Goal: Task Accomplishment & Management: Use online tool/utility

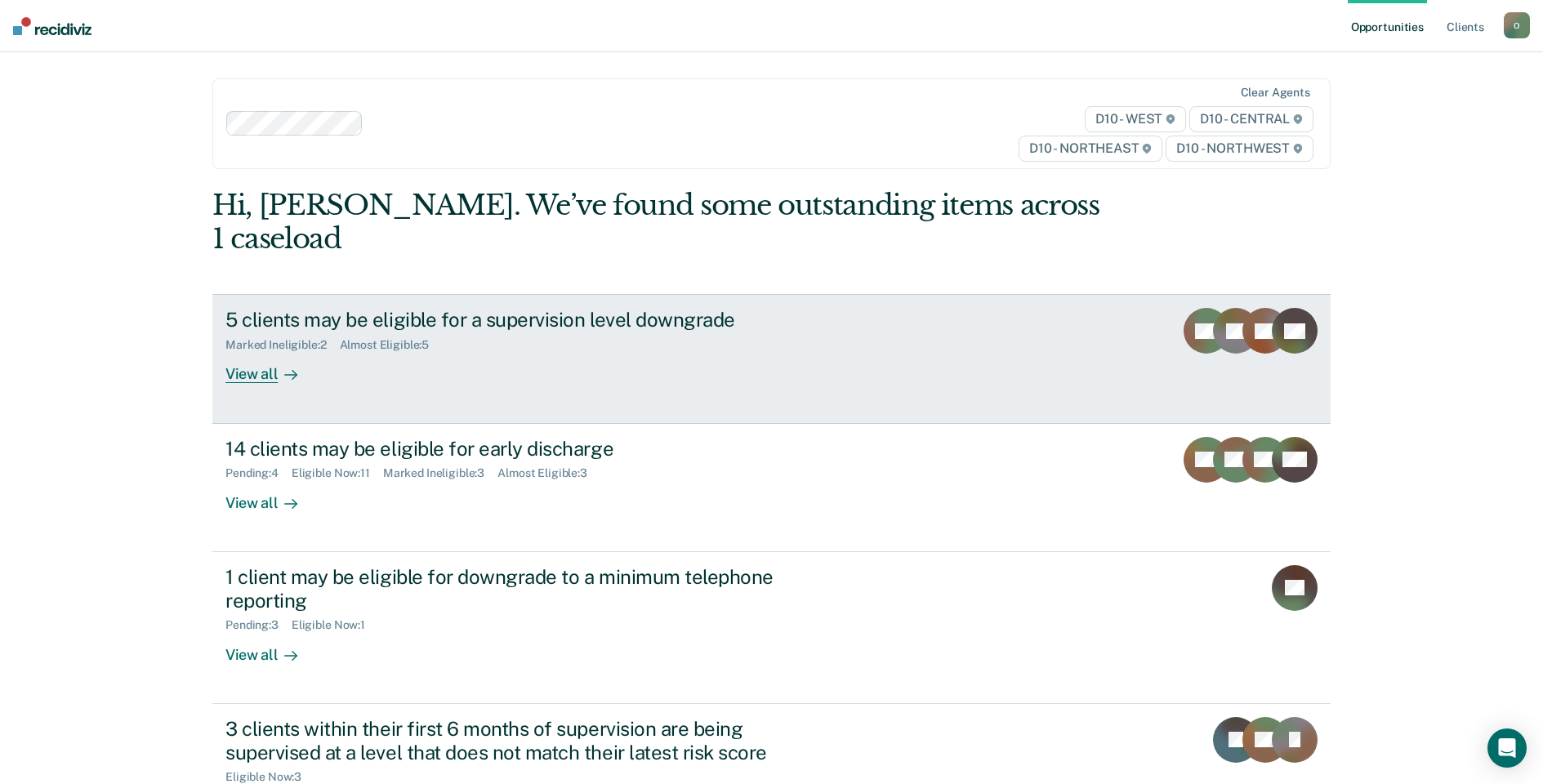
click at [253, 375] on div "View all" at bounding box center [272, 367] width 92 height 32
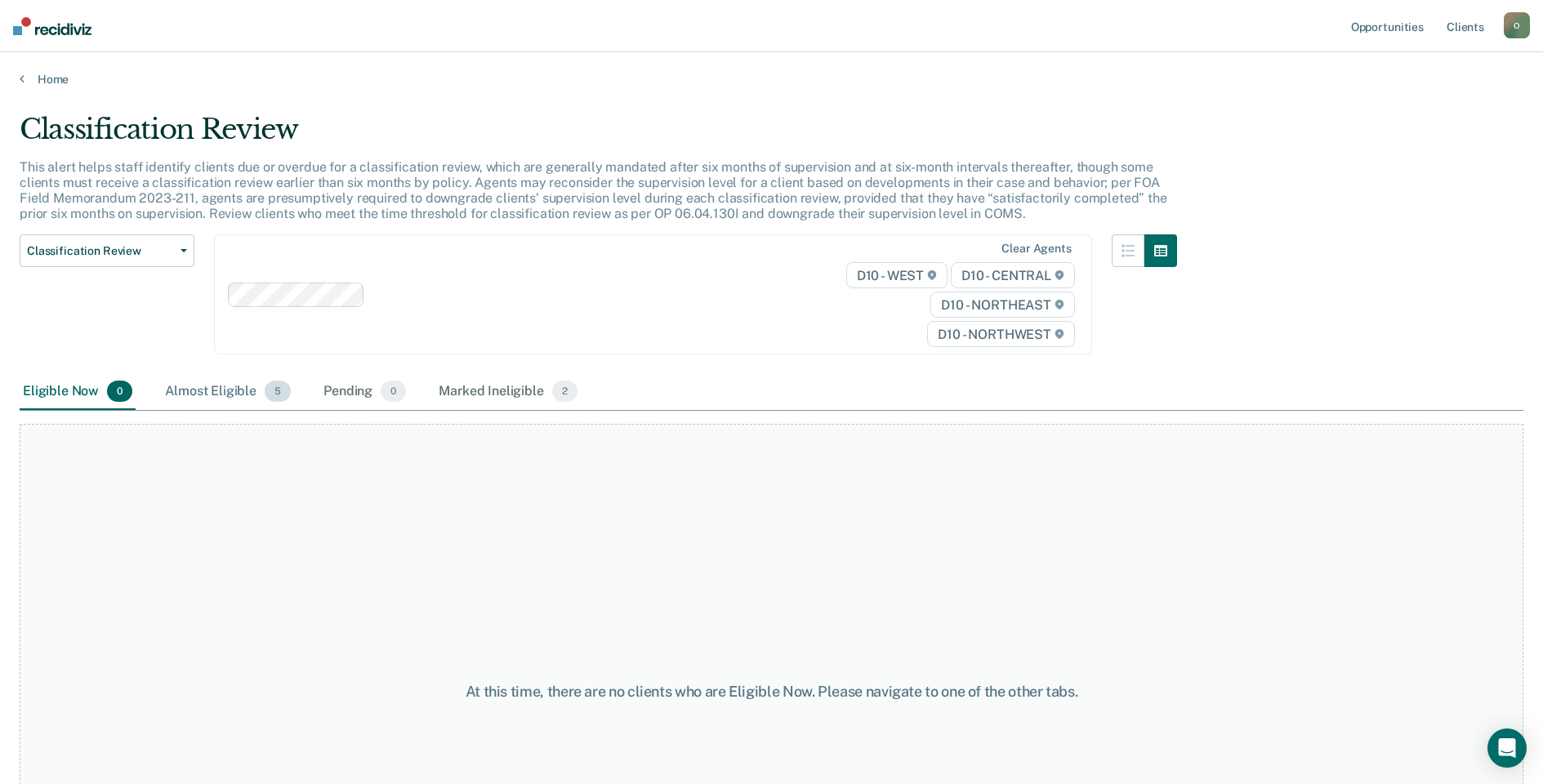
click at [199, 398] on div "Almost Eligible 5" at bounding box center [228, 392] width 132 height 36
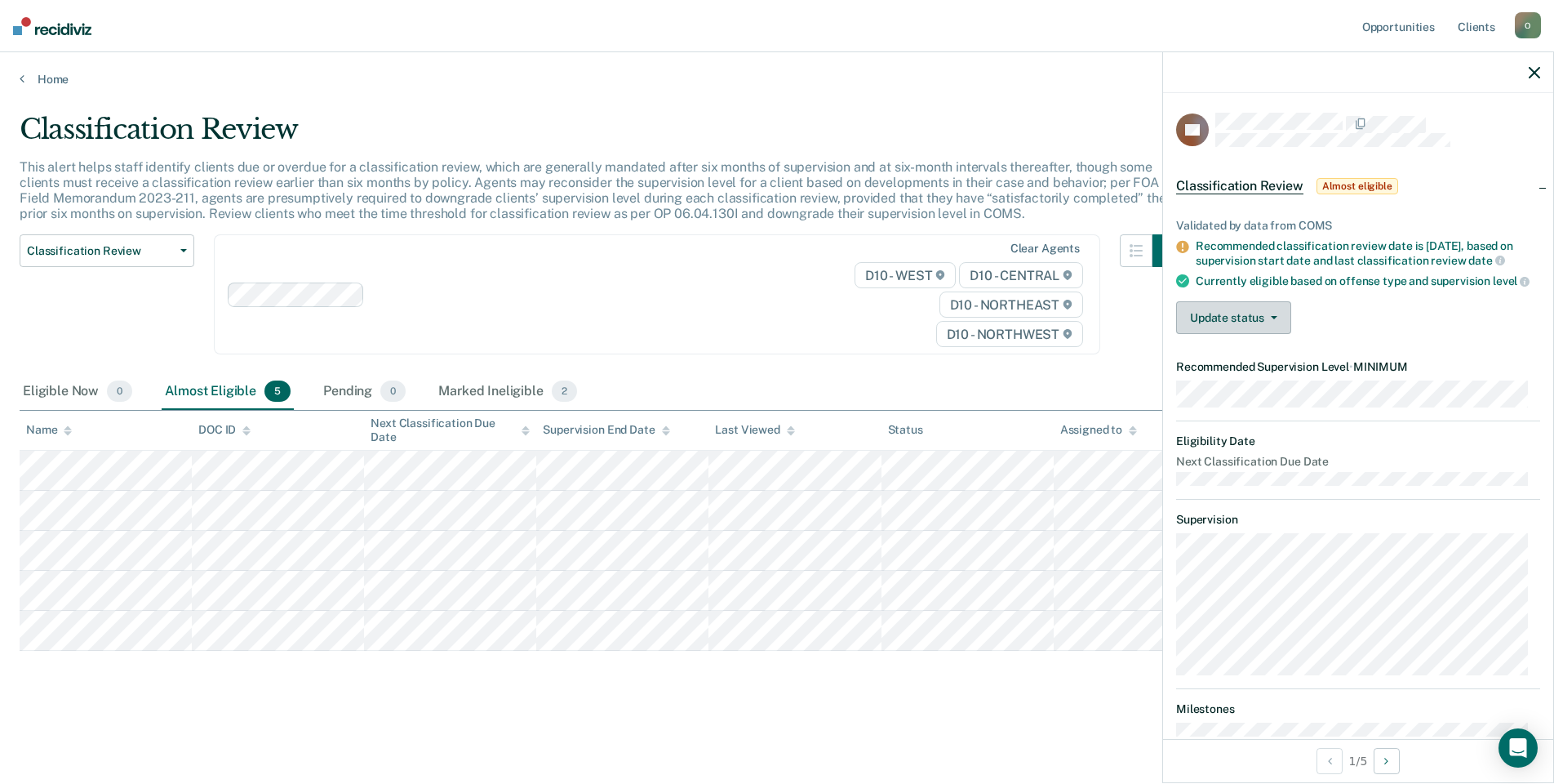
click at [1243, 328] on button "Update status" at bounding box center [1234, 317] width 115 height 33
click at [1253, 392] on button "Mark Ineligible" at bounding box center [1255, 382] width 158 height 26
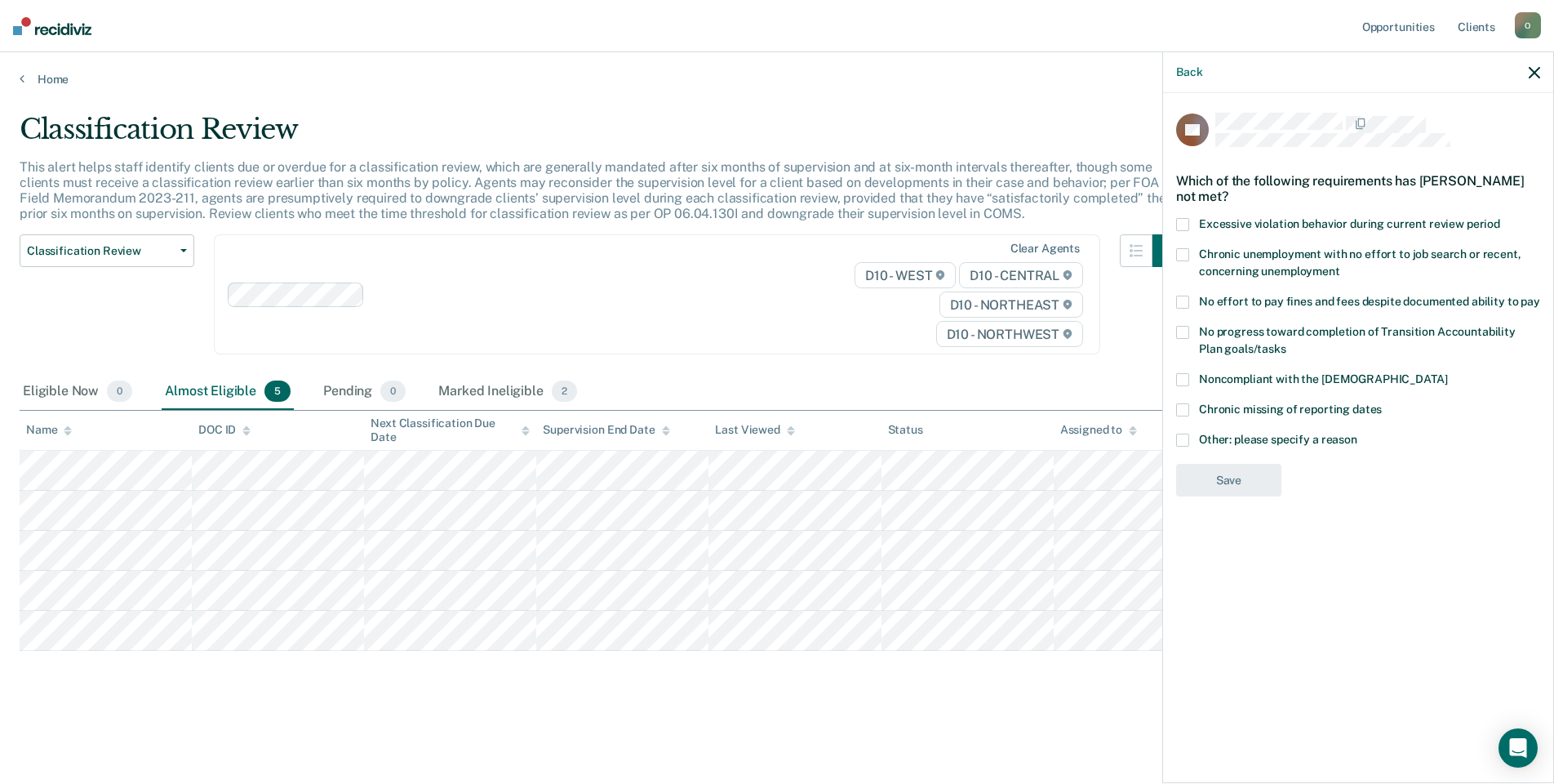
click at [1183, 298] on span at bounding box center [1183, 302] width 13 height 13
click at [1240, 555] on button "Save" at bounding box center [1229, 547] width 105 height 33
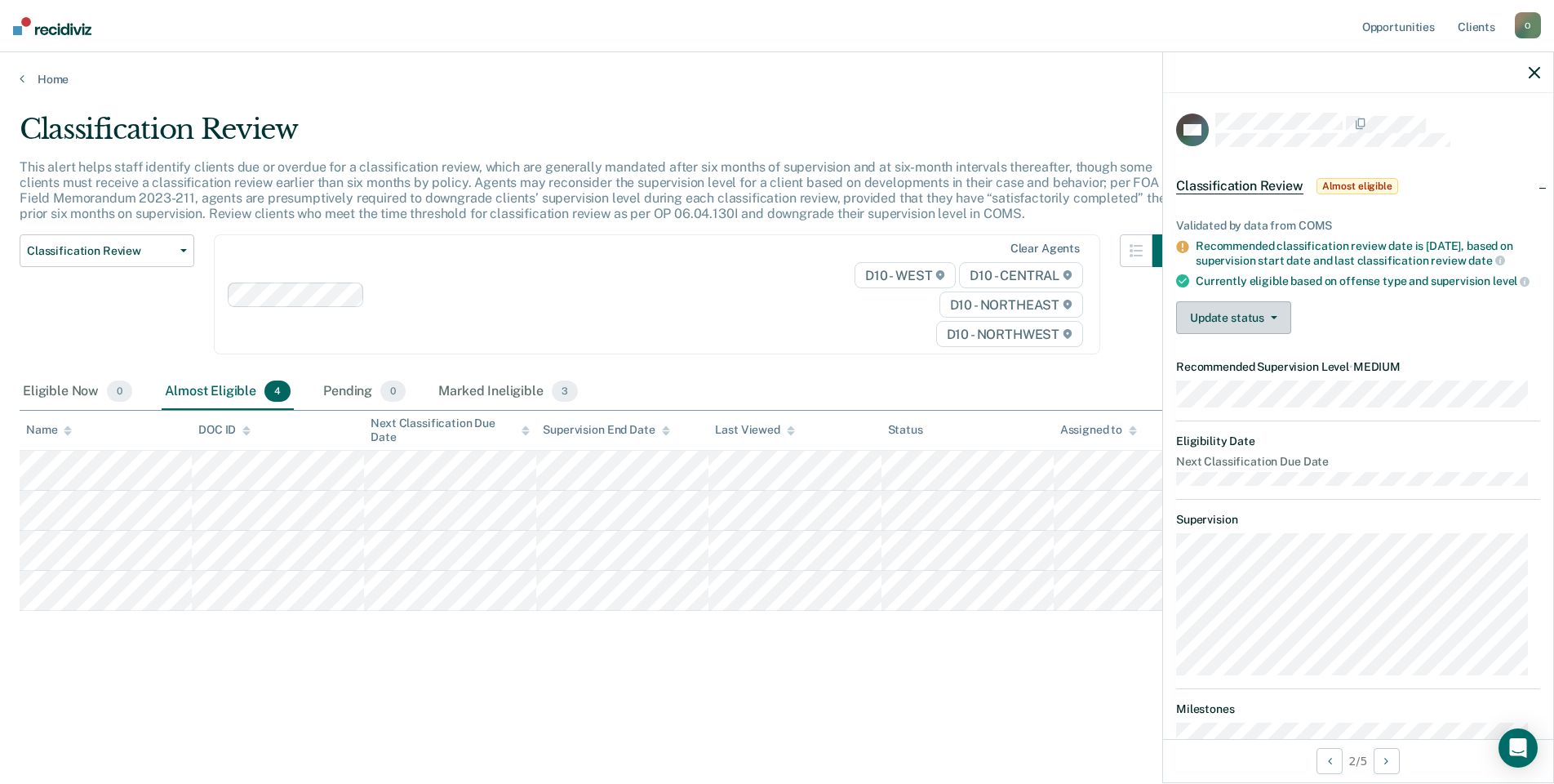
click at [1197, 331] on button "Update status" at bounding box center [1234, 317] width 115 height 33
click at [1223, 395] on button "Mark Ineligible" at bounding box center [1255, 382] width 158 height 26
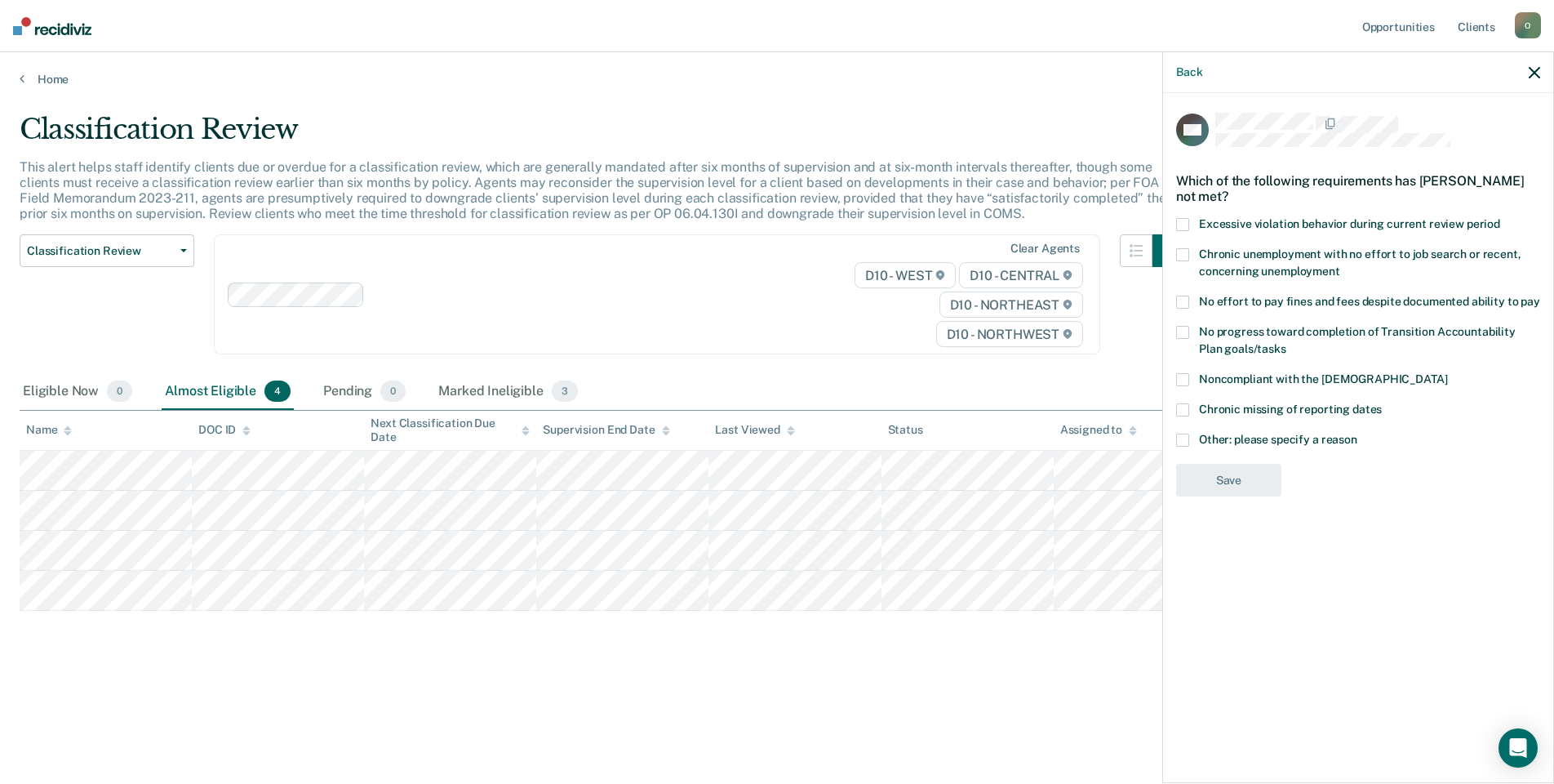
click at [1180, 381] on span at bounding box center [1183, 380] width 13 height 13
click at [1215, 545] on button "Save" at bounding box center [1229, 547] width 105 height 33
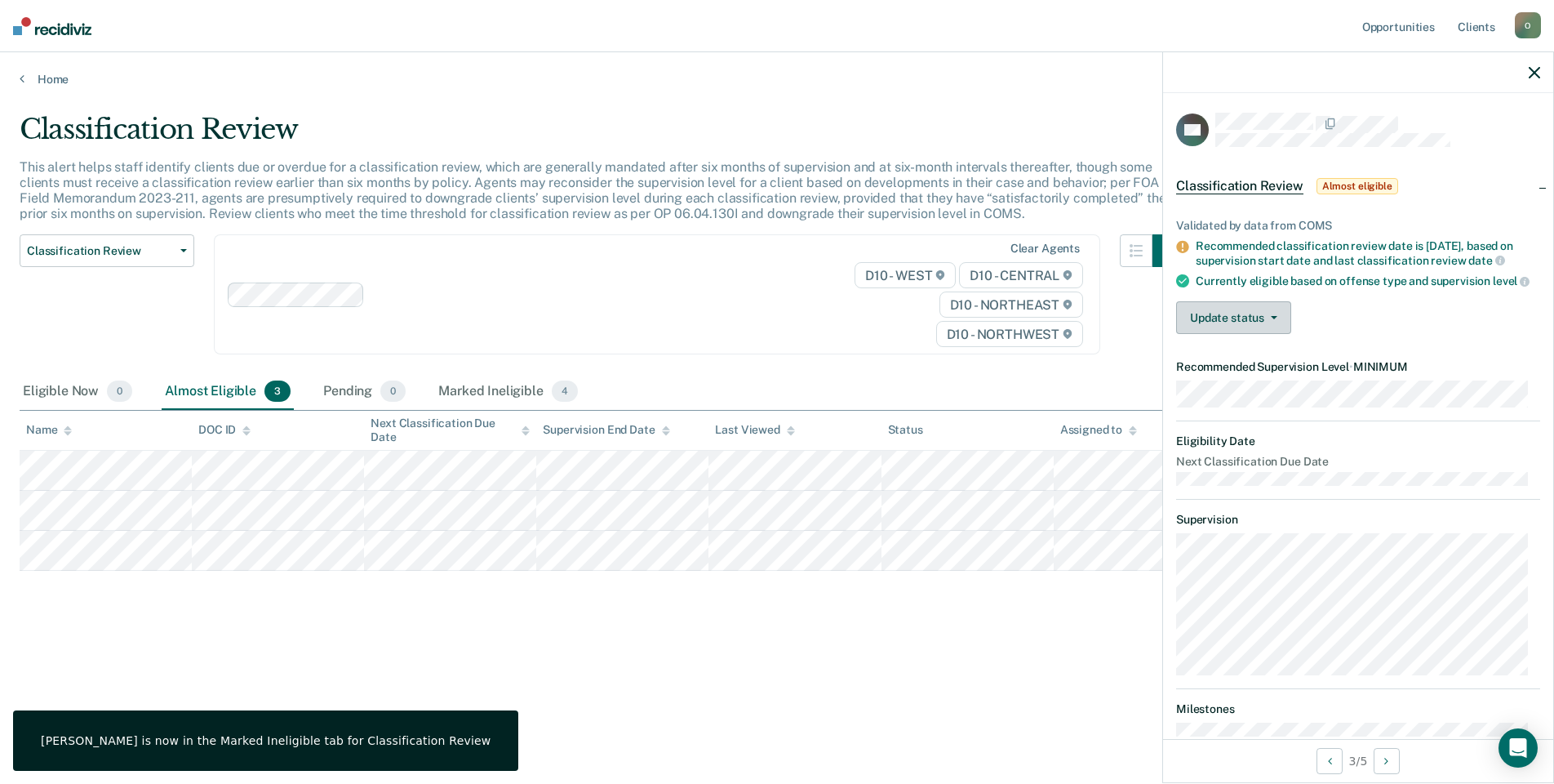
click at [1214, 331] on button "Update status" at bounding box center [1234, 317] width 115 height 33
click at [1235, 396] on button "Mark Ineligible" at bounding box center [1255, 382] width 158 height 26
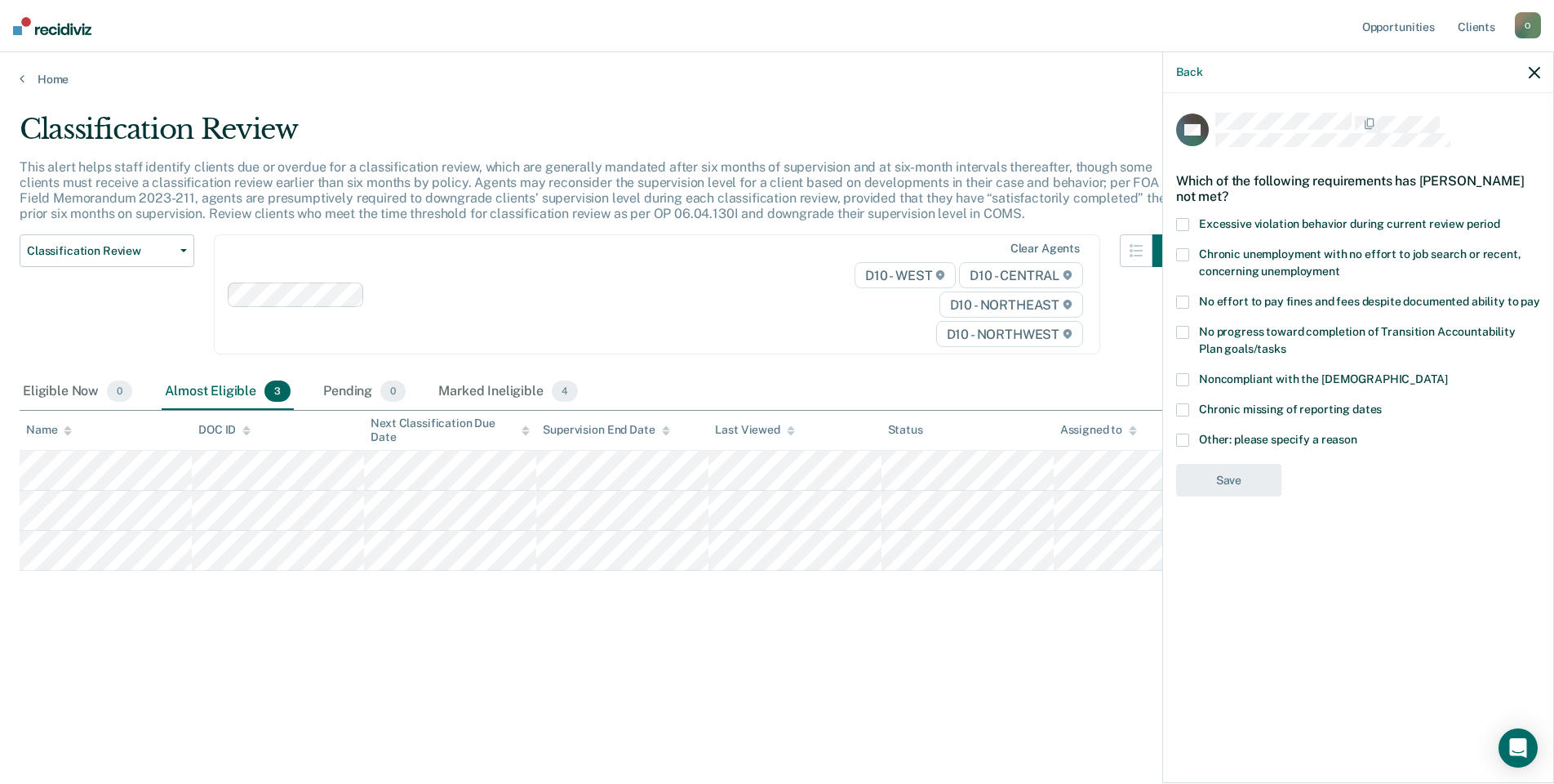
click at [1186, 250] on span at bounding box center [1183, 255] width 13 height 13
click at [1177, 250] on div "DH Which of the following requirements has [PERSON_NAME] not met? Excessive vio…" at bounding box center [1359, 436] width 390 height 686
click at [1181, 251] on span at bounding box center [1183, 255] width 13 height 13
click at [1184, 301] on span at bounding box center [1183, 302] width 13 height 13
click at [1242, 558] on button "Save" at bounding box center [1229, 547] width 105 height 33
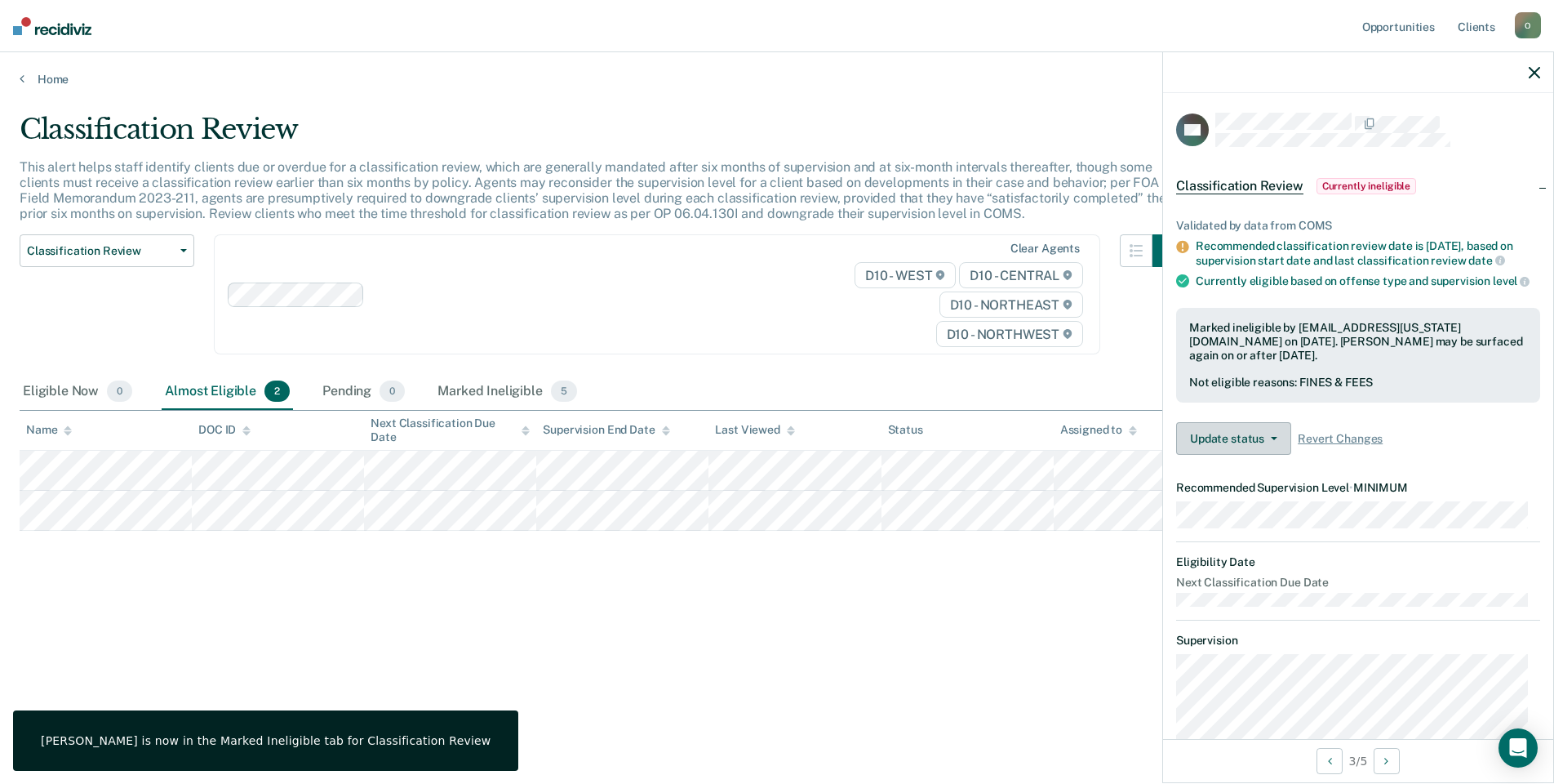
click at [1235, 449] on button "Update status" at bounding box center [1234, 438] width 115 height 33
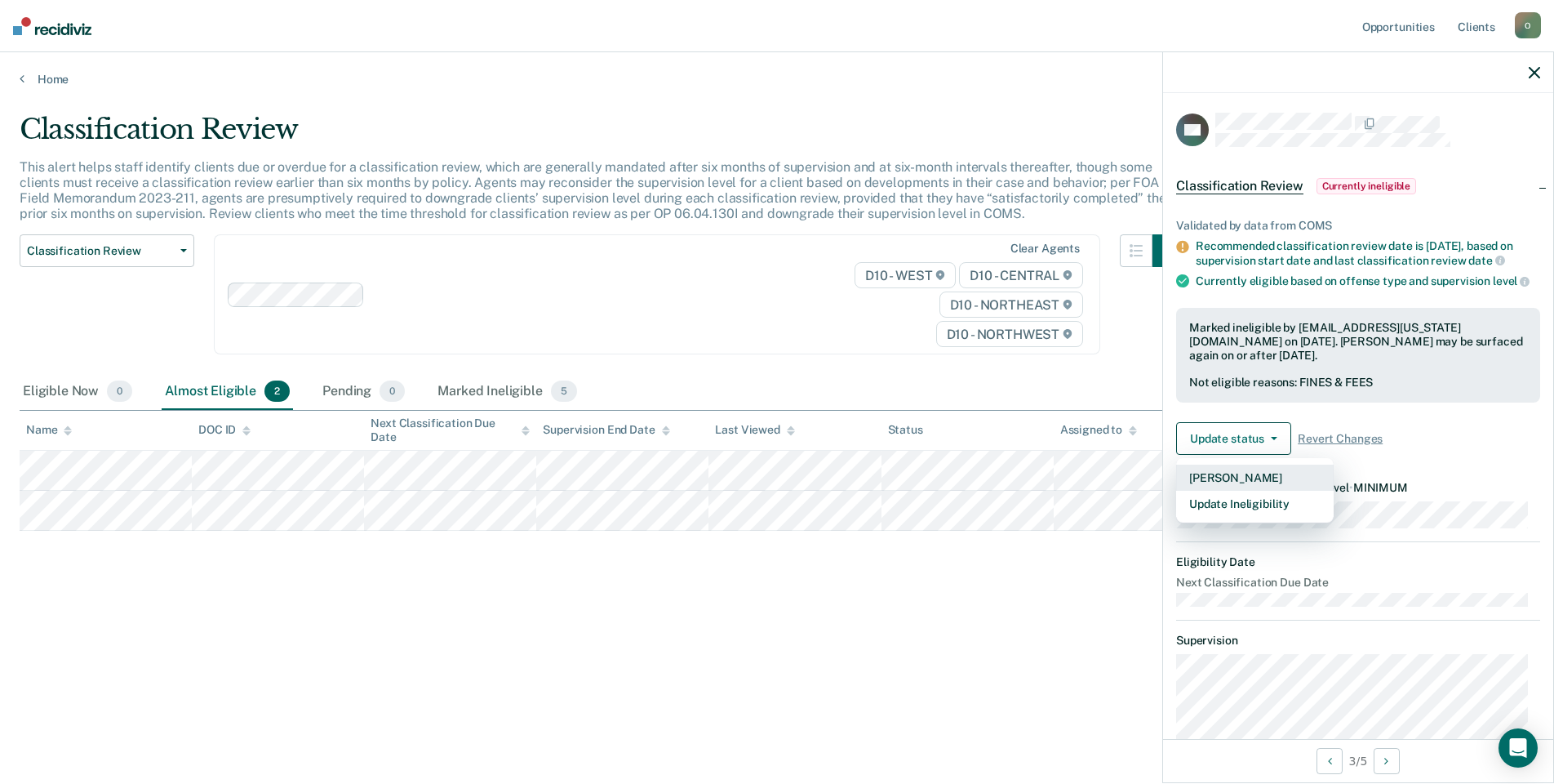
click at [1244, 490] on button "[PERSON_NAME]" at bounding box center [1255, 477] width 158 height 26
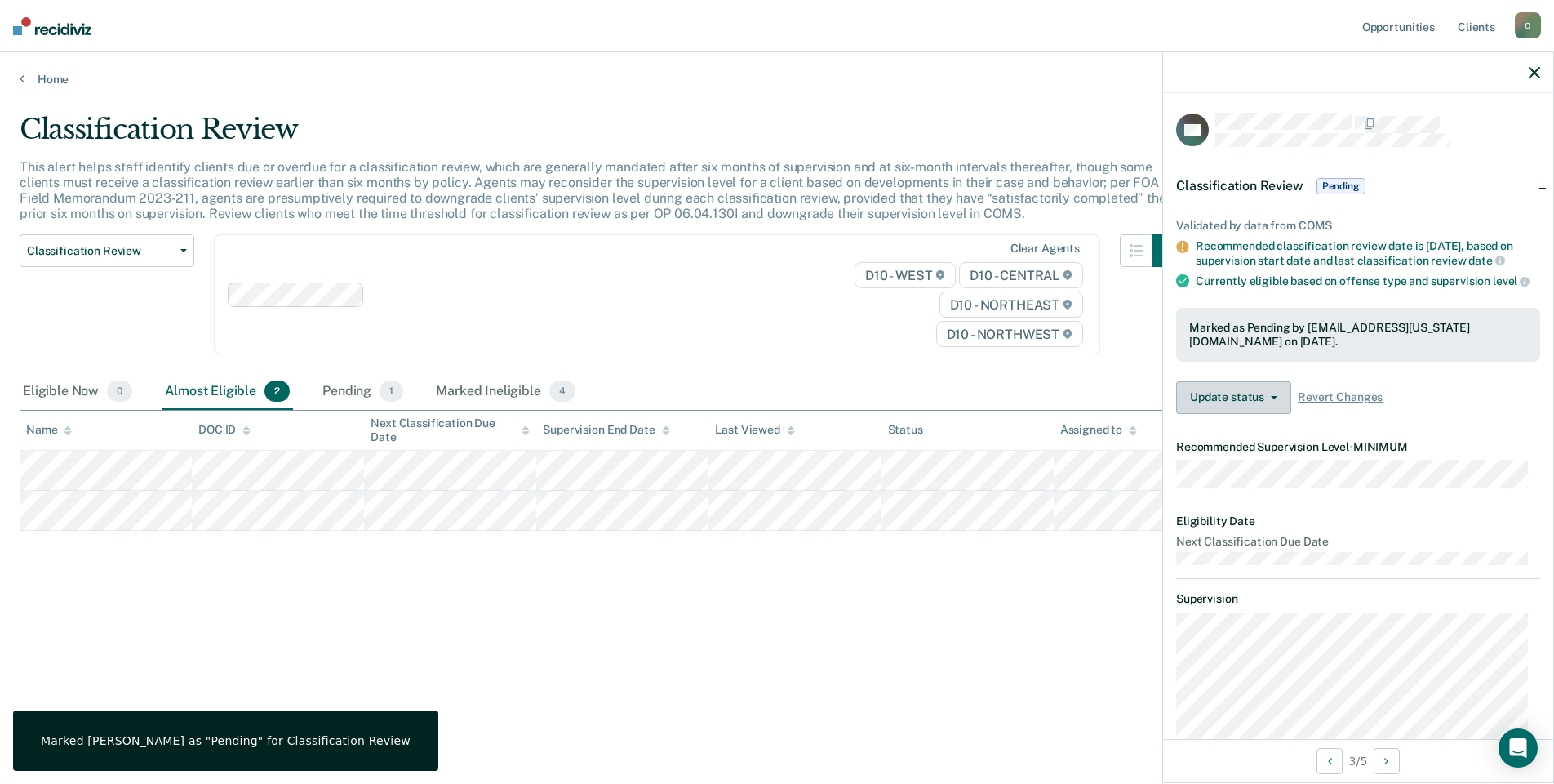
click at [1207, 410] on button "Update status" at bounding box center [1234, 398] width 115 height 33
click at [1237, 476] on button "Mark Ineligible" at bounding box center [1255, 462] width 158 height 26
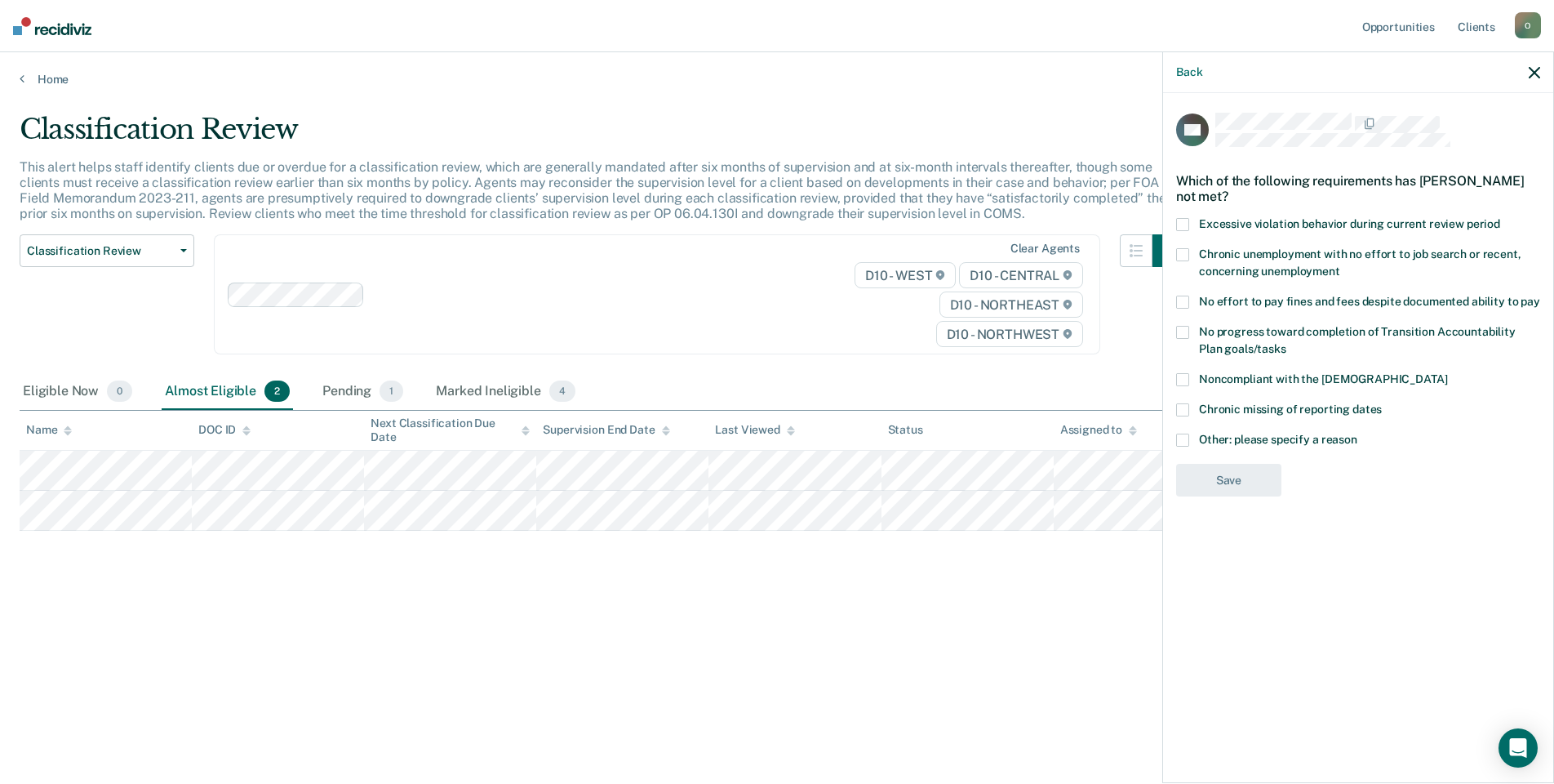
click at [1190, 298] on label "No effort to pay fines and fees despite documented ability to pay" at bounding box center [1358, 304] width 364 height 17
click at [1215, 549] on button "Save" at bounding box center [1229, 547] width 105 height 33
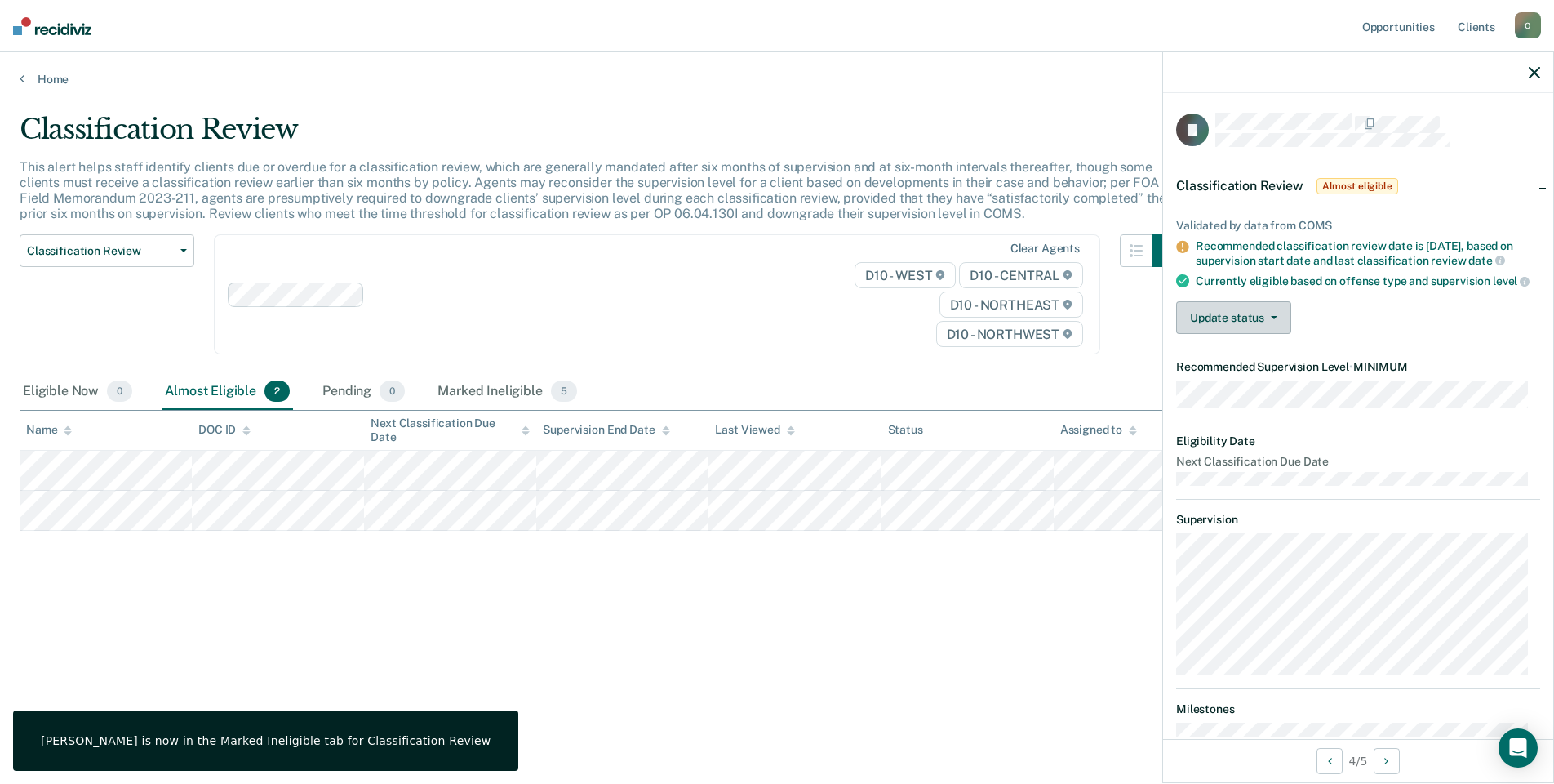
click at [1248, 325] on button "Update status" at bounding box center [1234, 317] width 115 height 33
click at [1263, 394] on button "Mark Ineligible" at bounding box center [1255, 382] width 158 height 26
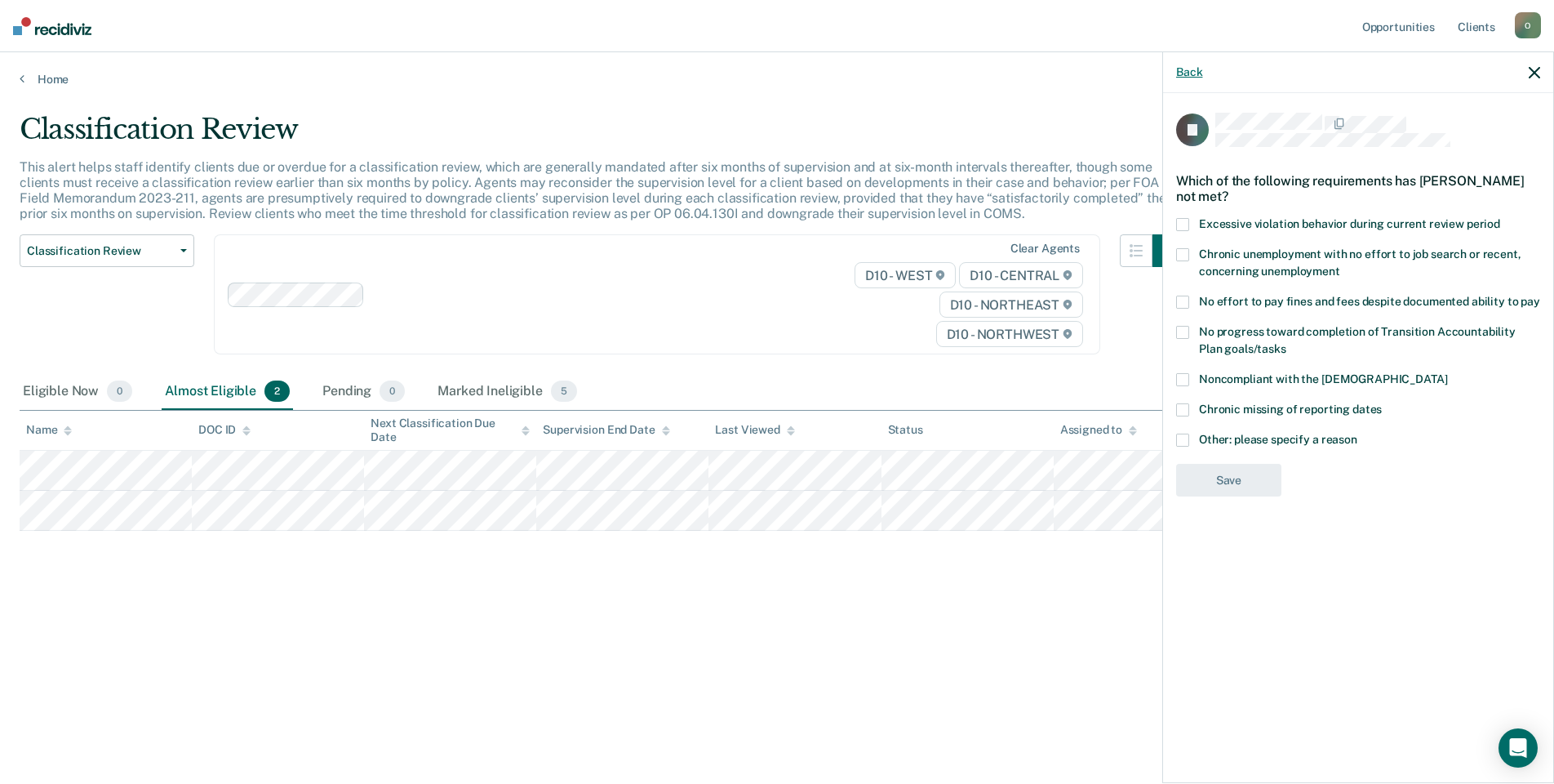
click at [1193, 74] on button "Back" at bounding box center [1189, 72] width 26 height 14
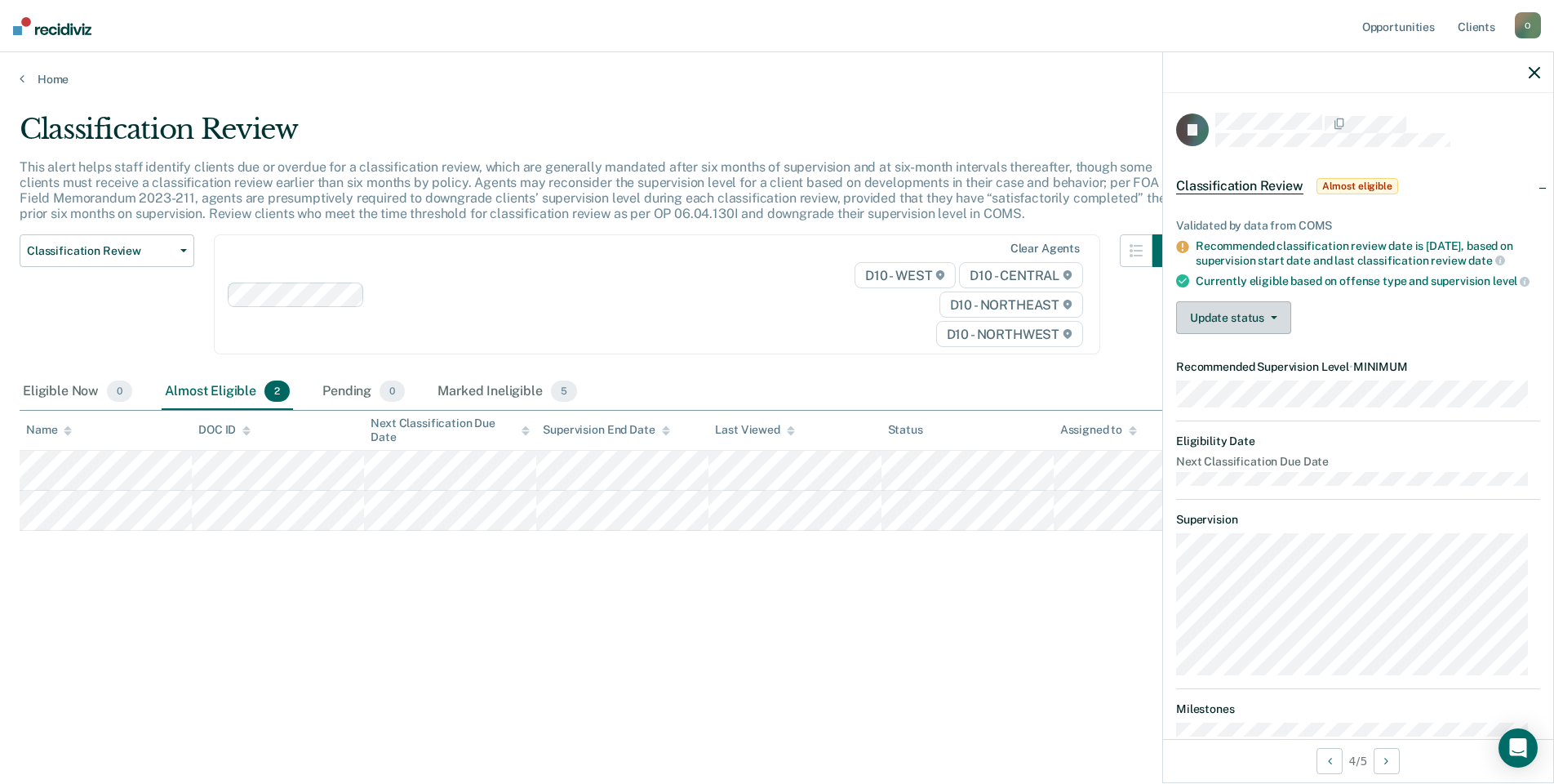
click at [1237, 329] on button "Update status" at bounding box center [1234, 317] width 115 height 33
click at [1254, 392] on button "Mark Ineligible" at bounding box center [1255, 382] width 158 height 26
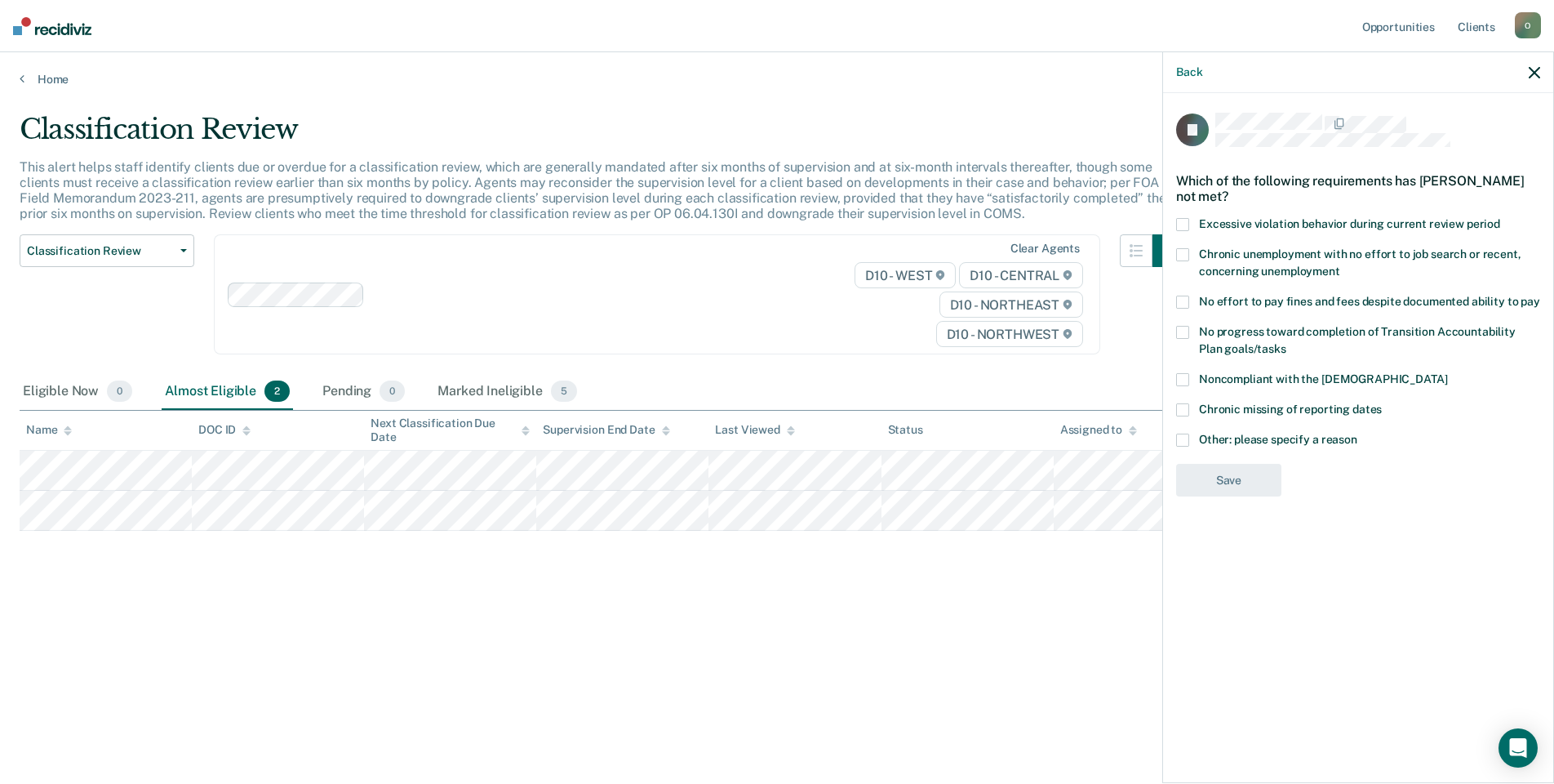
click at [1176, 381] on span at bounding box center [1183, 380] width 13 height 13
click at [1180, 298] on span at bounding box center [1183, 302] width 13 height 13
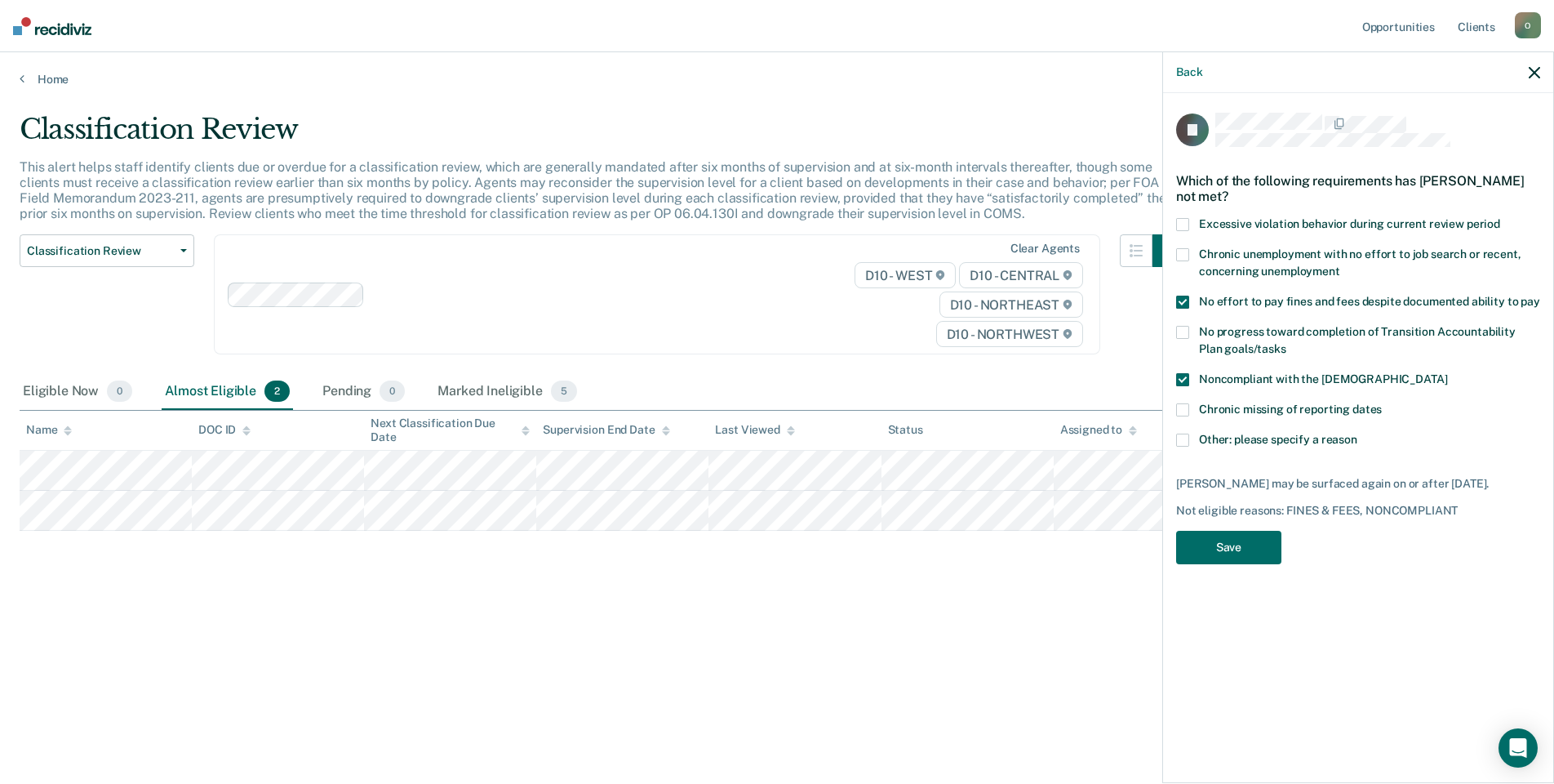
click at [1174, 373] on div "FJ Which of the following requirements has [PERSON_NAME] not met? Excessive vio…" at bounding box center [1359, 436] width 390 height 686
click at [1180, 382] on span at bounding box center [1183, 380] width 13 height 13
click at [1229, 563] on button "Save" at bounding box center [1229, 547] width 105 height 33
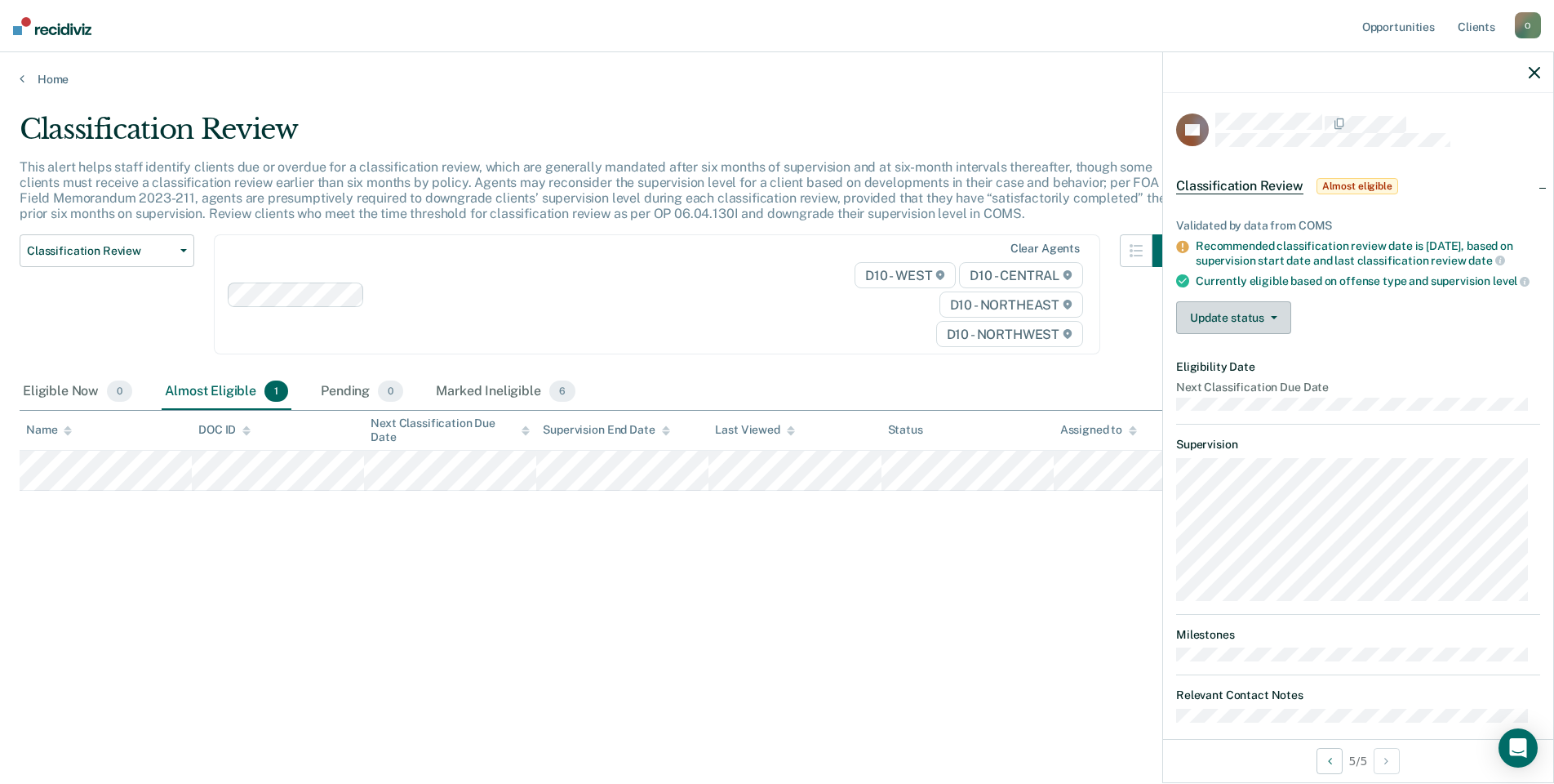
click at [1215, 321] on button "Update status" at bounding box center [1234, 317] width 115 height 33
click at [1269, 370] on button "[PERSON_NAME]" at bounding box center [1255, 356] width 158 height 26
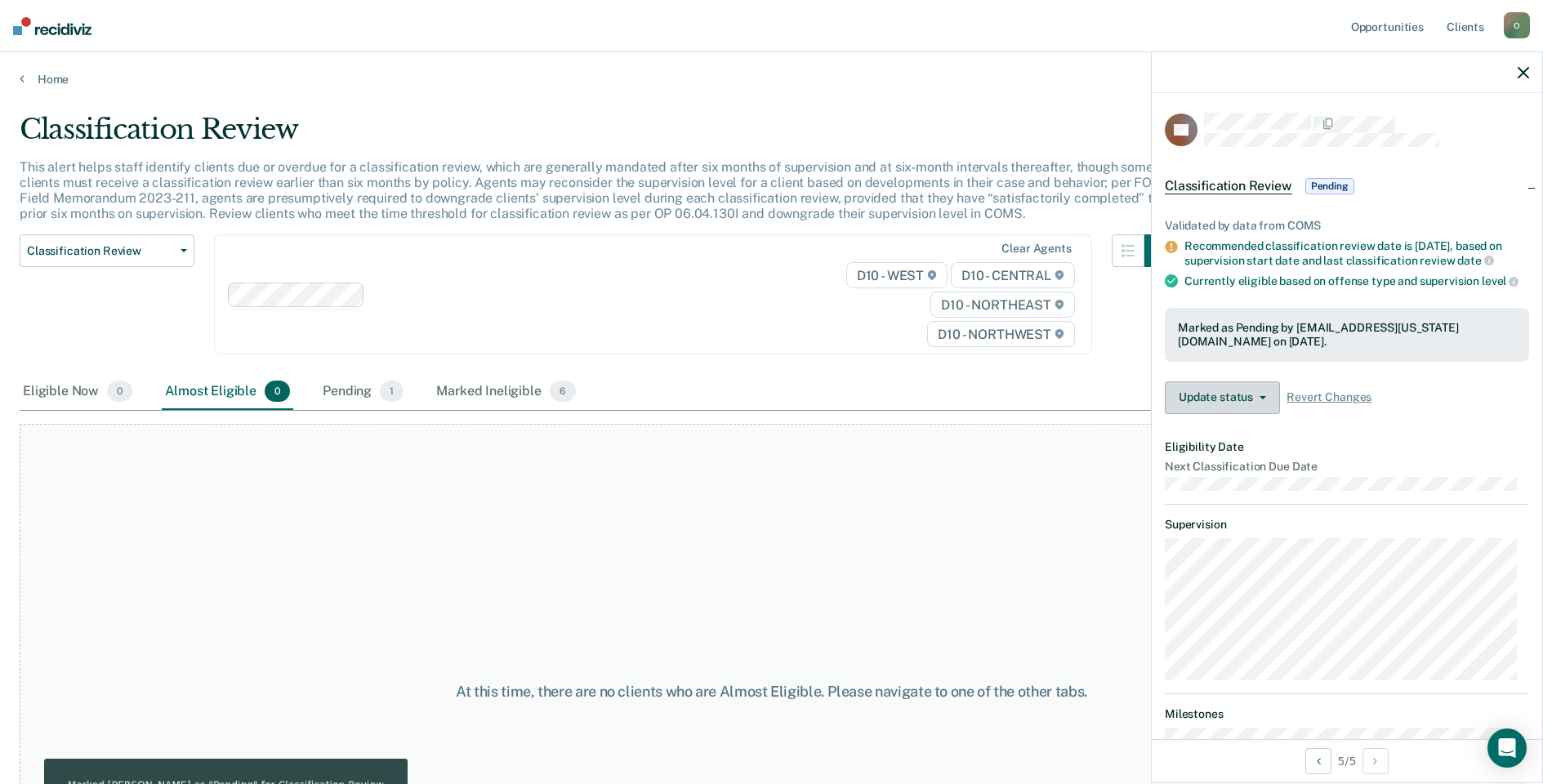
click at [1224, 404] on button "Update status" at bounding box center [1222, 398] width 115 height 33
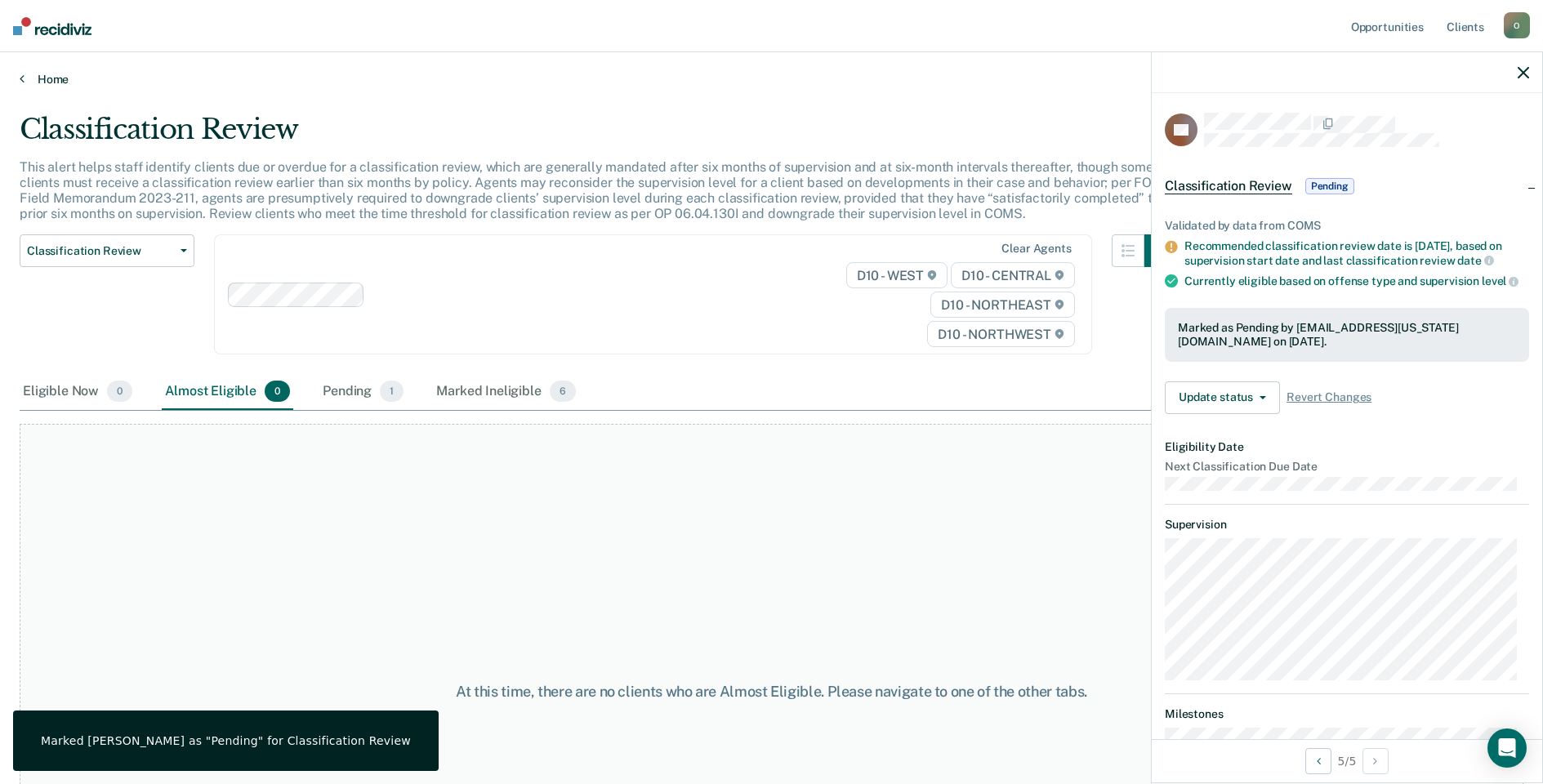
click at [57, 81] on link "Home" at bounding box center [771, 78] width 1504 height 14
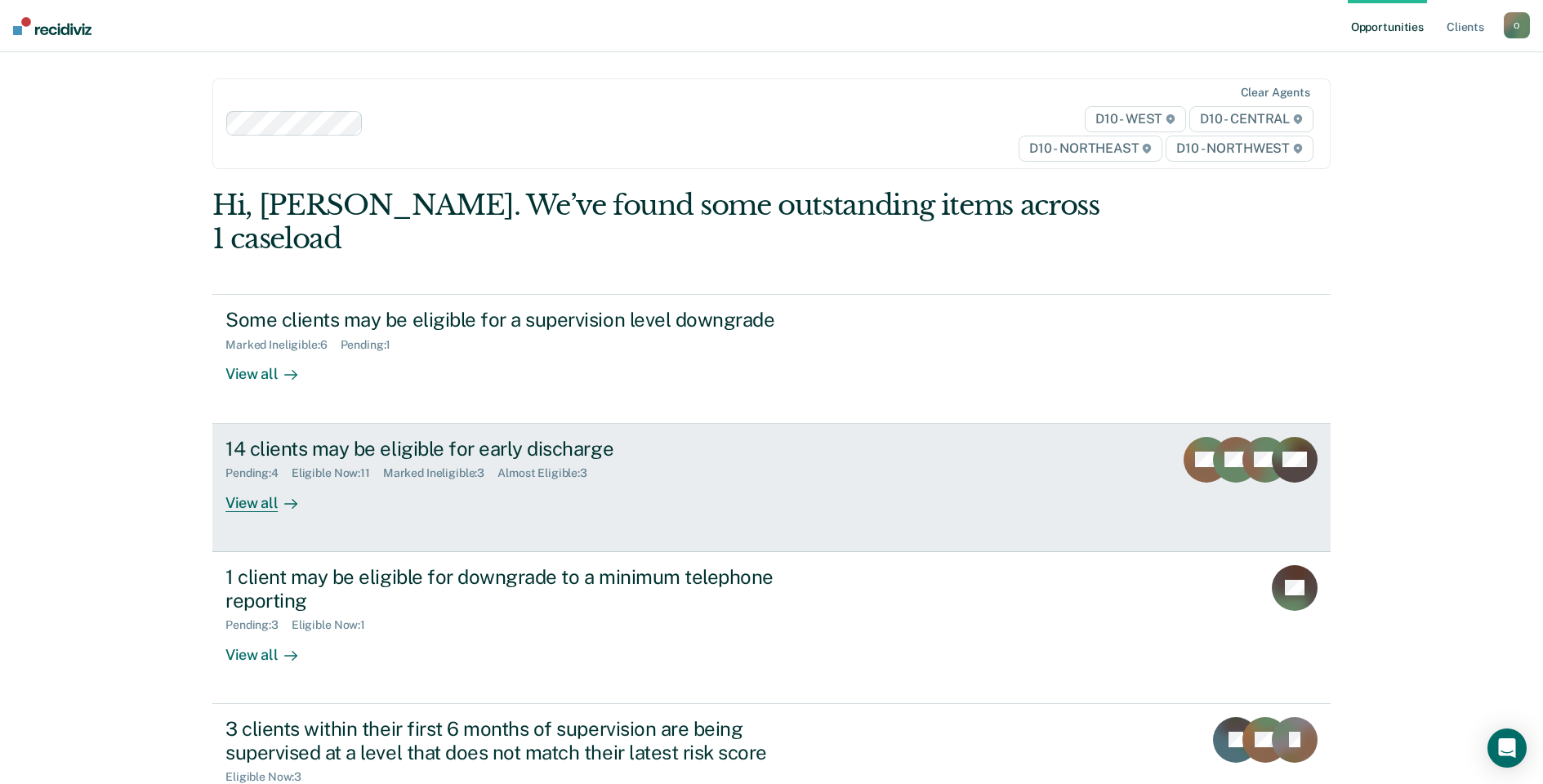
click at [492, 445] on div "14 clients may be eligible for early discharge" at bounding box center [512, 448] width 573 height 24
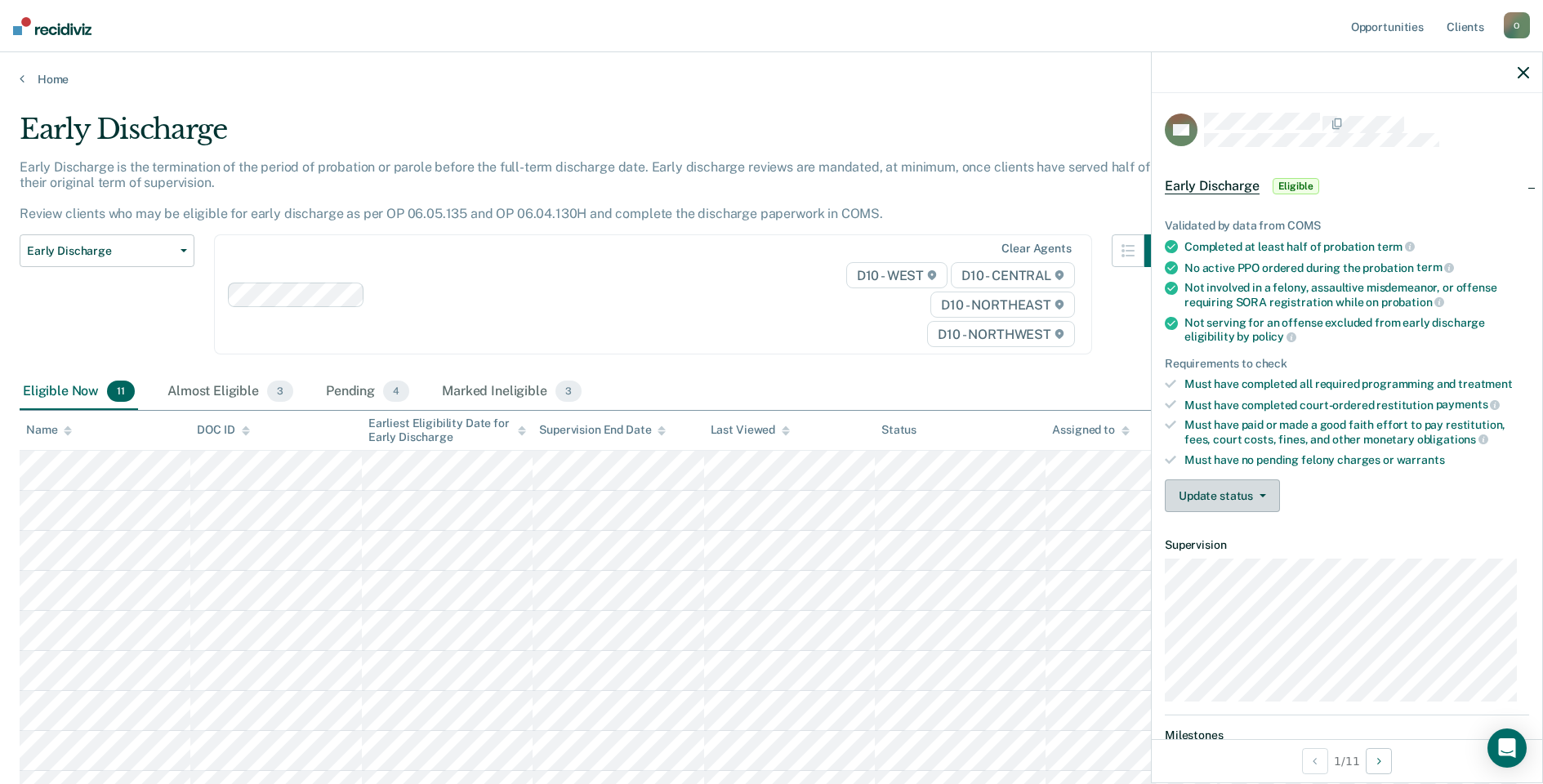
click at [1214, 484] on button "Update status" at bounding box center [1222, 495] width 115 height 33
click at [1218, 569] on button "Mark Ineligible" at bounding box center [1243, 560] width 158 height 26
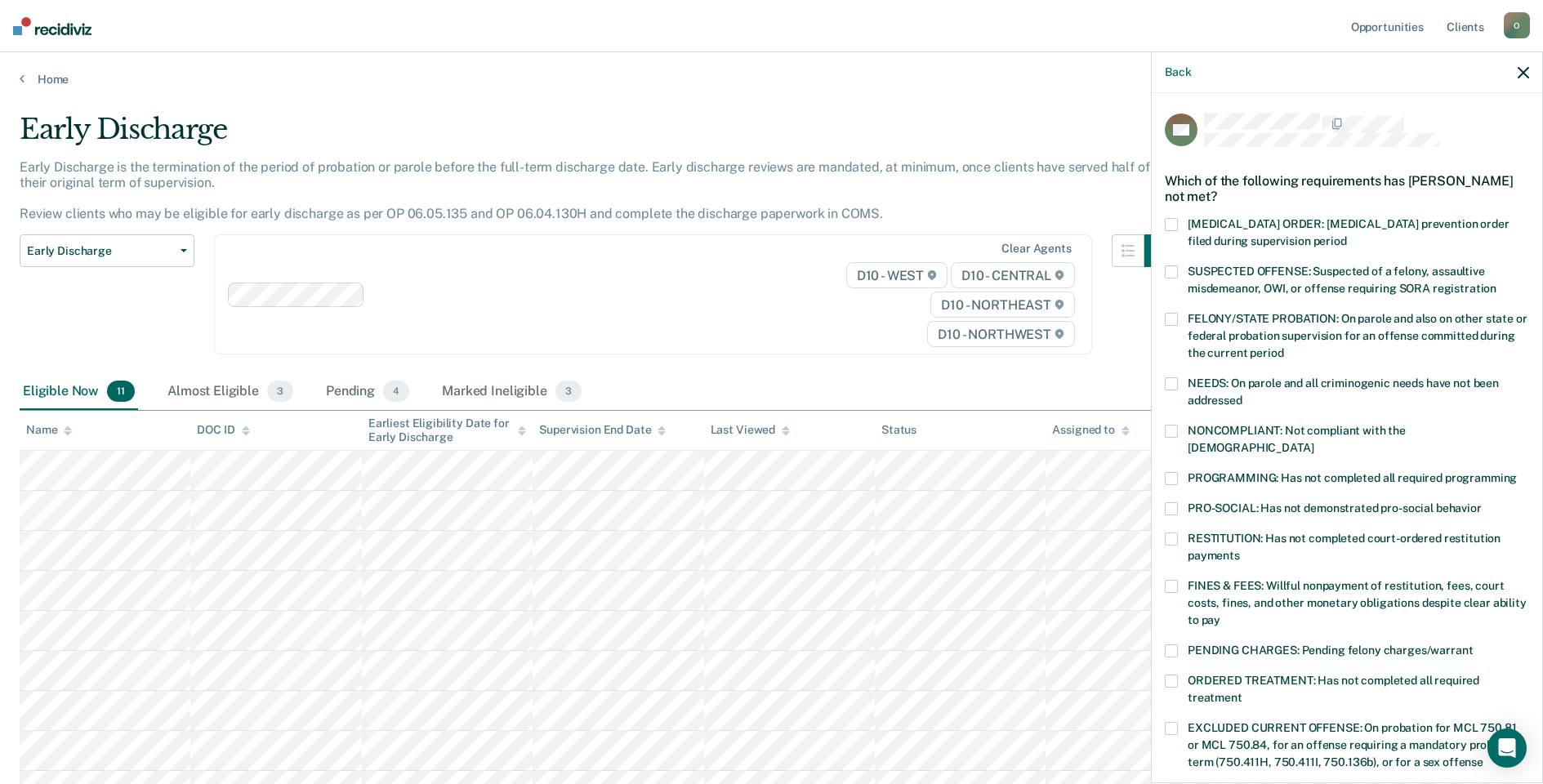
click at [1176, 579] on span at bounding box center [1171, 586] width 13 height 13
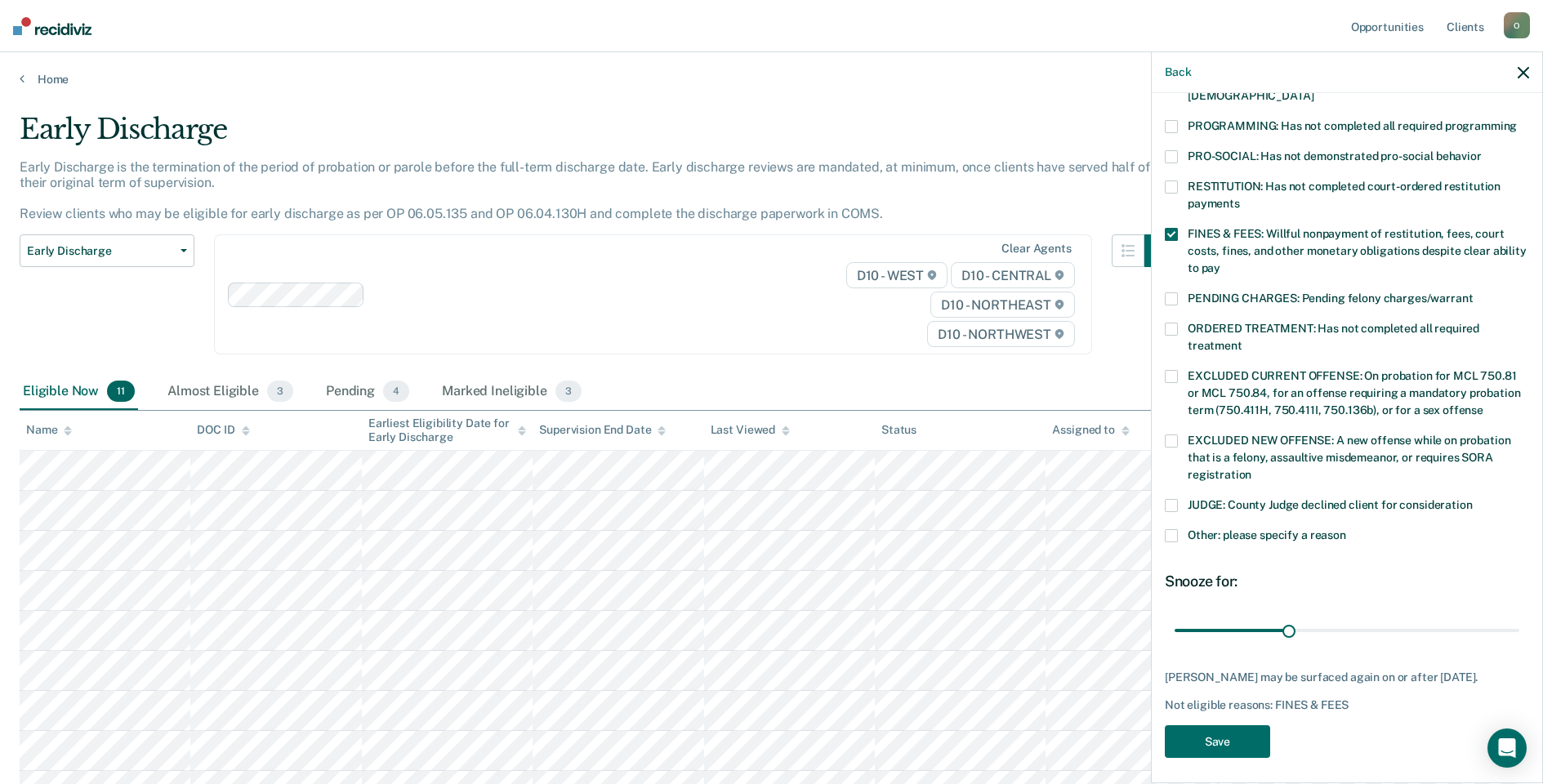
scroll to position [355, 0]
click at [1221, 728] on button "Save" at bounding box center [1217, 739] width 105 height 33
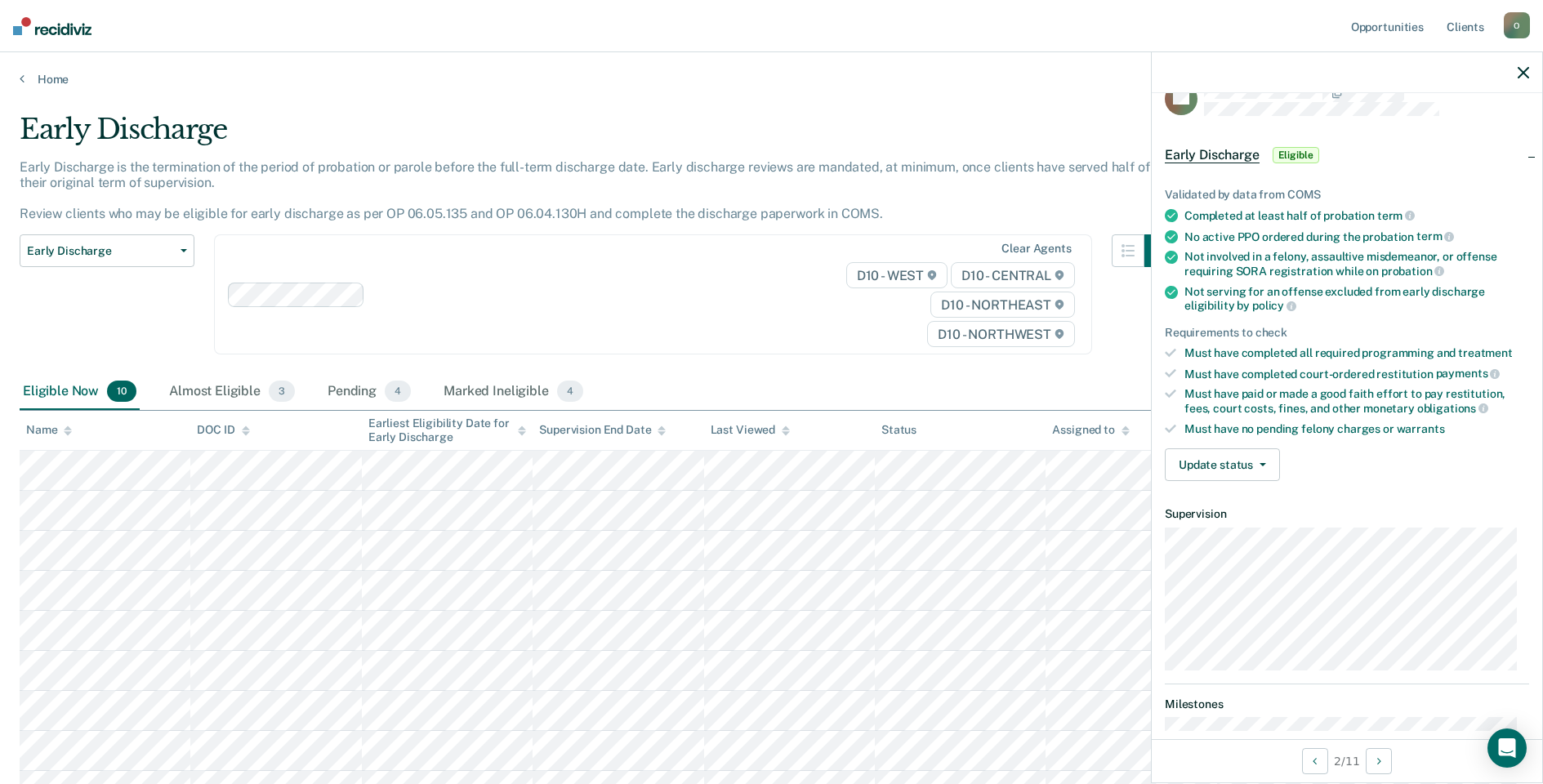
scroll to position [0, 0]
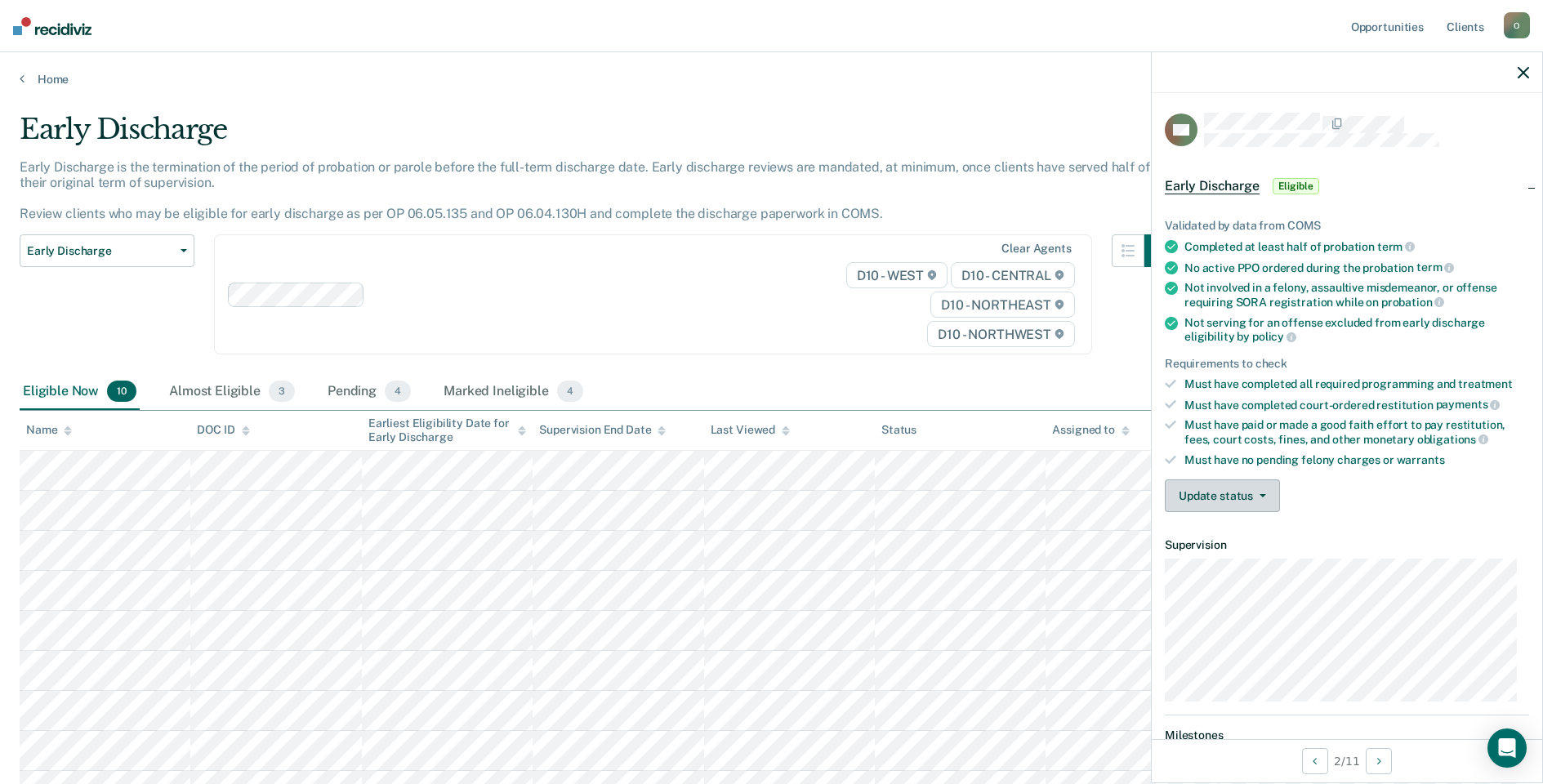
click at [1233, 493] on button "Update status" at bounding box center [1222, 495] width 115 height 33
click at [1241, 538] on button "[PERSON_NAME]" at bounding box center [1243, 534] width 158 height 26
click at [1208, 499] on button "Update status" at bounding box center [1222, 495] width 115 height 33
click at [1251, 564] on button "Mark Ineligible" at bounding box center [1243, 560] width 158 height 26
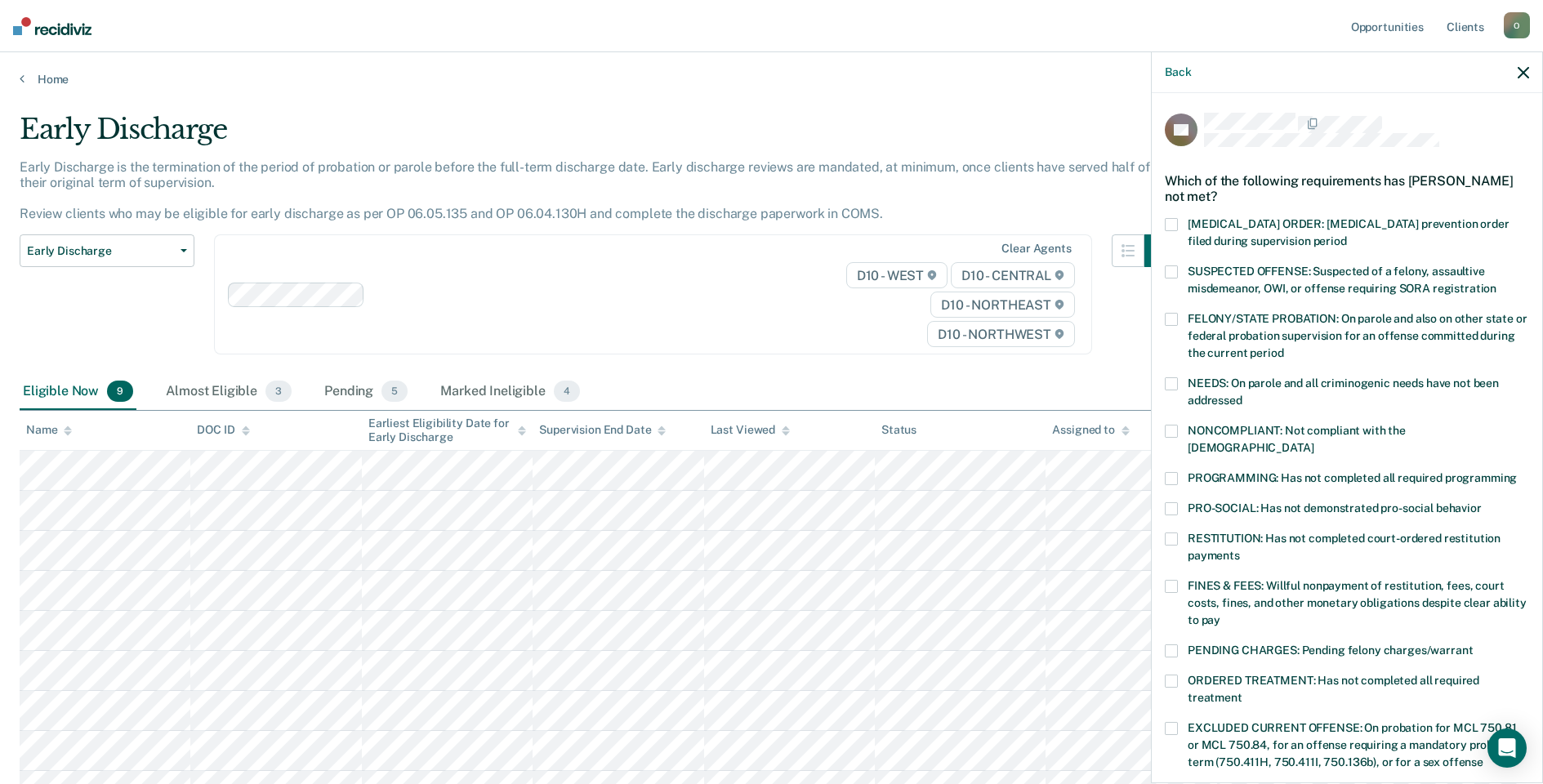
click at [1166, 471] on span at bounding box center [1171, 478] width 13 height 13
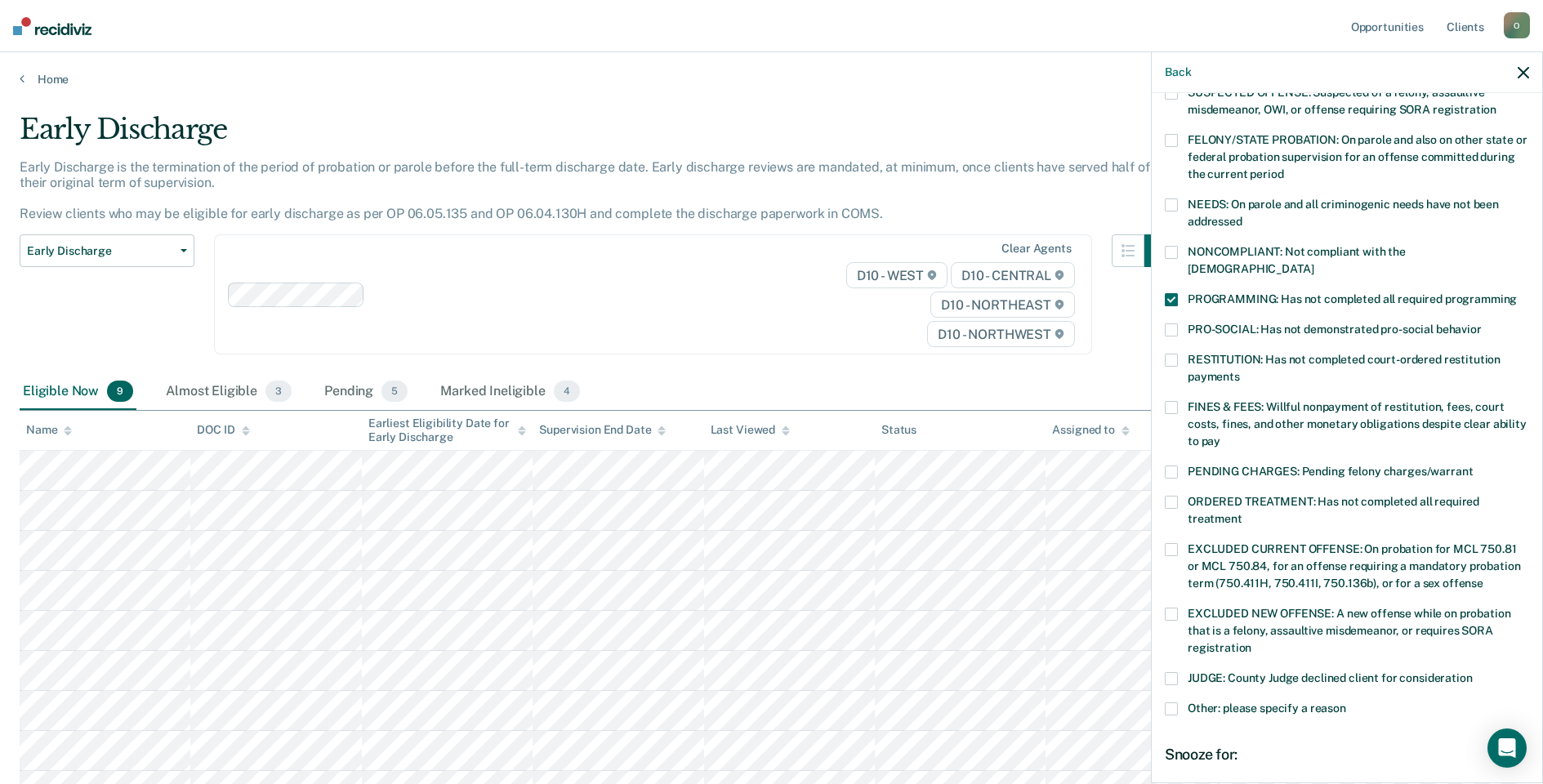
scroll to position [355, 0]
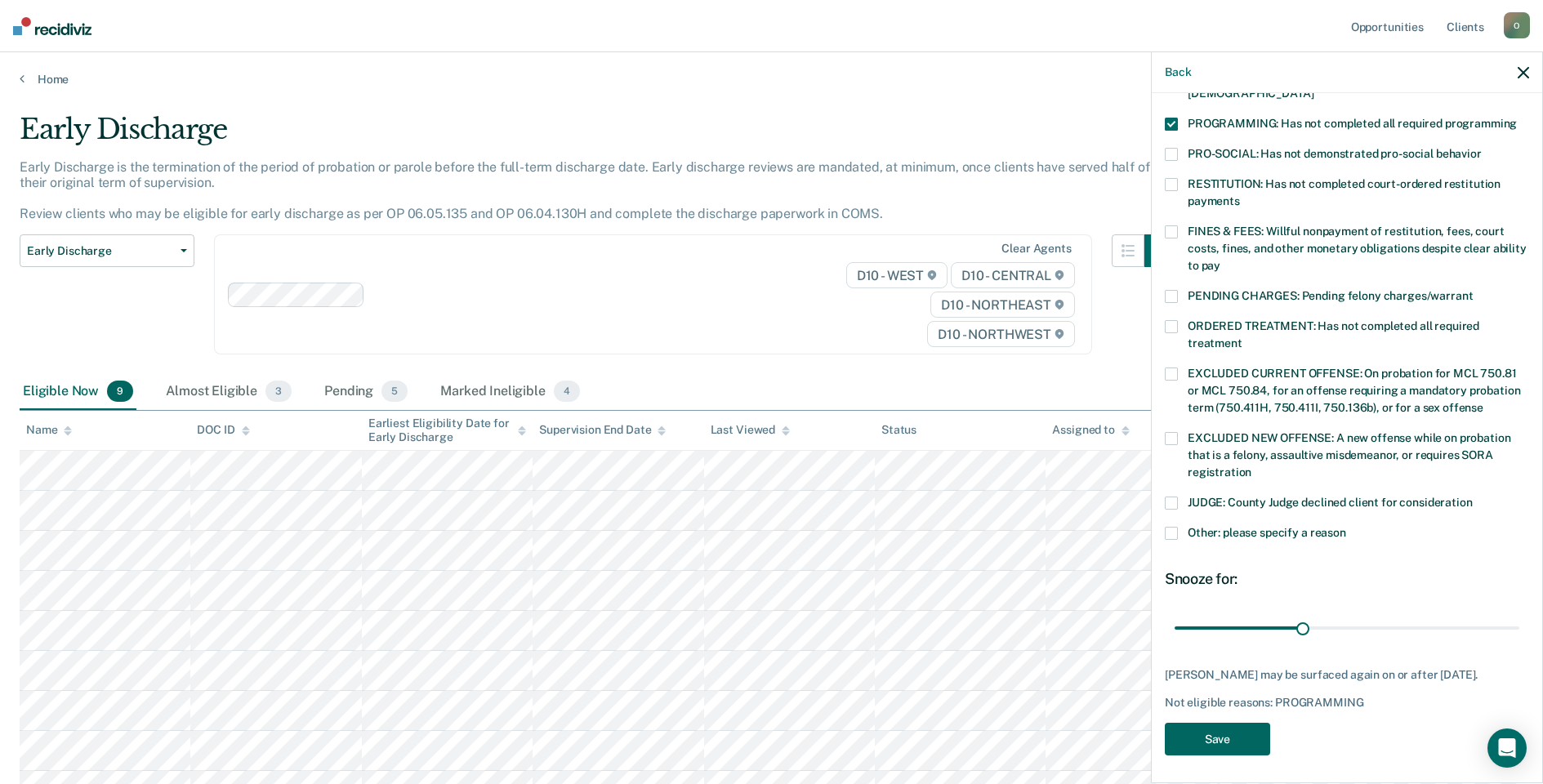
click at [1225, 737] on button "Save" at bounding box center [1217, 739] width 105 height 33
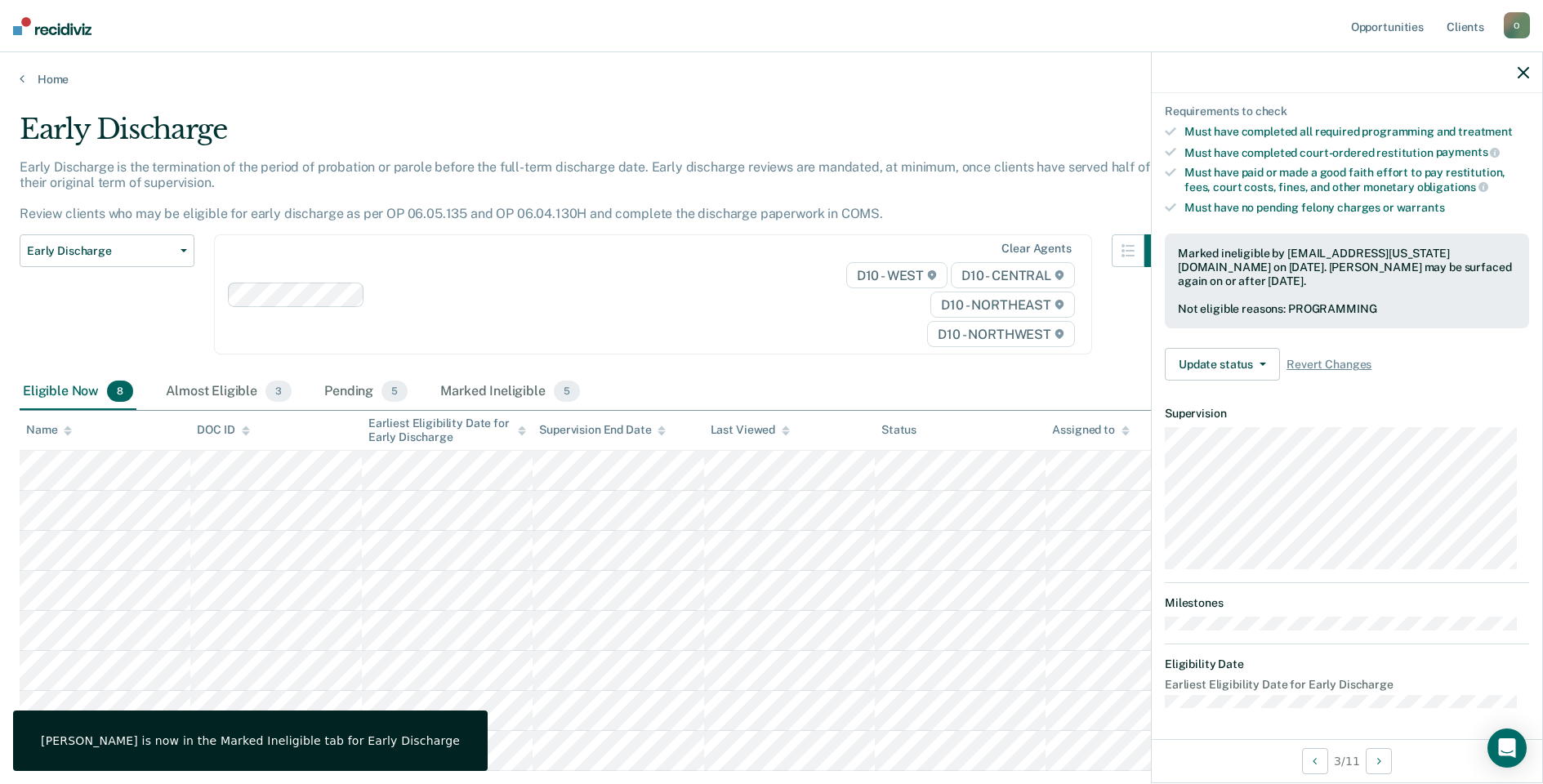
scroll to position [148, 0]
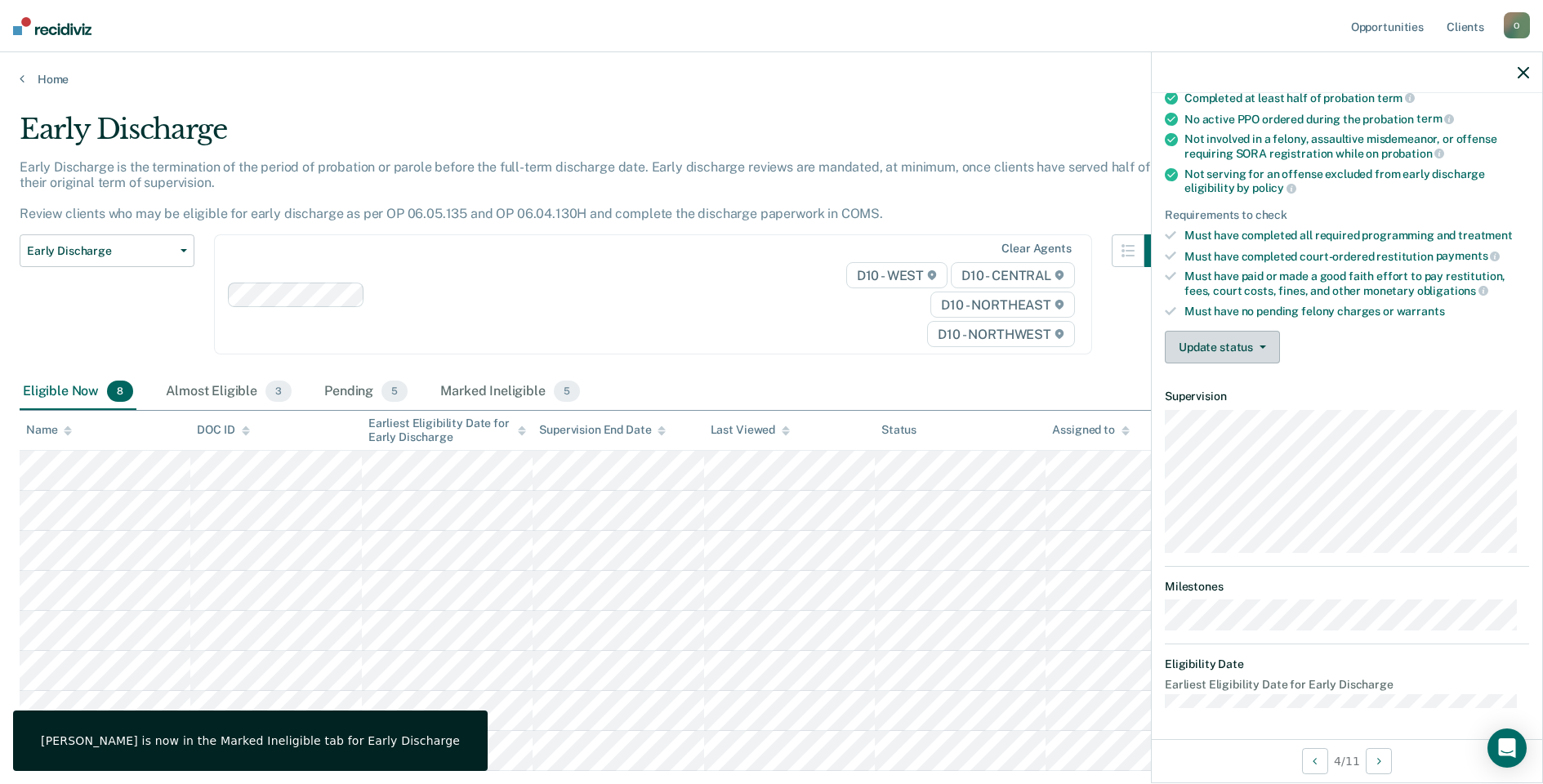
click at [1232, 338] on button "Update status" at bounding box center [1222, 347] width 115 height 33
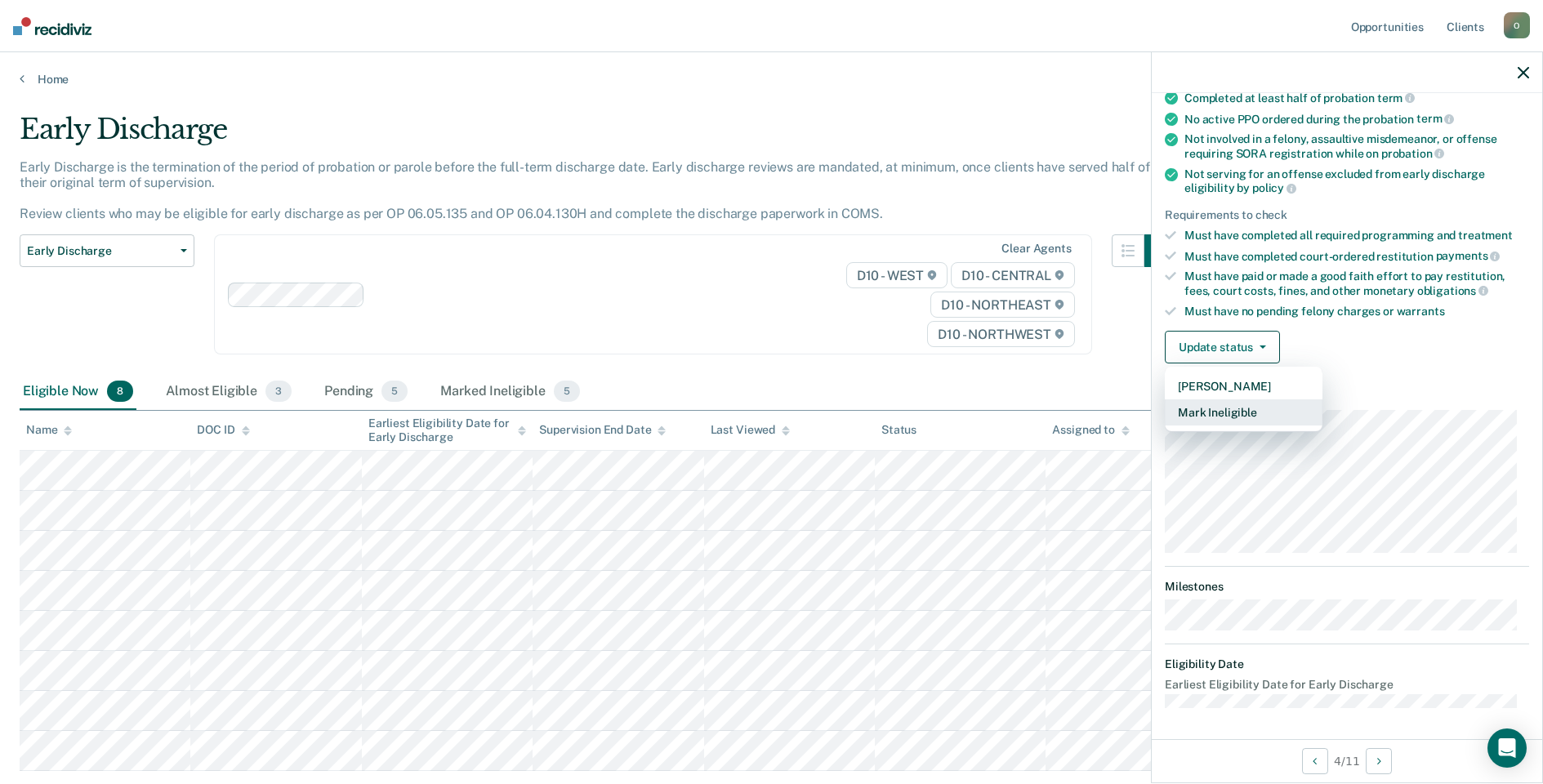
click at [1225, 406] on button "Mark Ineligible" at bounding box center [1243, 411] width 158 height 26
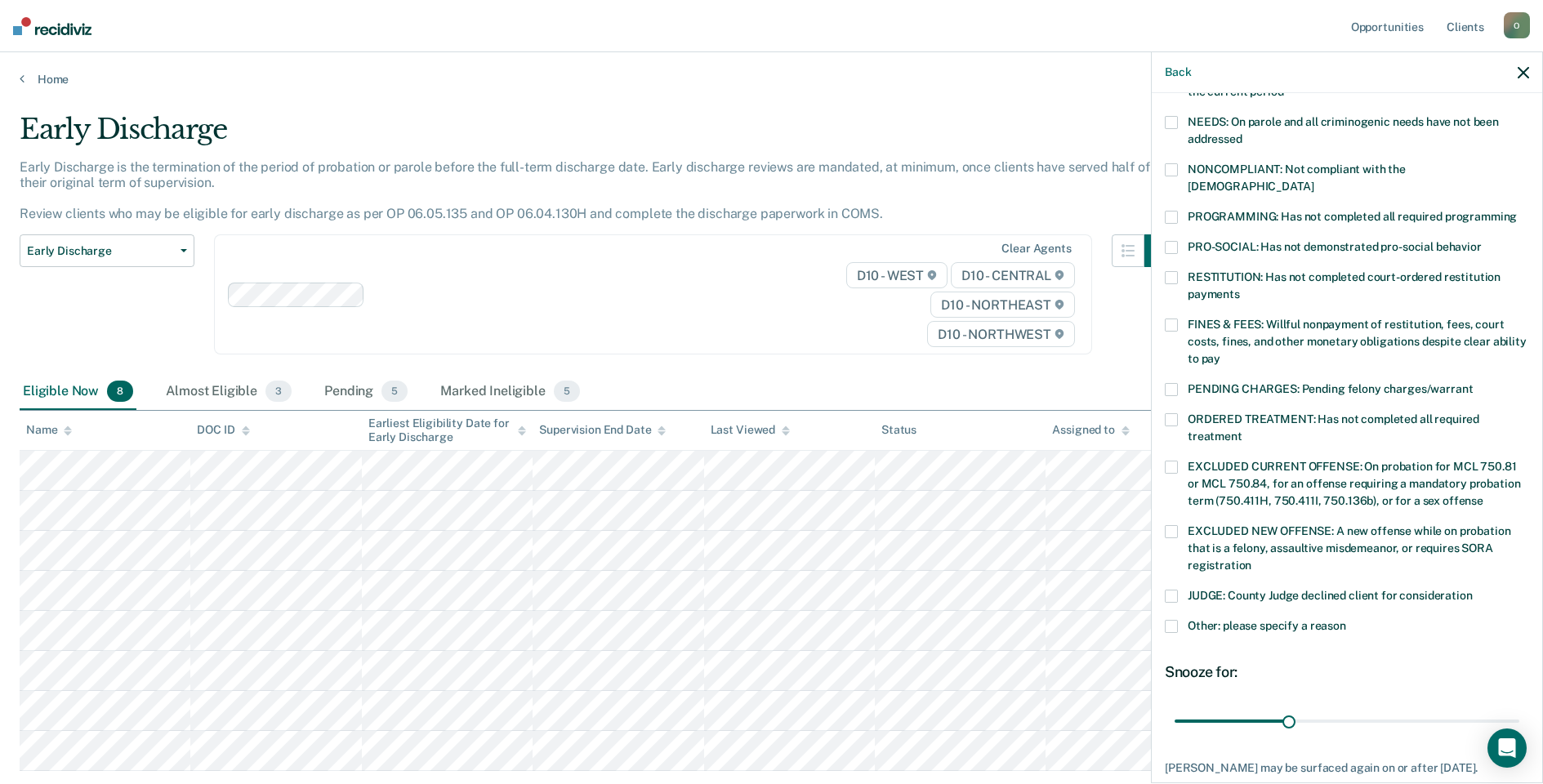
scroll to position [262, 0]
click at [1173, 619] on span at bounding box center [1171, 625] width 13 height 13
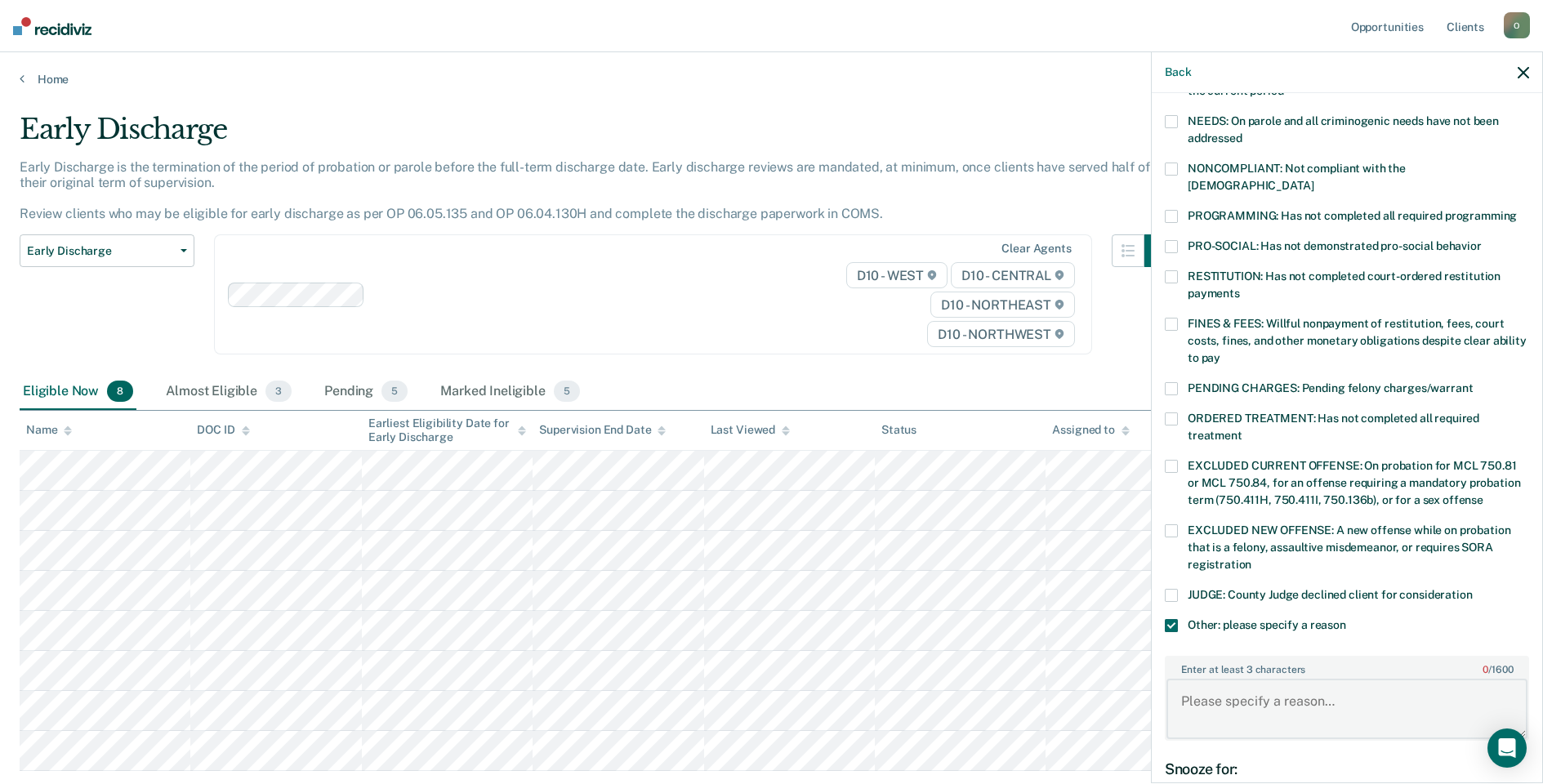
click at [1199, 683] on textarea "Enter at least 3 characters 0 / 1600" at bounding box center [1346, 708] width 361 height 60
type textarea "Absconder"
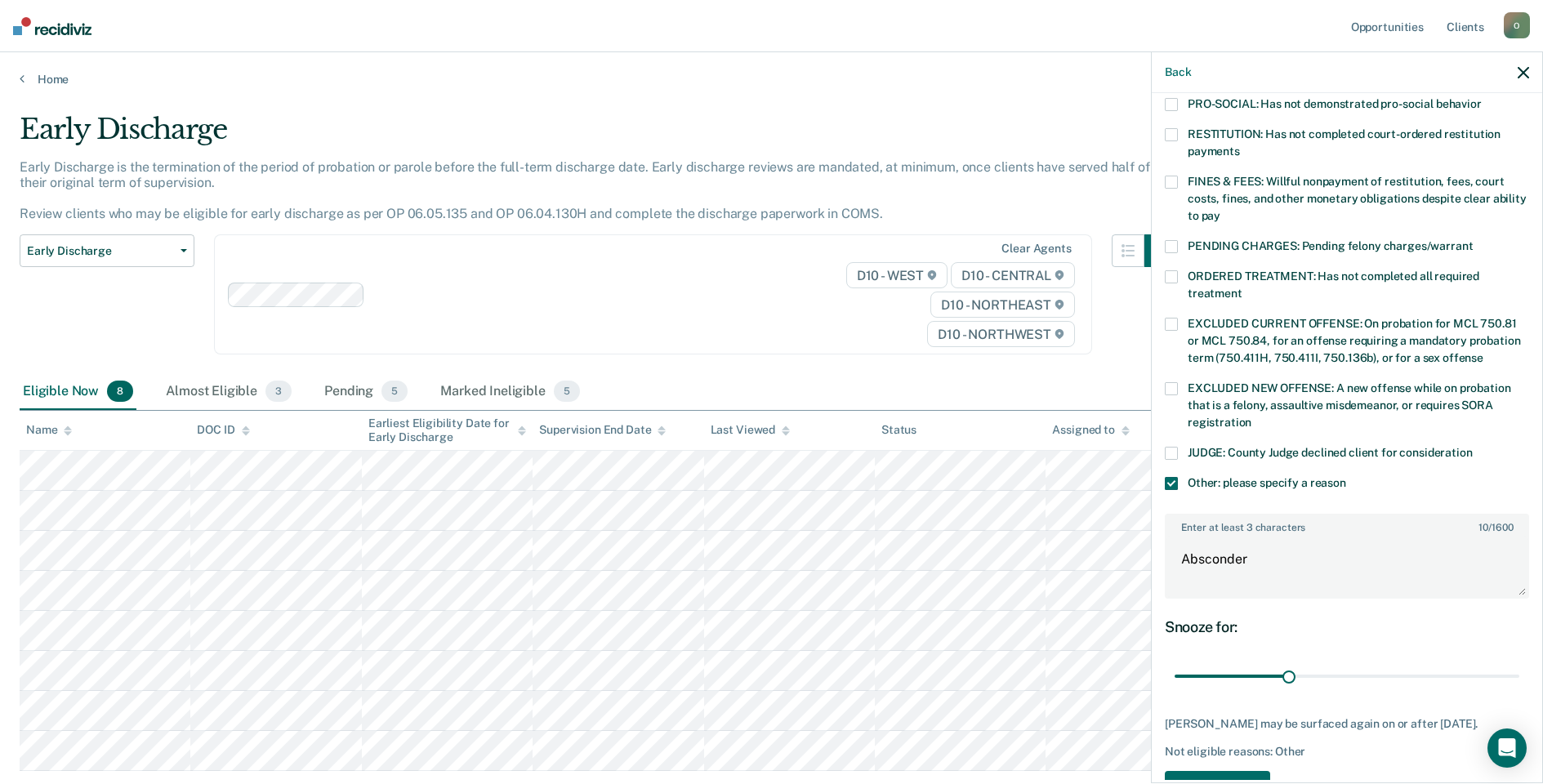
scroll to position [453, 0]
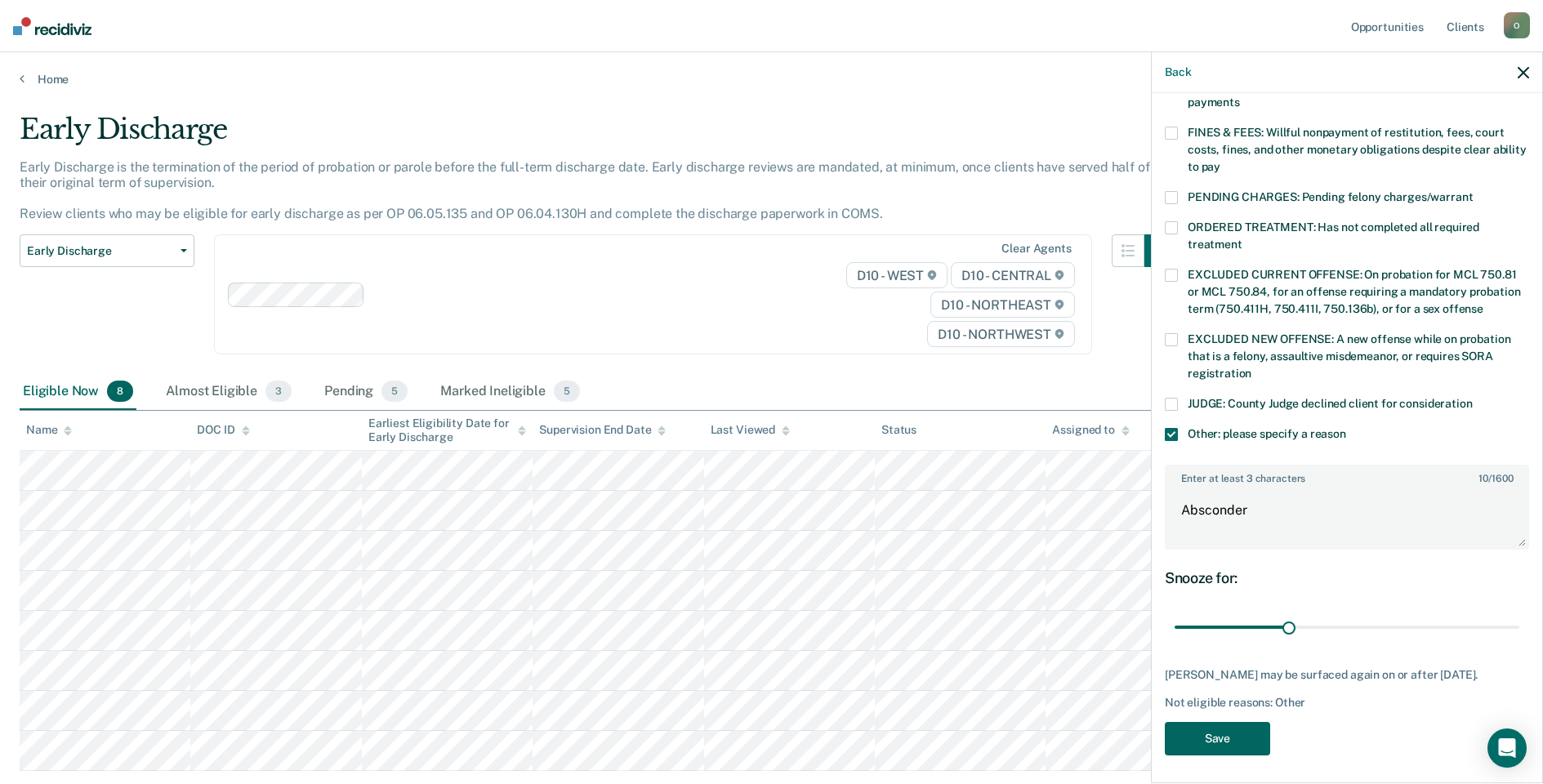
click at [1211, 734] on button "Save" at bounding box center [1217, 738] width 105 height 33
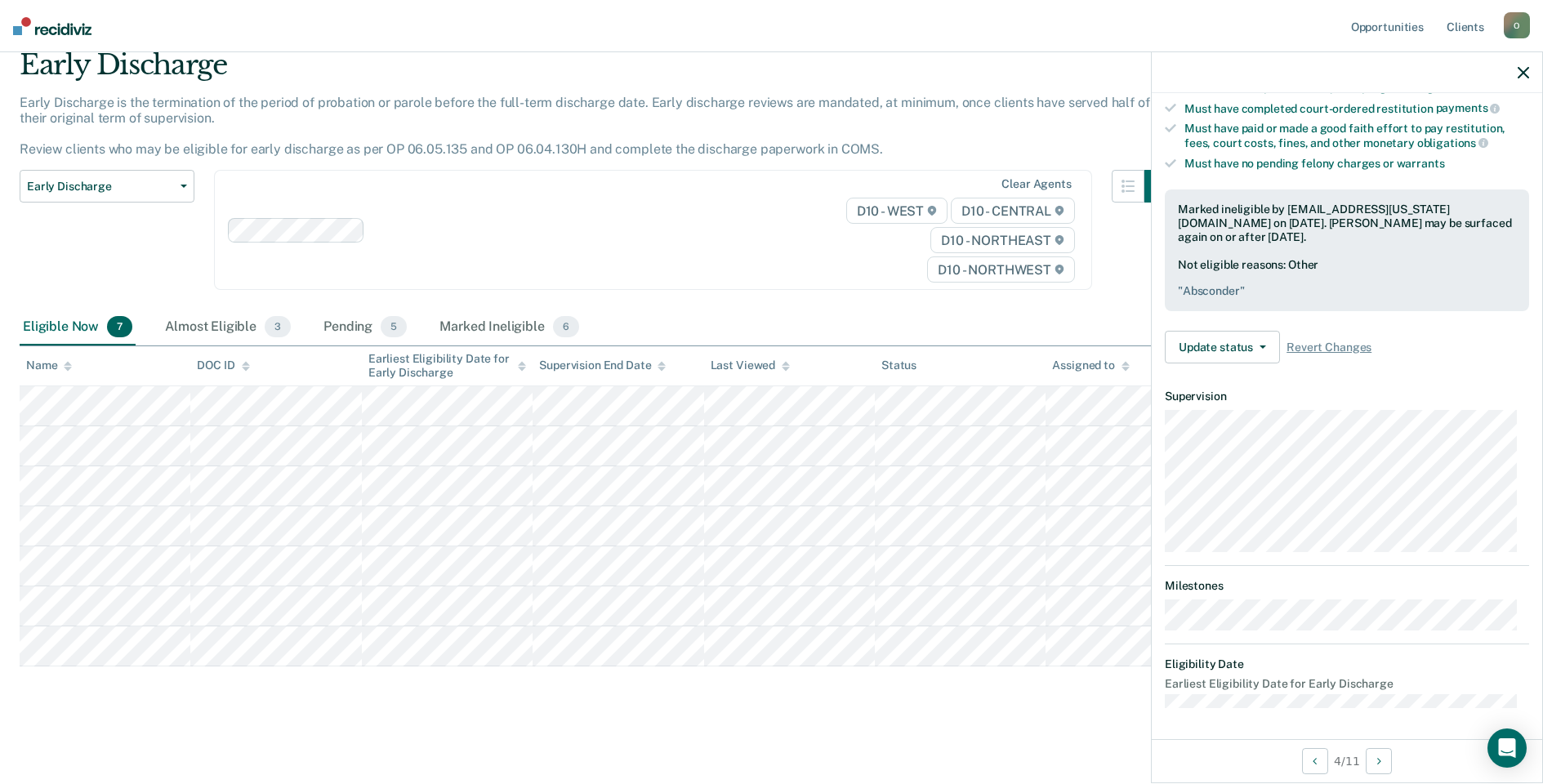
scroll to position [131, 0]
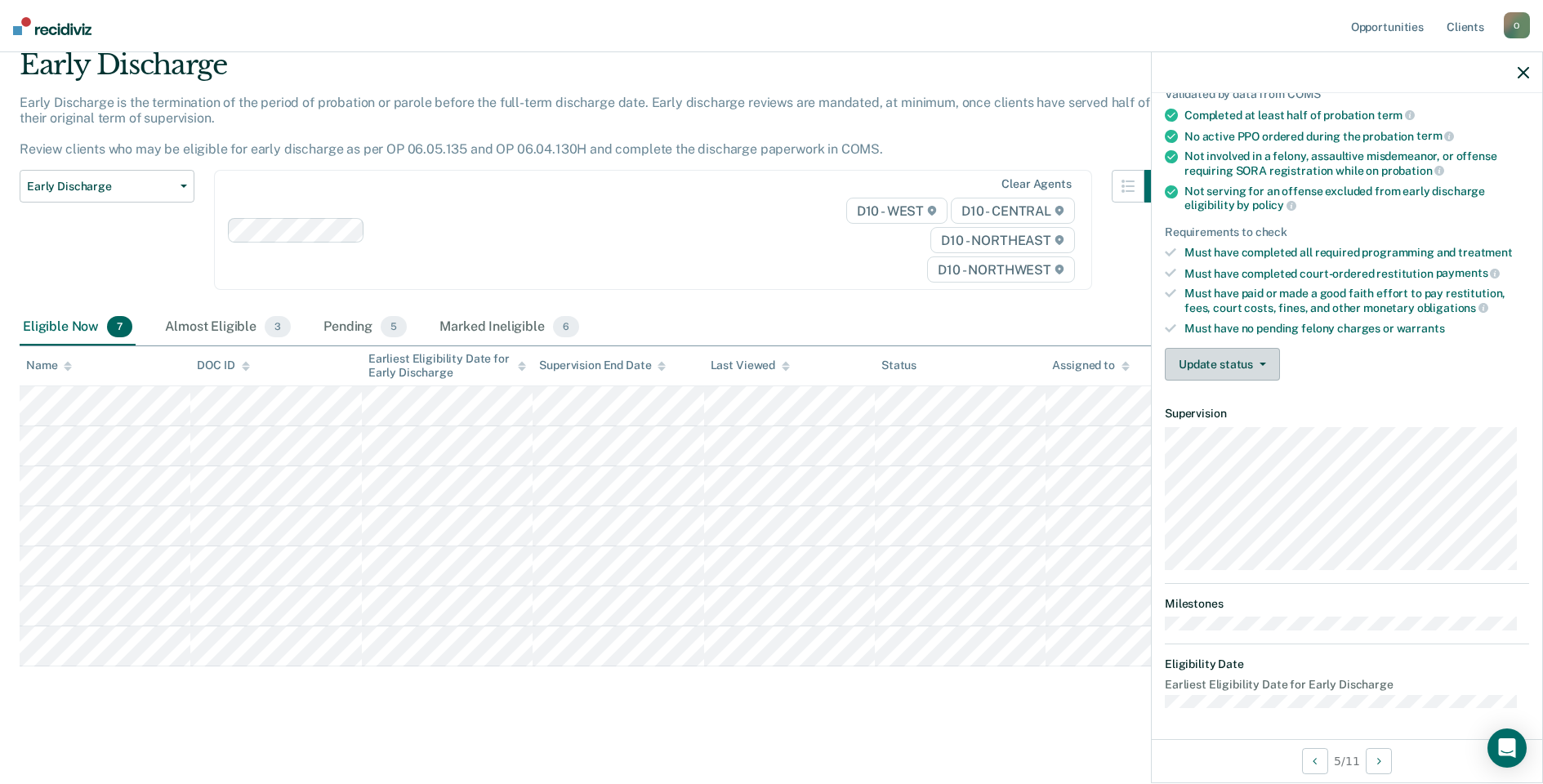
click at [1239, 360] on button "Update status" at bounding box center [1222, 364] width 115 height 33
click at [1257, 425] on button "Mark Ineligible" at bounding box center [1243, 428] width 158 height 26
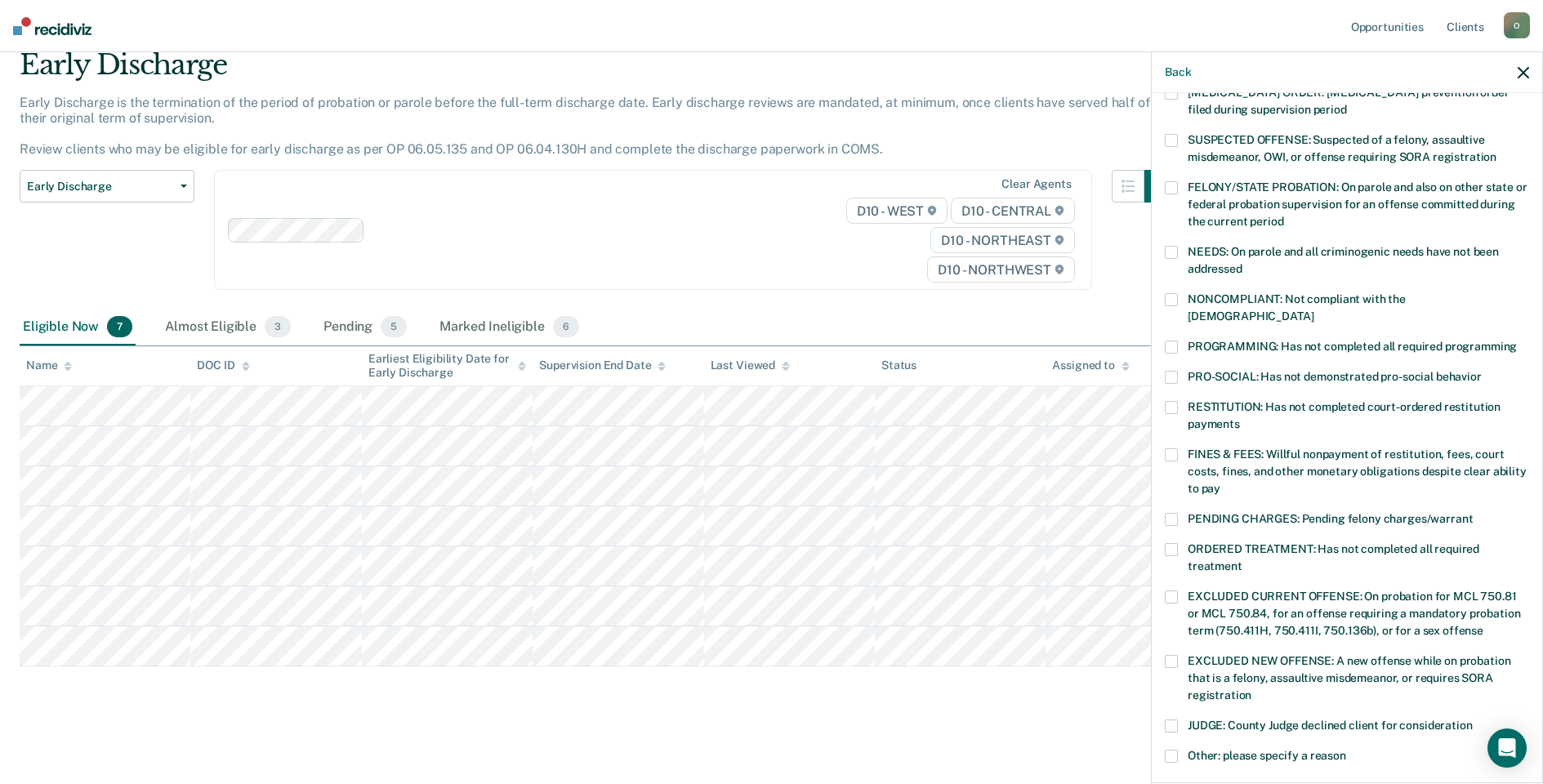
click at [1169, 489] on div "FINES & FEES: Willful nonpayment of restitution, fees, court costs, fines, and …" at bounding box center [1346, 480] width 364 height 64
click at [1176, 512] on span at bounding box center [1171, 519] width 13 height 13
click at [1169, 448] on span at bounding box center [1171, 455] width 13 height 13
click at [1178, 512] on label "PENDING CHARGES: Pending felony charges/warrant" at bounding box center [1346, 521] width 364 height 17
click at [1171, 448] on span at bounding box center [1171, 455] width 13 height 13
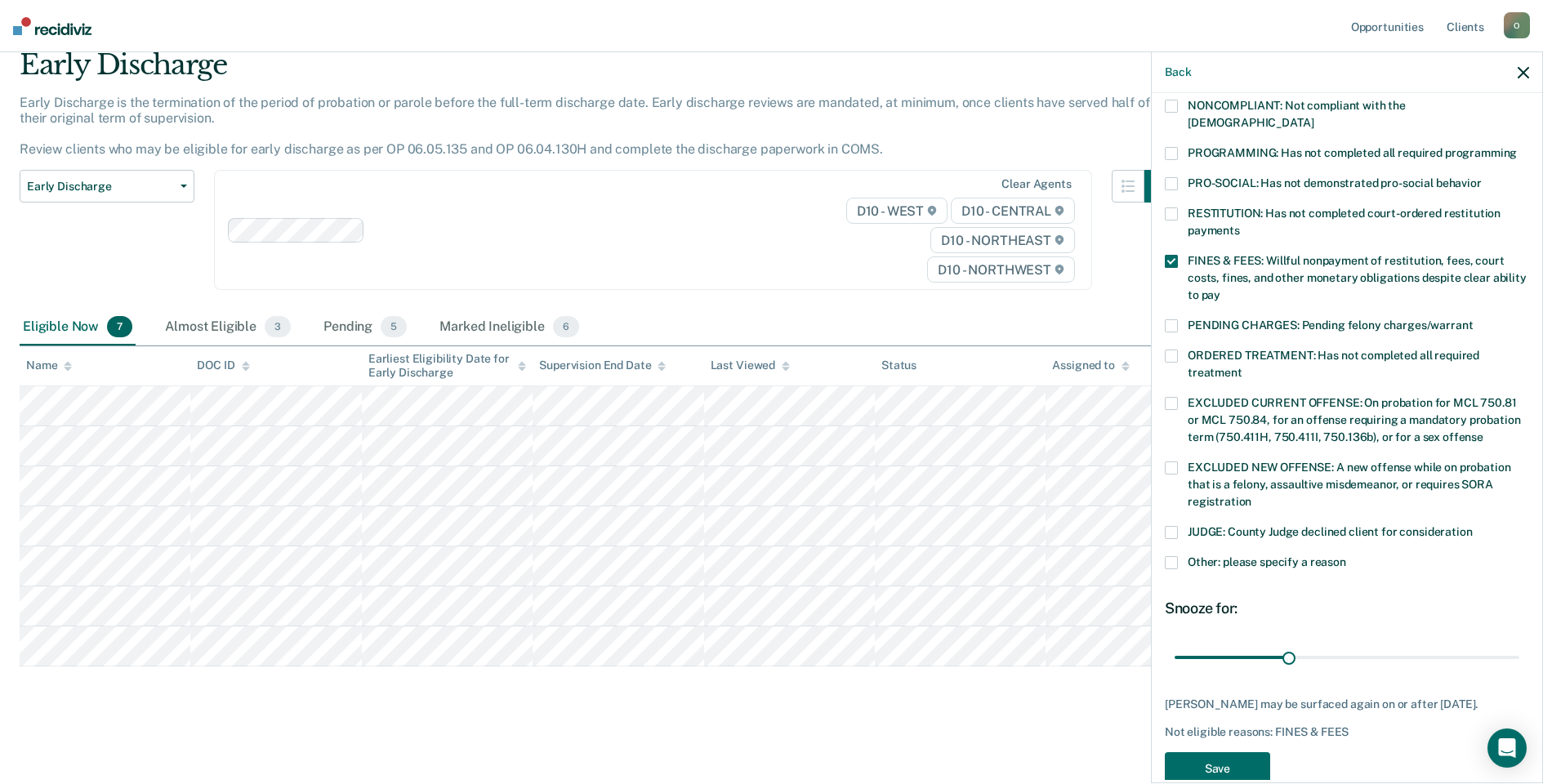
scroll to position [355, 0]
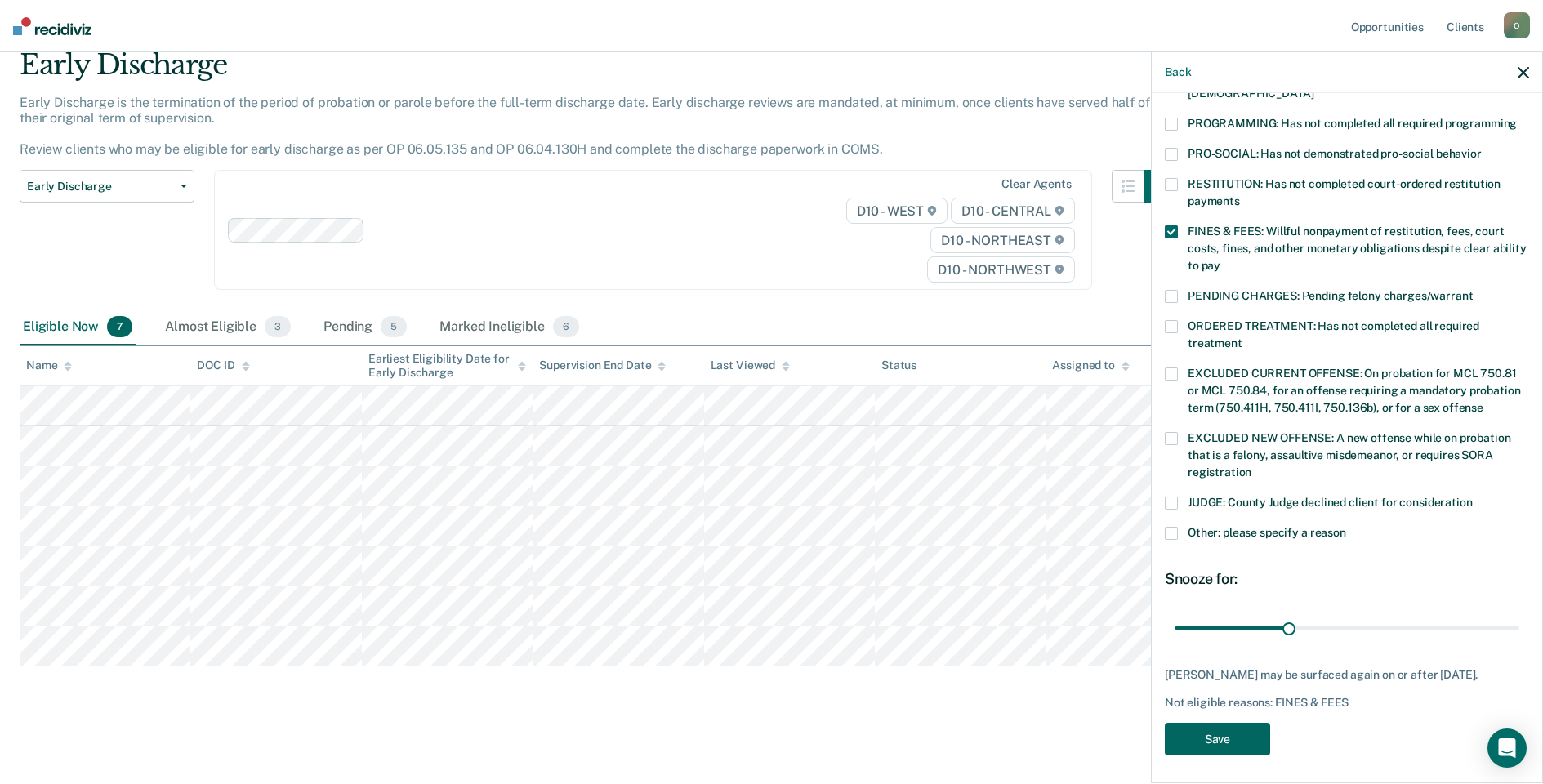
click at [1208, 749] on button "Save" at bounding box center [1217, 739] width 105 height 33
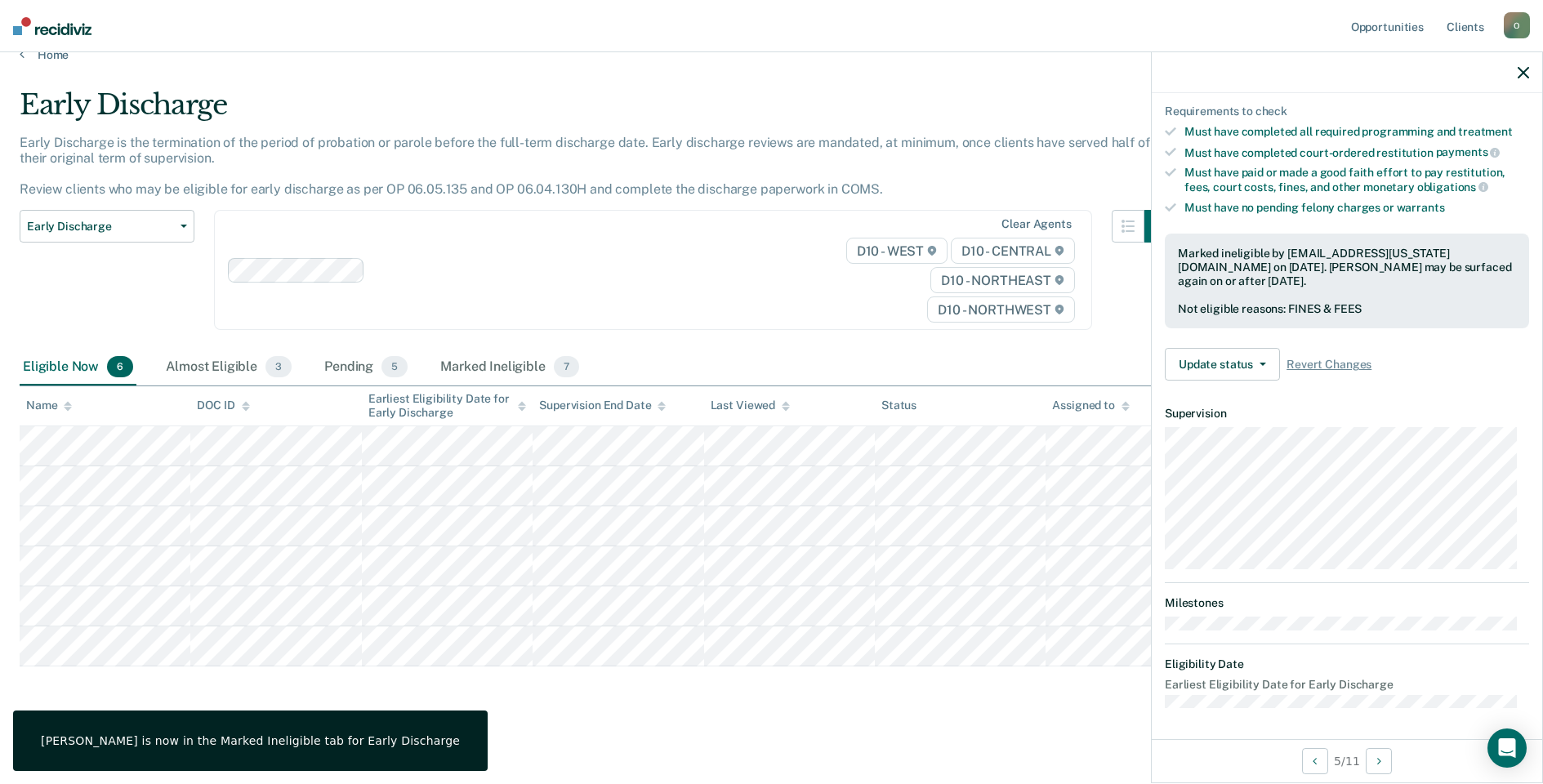
scroll to position [131, 0]
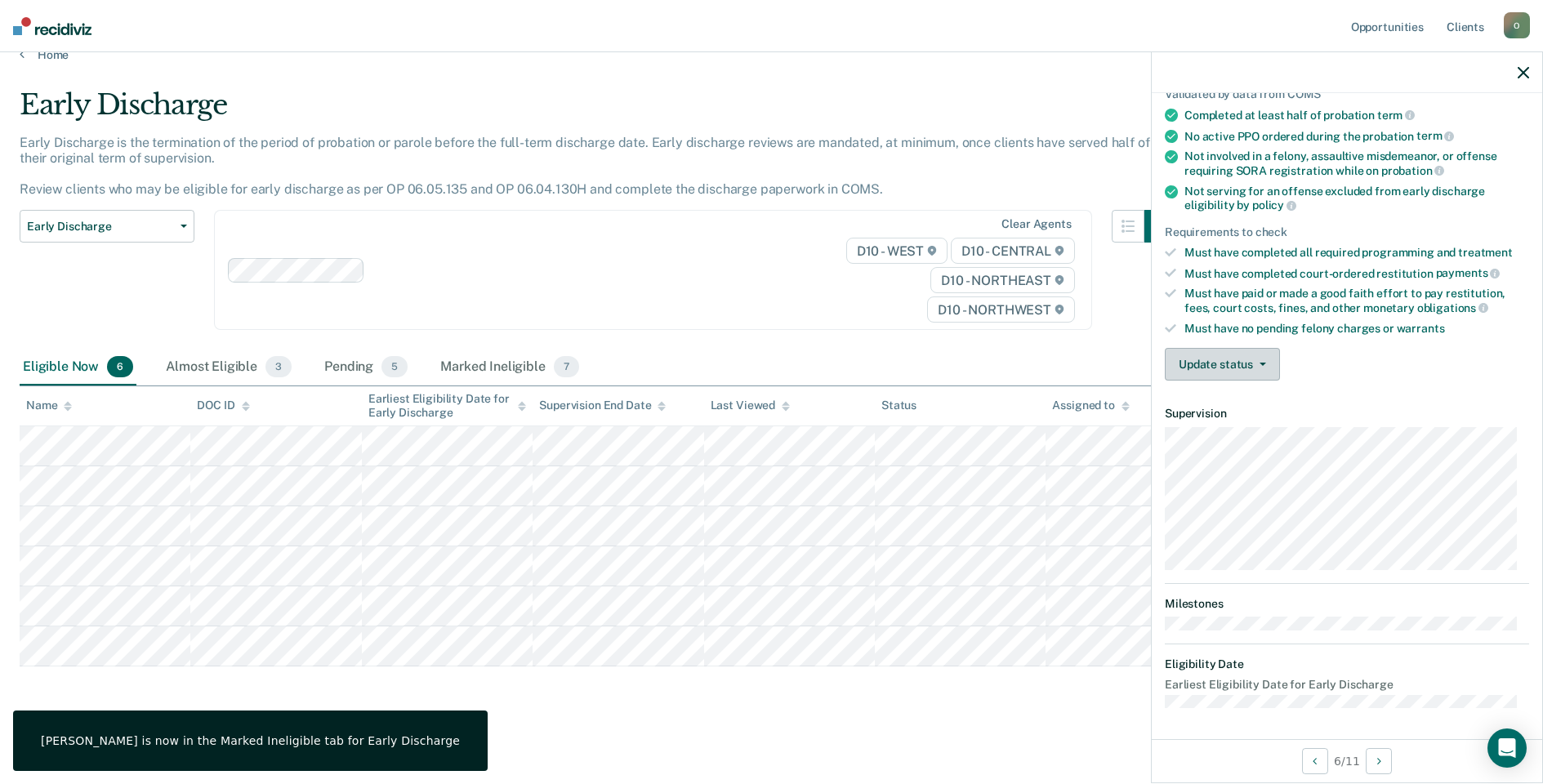
click at [1220, 355] on button "Update status" at bounding box center [1222, 364] width 115 height 33
click at [1220, 430] on button "Mark Ineligible" at bounding box center [1243, 428] width 158 height 26
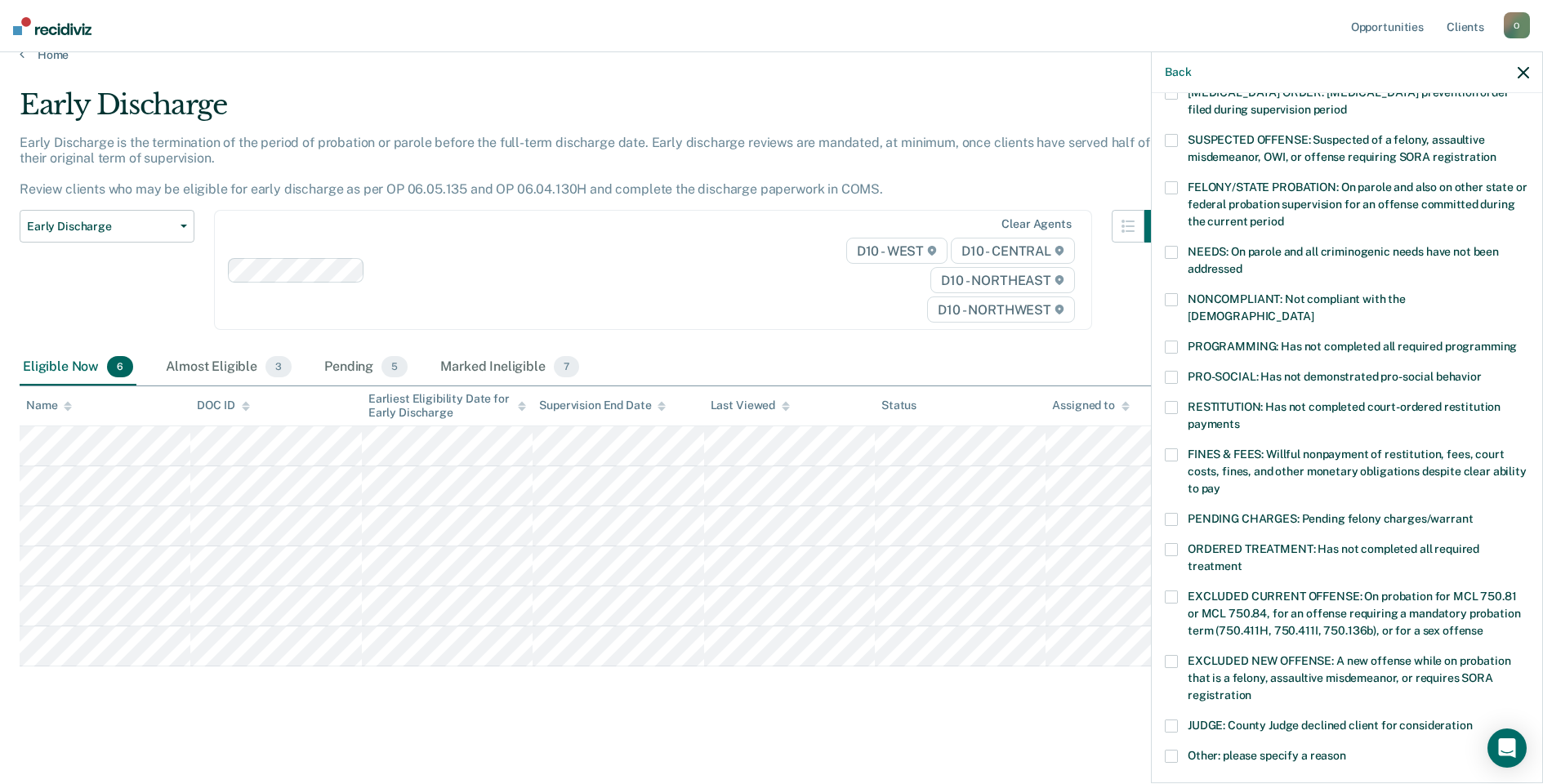
click at [1175, 340] on span at bounding box center [1171, 347] width 13 height 13
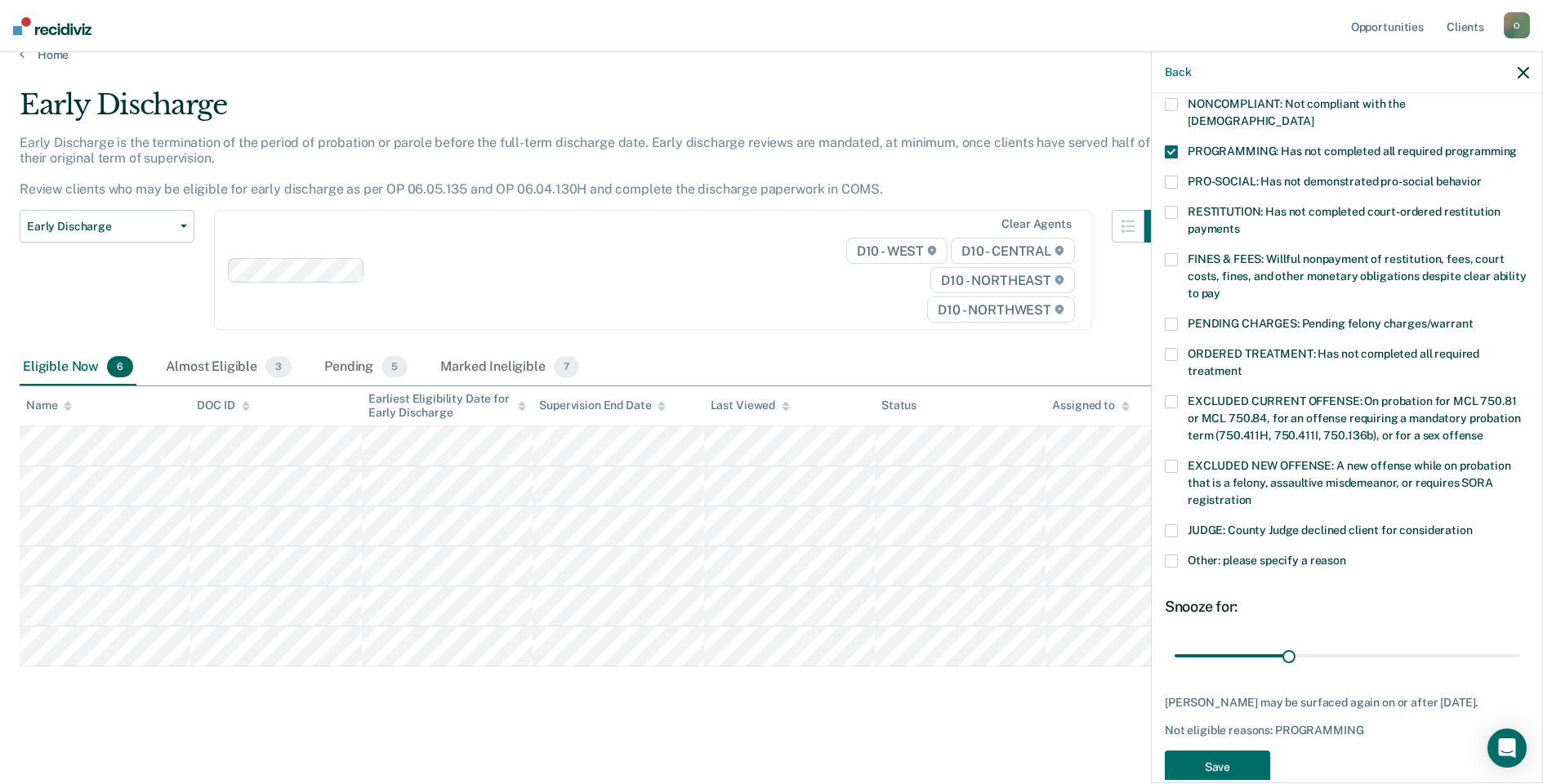
scroll to position [355, 0]
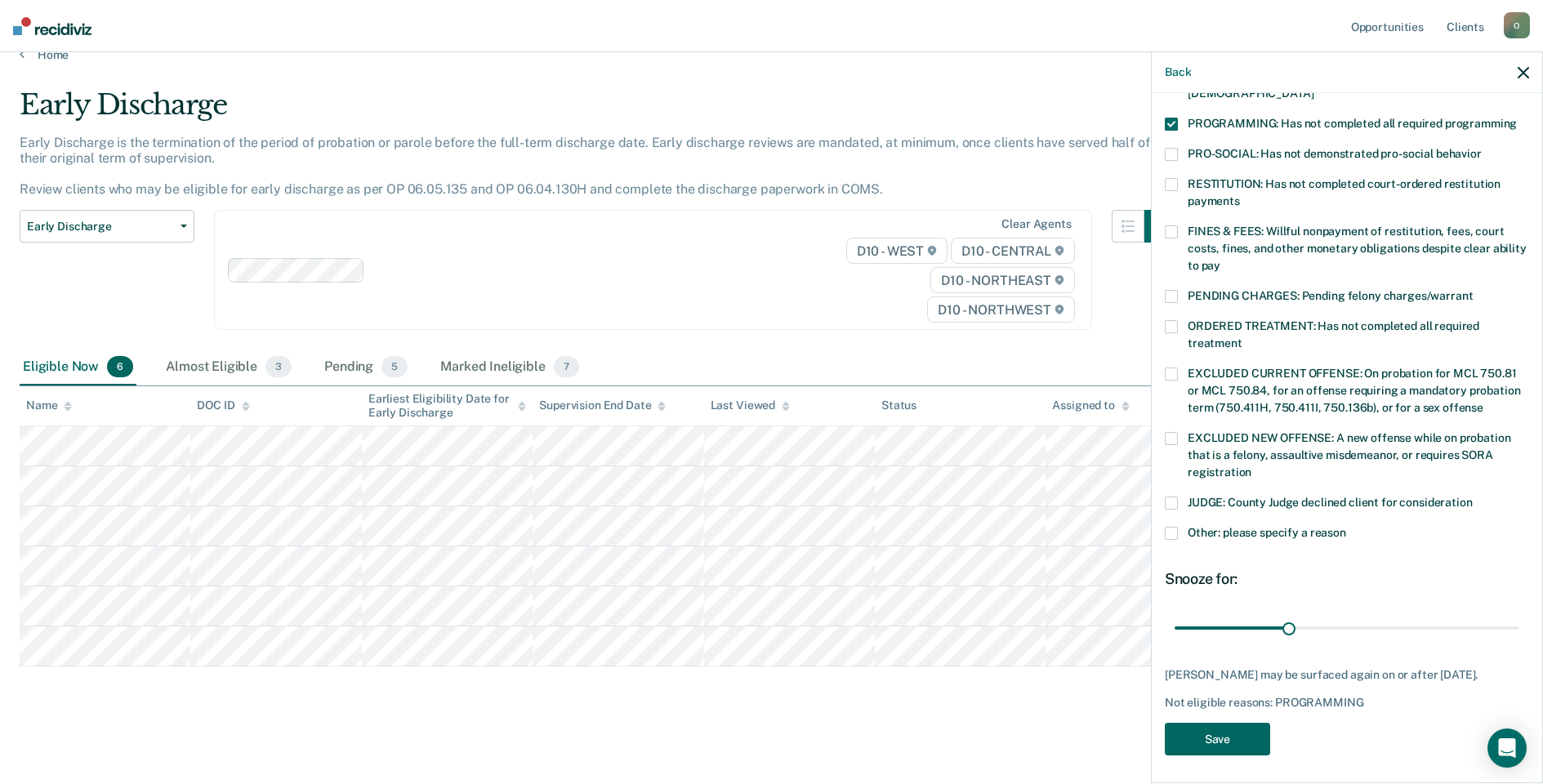
click at [1219, 746] on button "Save" at bounding box center [1217, 739] width 105 height 33
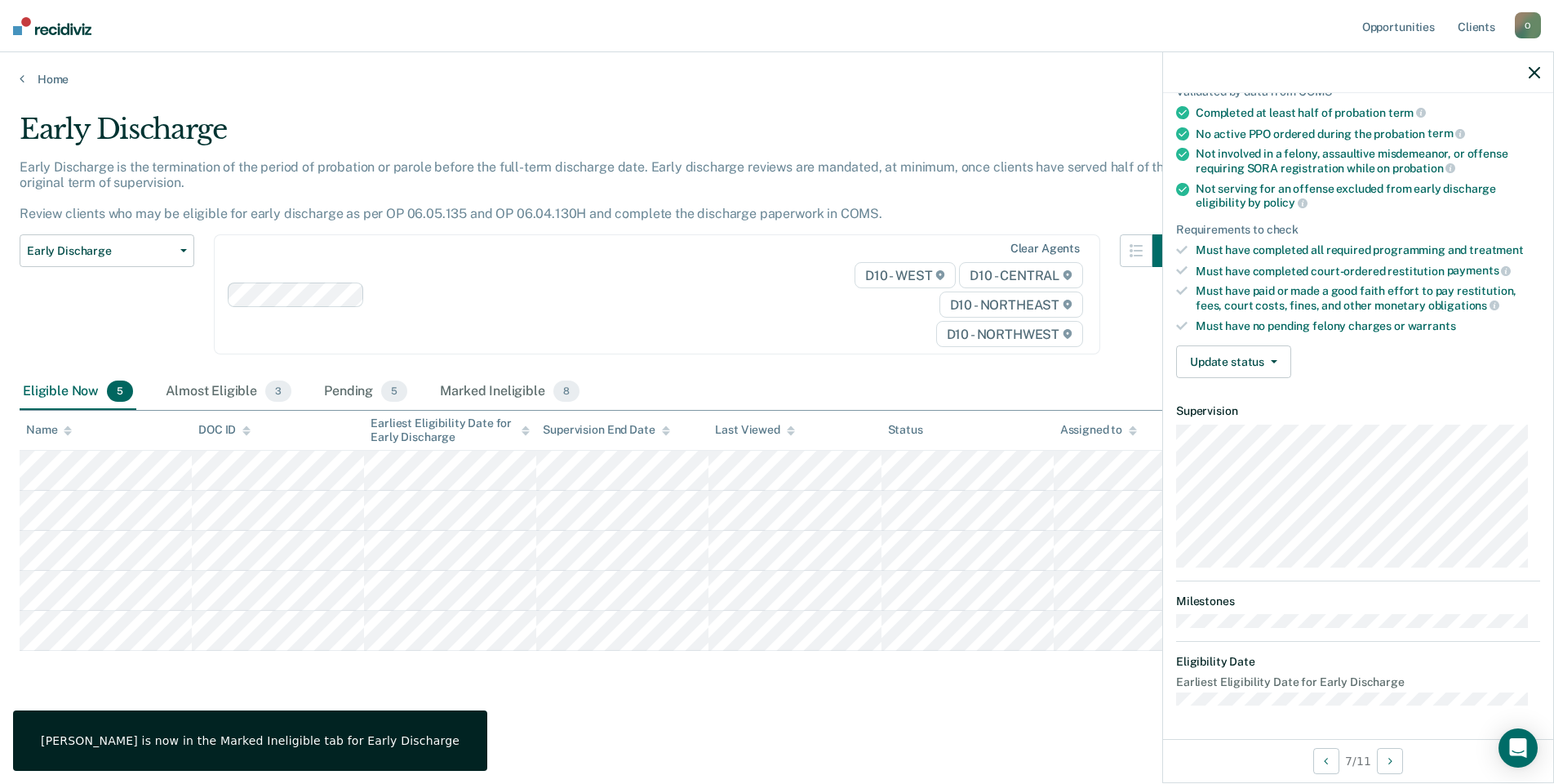
scroll to position [131, 0]
click at [1219, 365] on button "Update status" at bounding box center [1234, 364] width 115 height 33
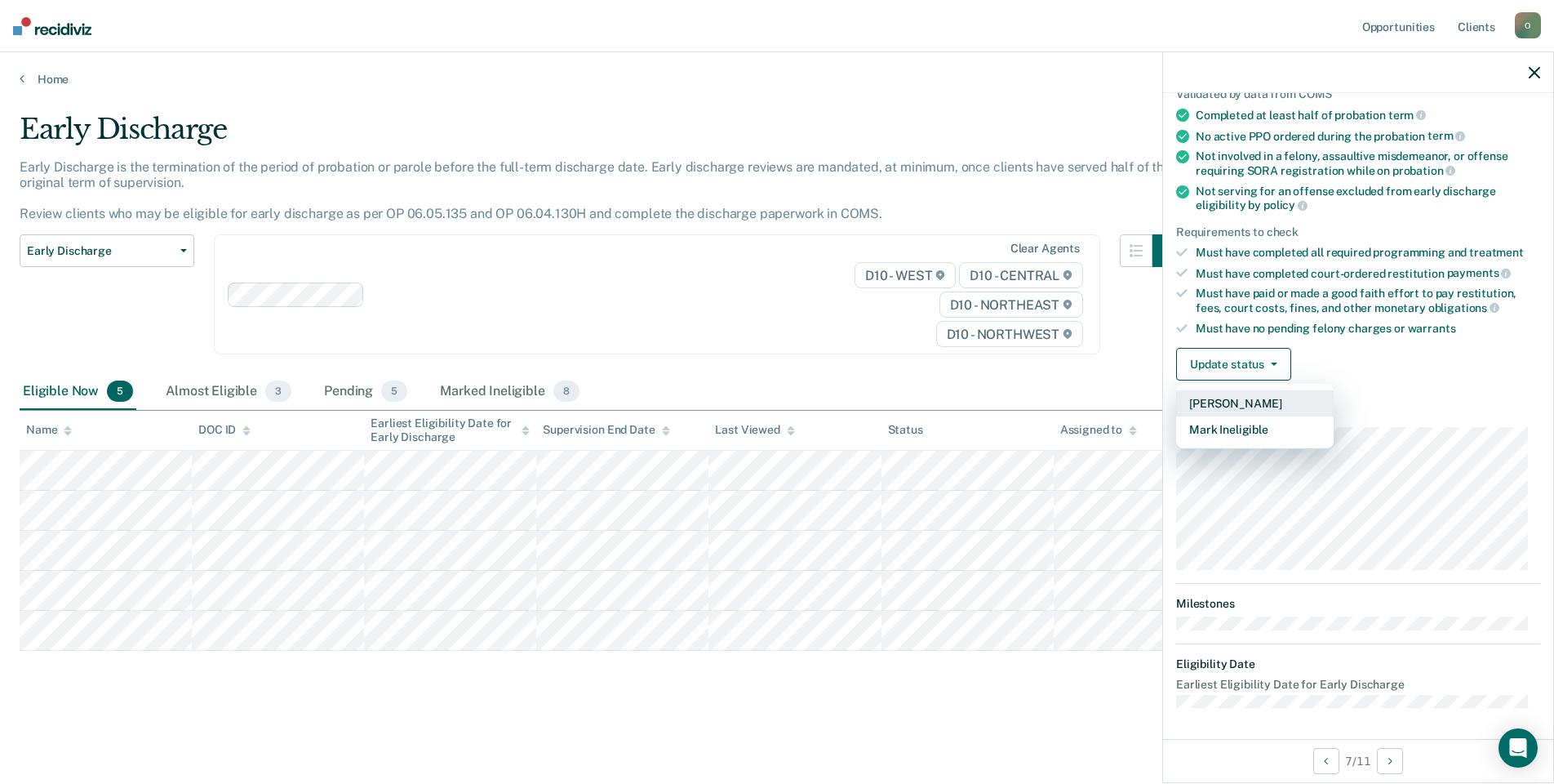
click at [1228, 403] on button "[PERSON_NAME]" at bounding box center [1255, 403] width 158 height 26
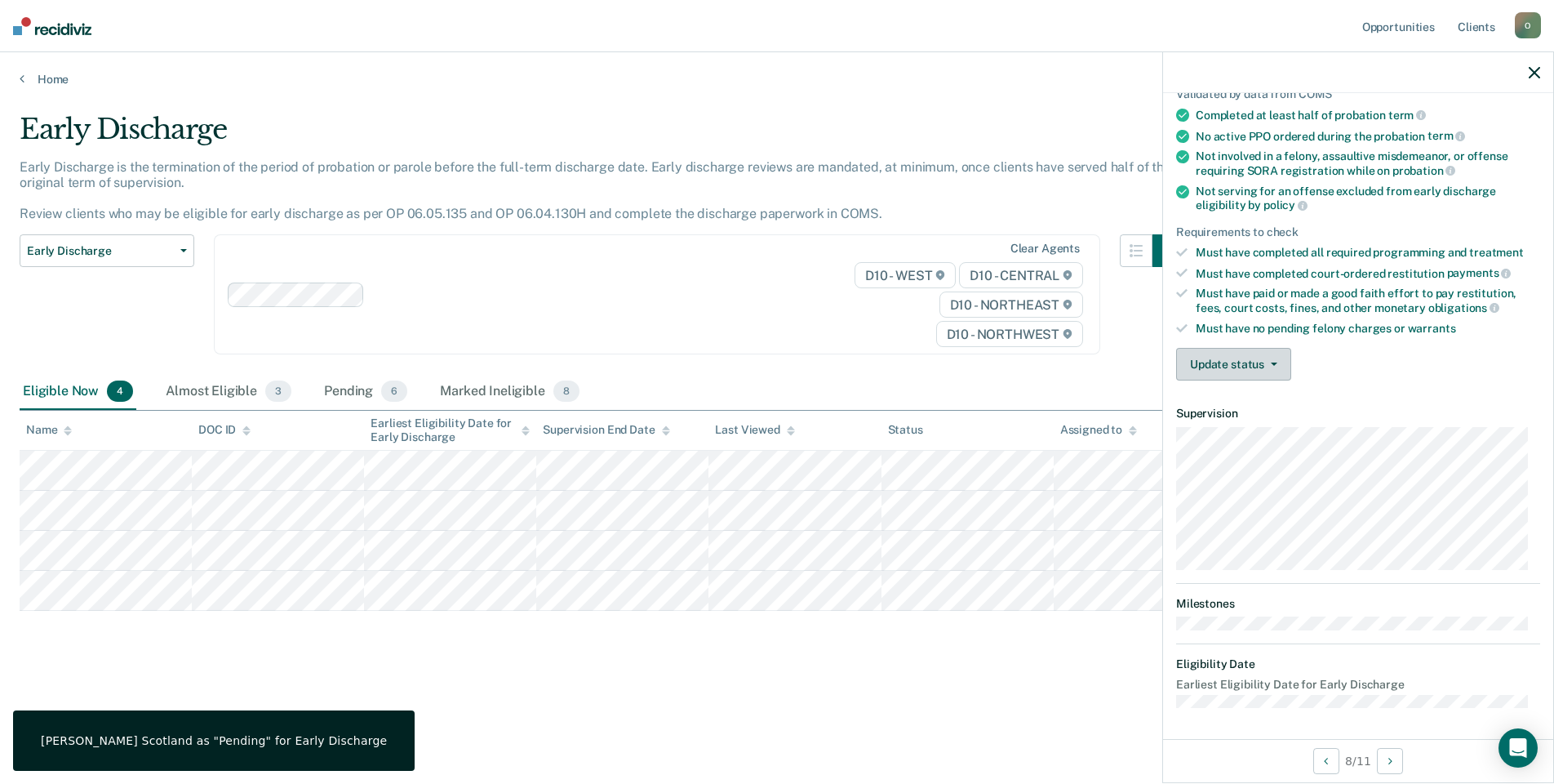
click at [1243, 357] on button "Update status" at bounding box center [1234, 364] width 115 height 33
click at [1251, 400] on button "[PERSON_NAME]" at bounding box center [1255, 403] width 158 height 26
click at [1236, 372] on button "Update status" at bounding box center [1234, 364] width 115 height 33
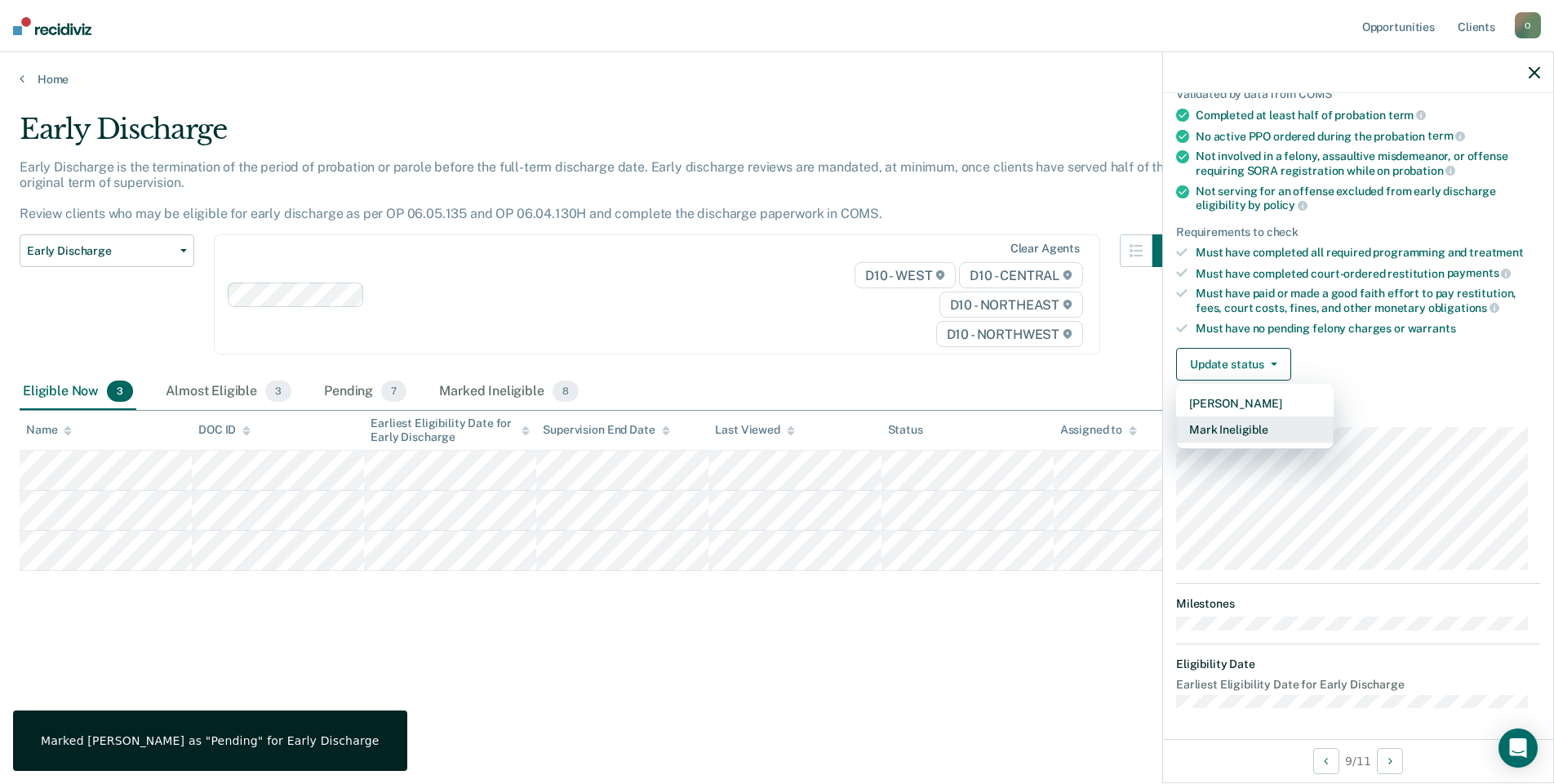
click at [1242, 432] on button "Mark Ineligible" at bounding box center [1255, 428] width 158 height 26
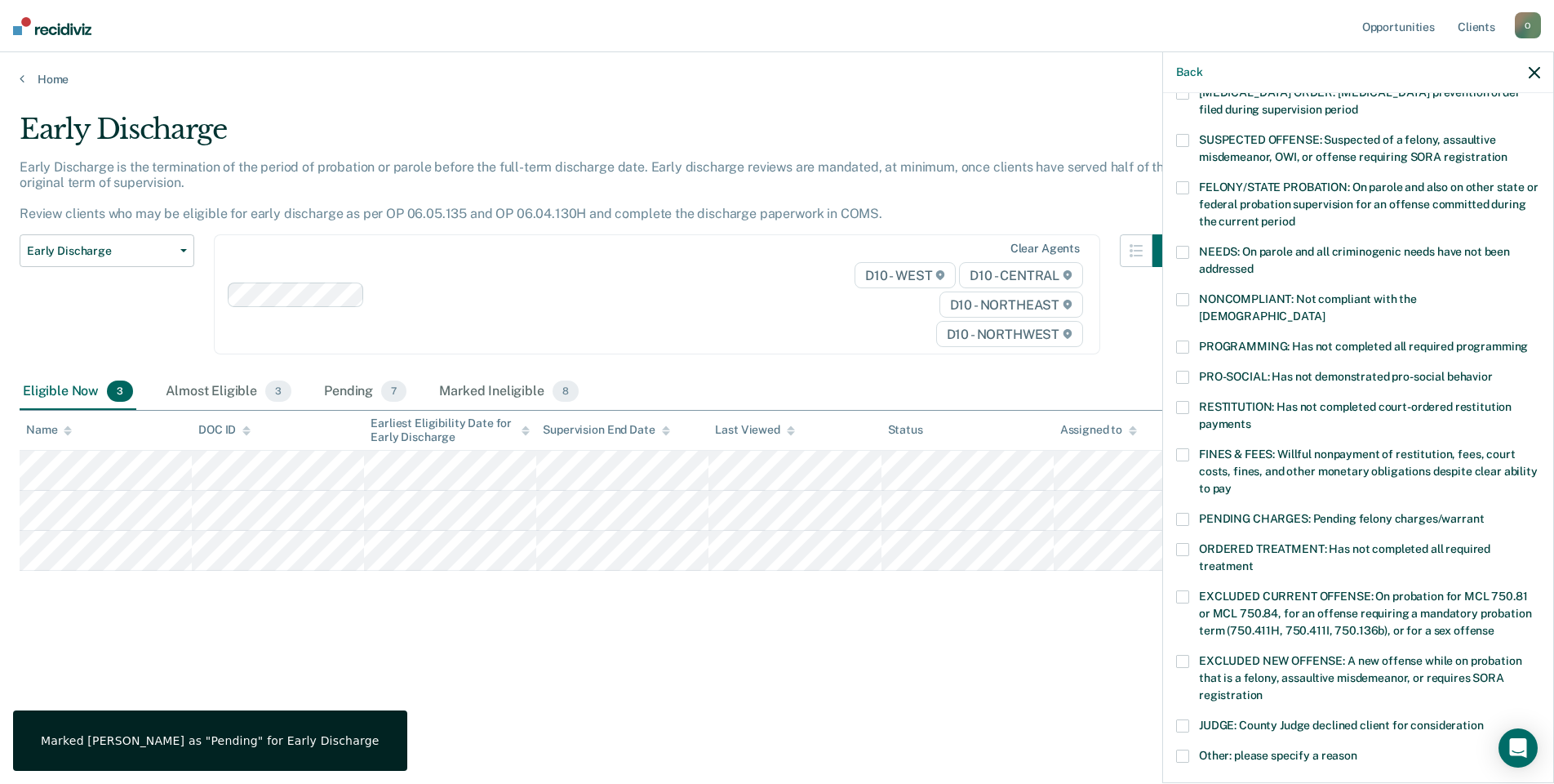
click at [1183, 340] on span at bounding box center [1183, 347] width 13 height 13
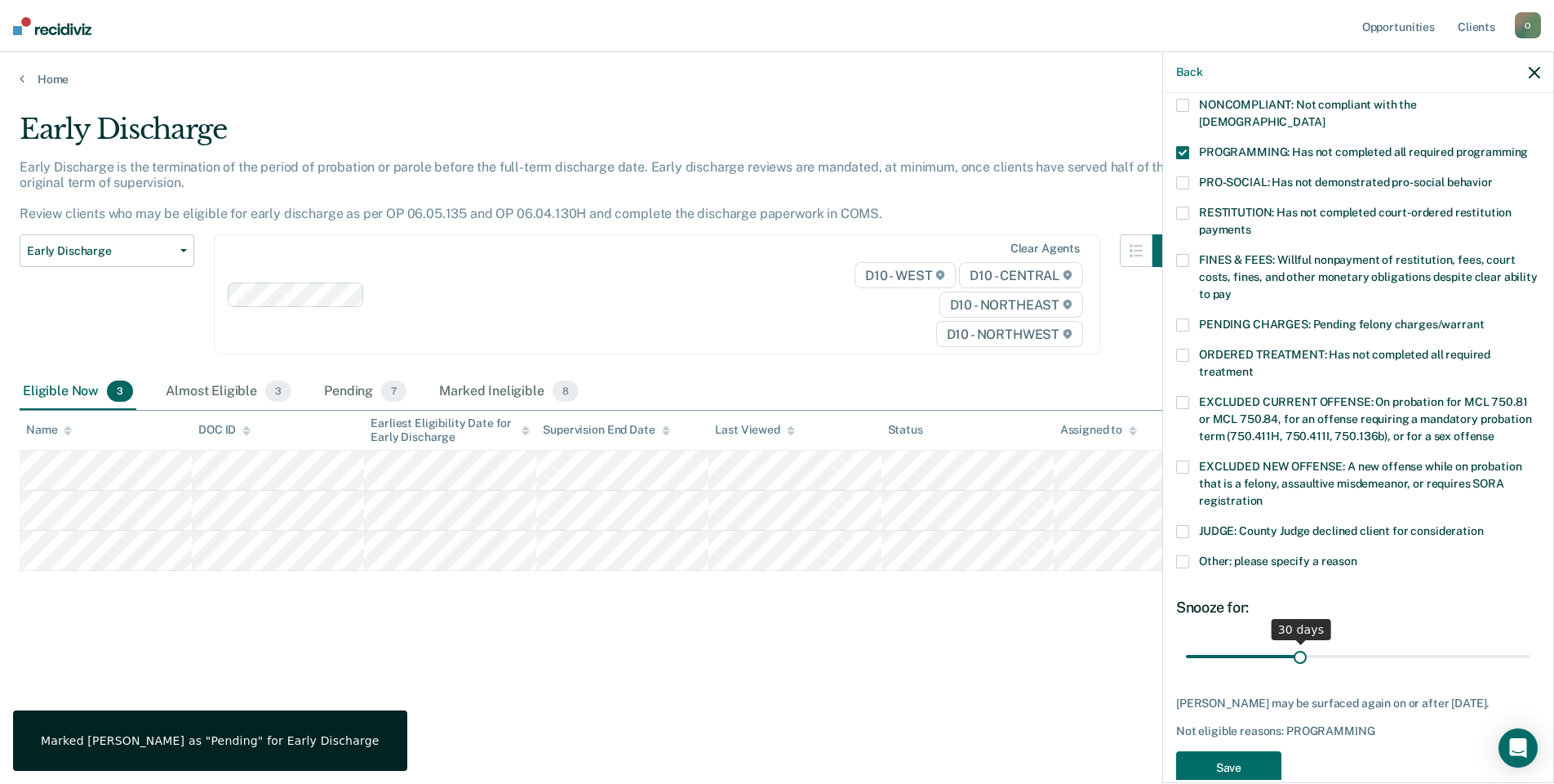
scroll to position [355, 0]
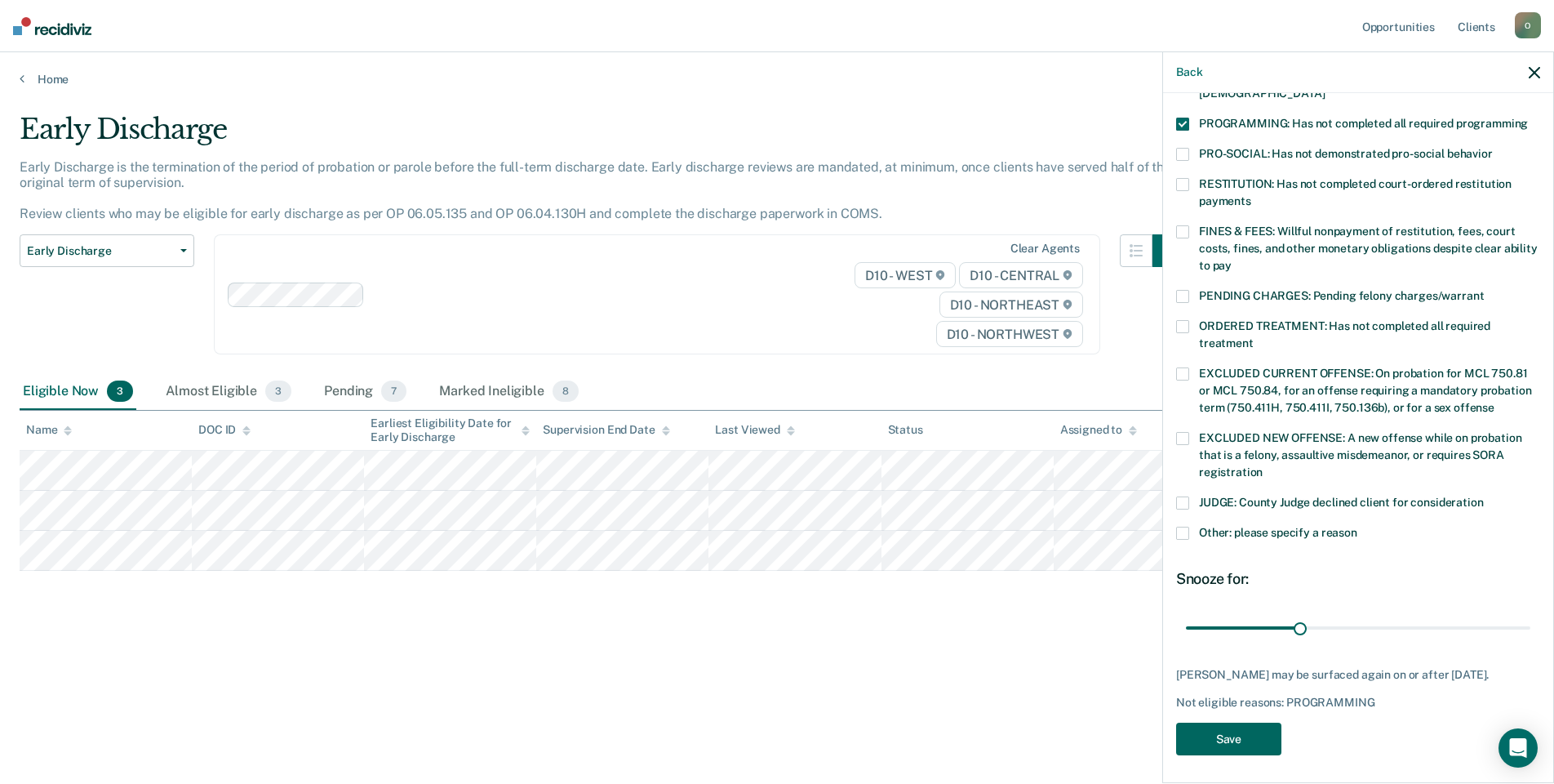
click at [1208, 736] on button "Save" at bounding box center [1229, 739] width 105 height 33
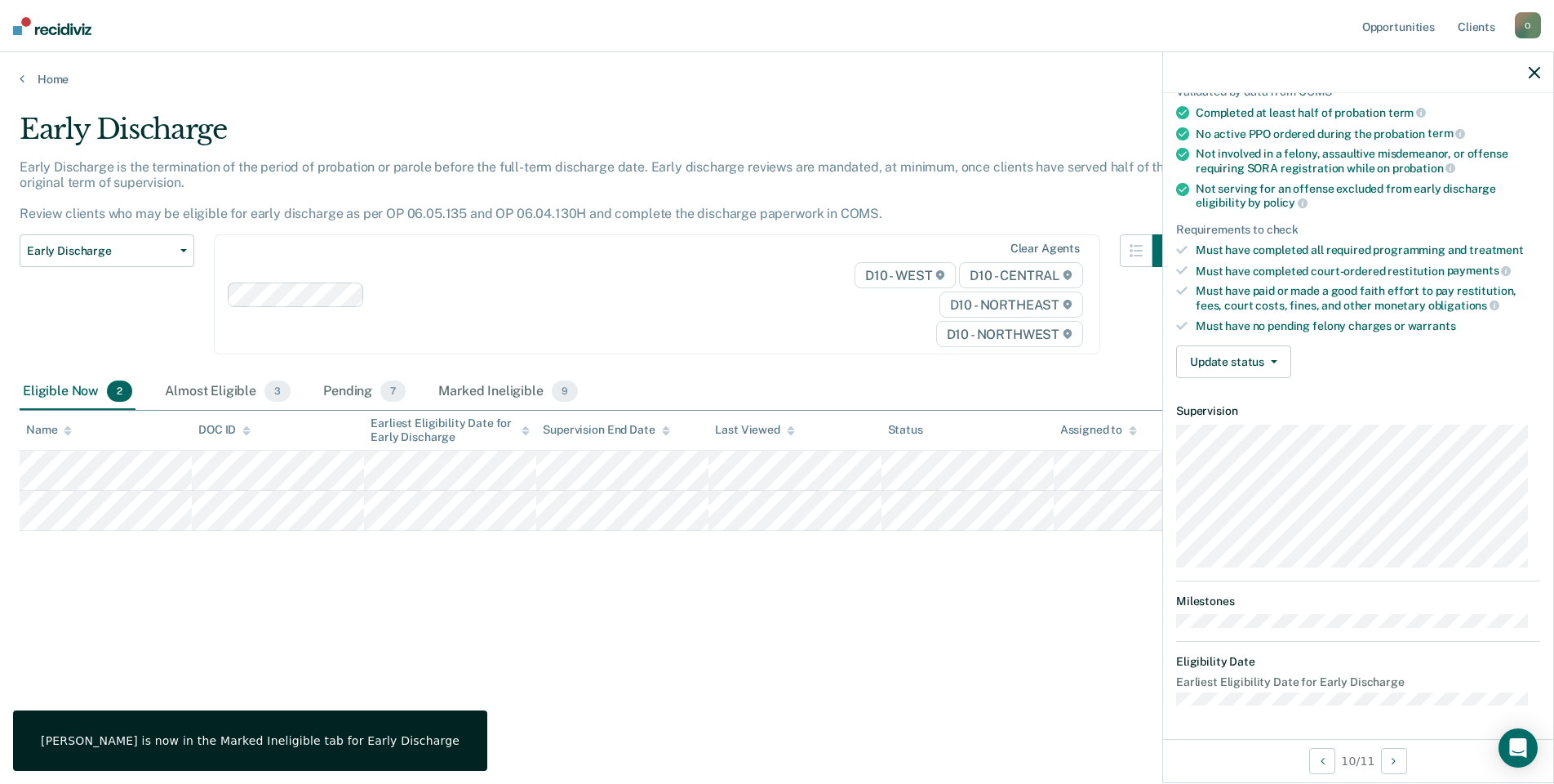
scroll to position [131, 0]
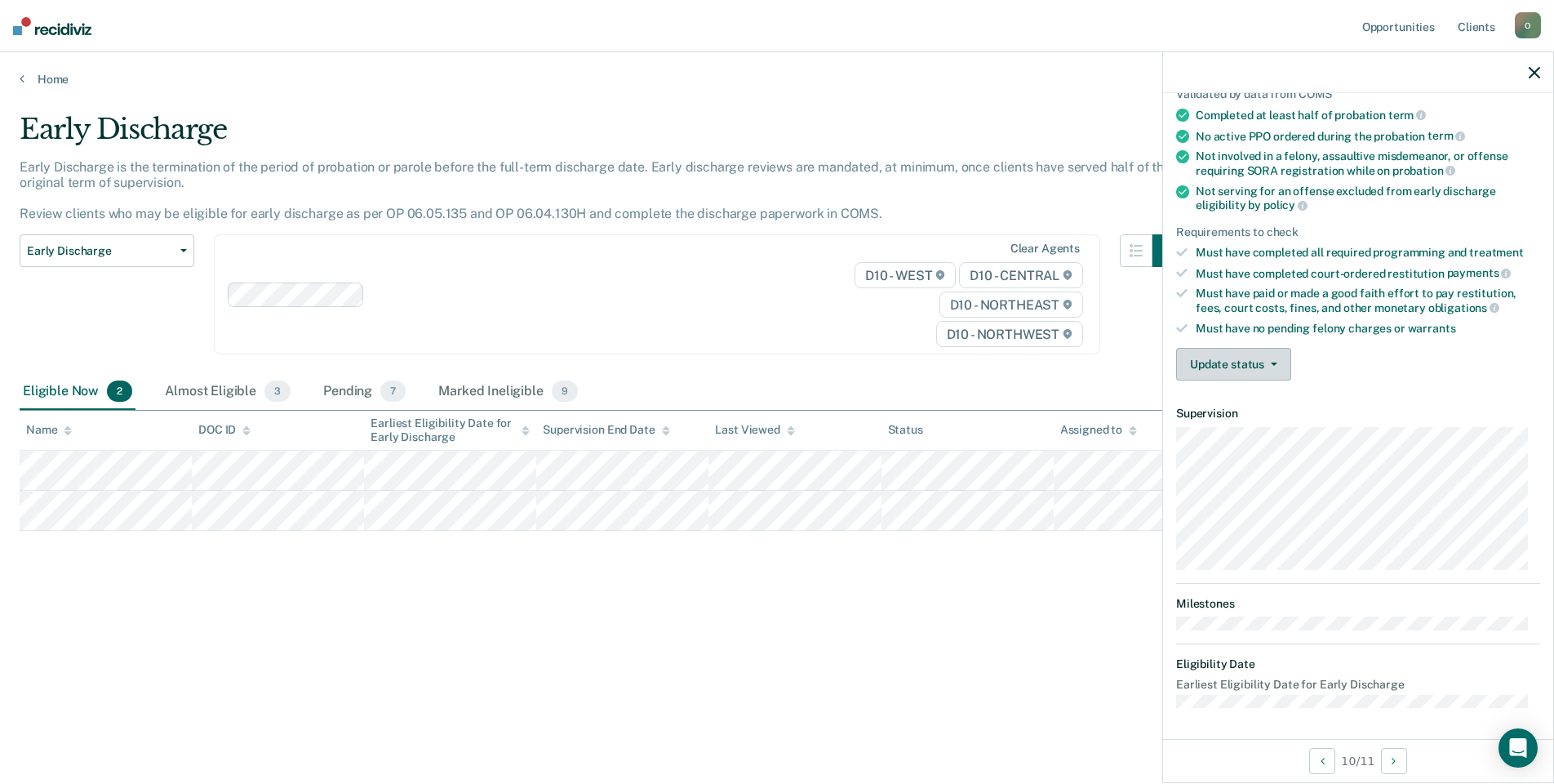
click at [1236, 368] on button "Update status" at bounding box center [1234, 364] width 115 height 33
click at [1244, 403] on button "[PERSON_NAME]" at bounding box center [1255, 403] width 158 height 26
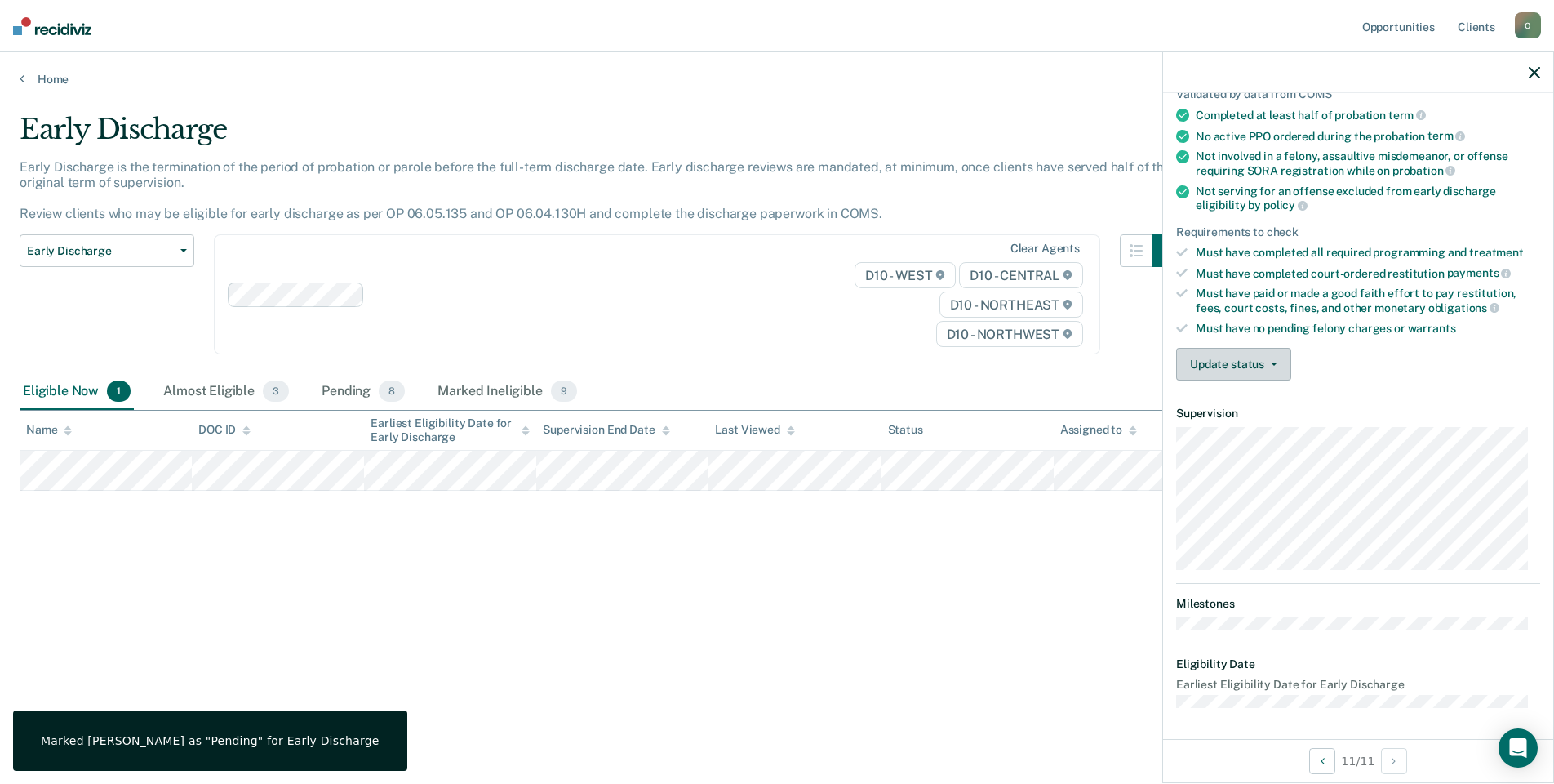
click at [1231, 354] on button "Update status" at bounding box center [1234, 364] width 115 height 33
click at [1237, 427] on button "Mark Ineligible" at bounding box center [1255, 428] width 158 height 26
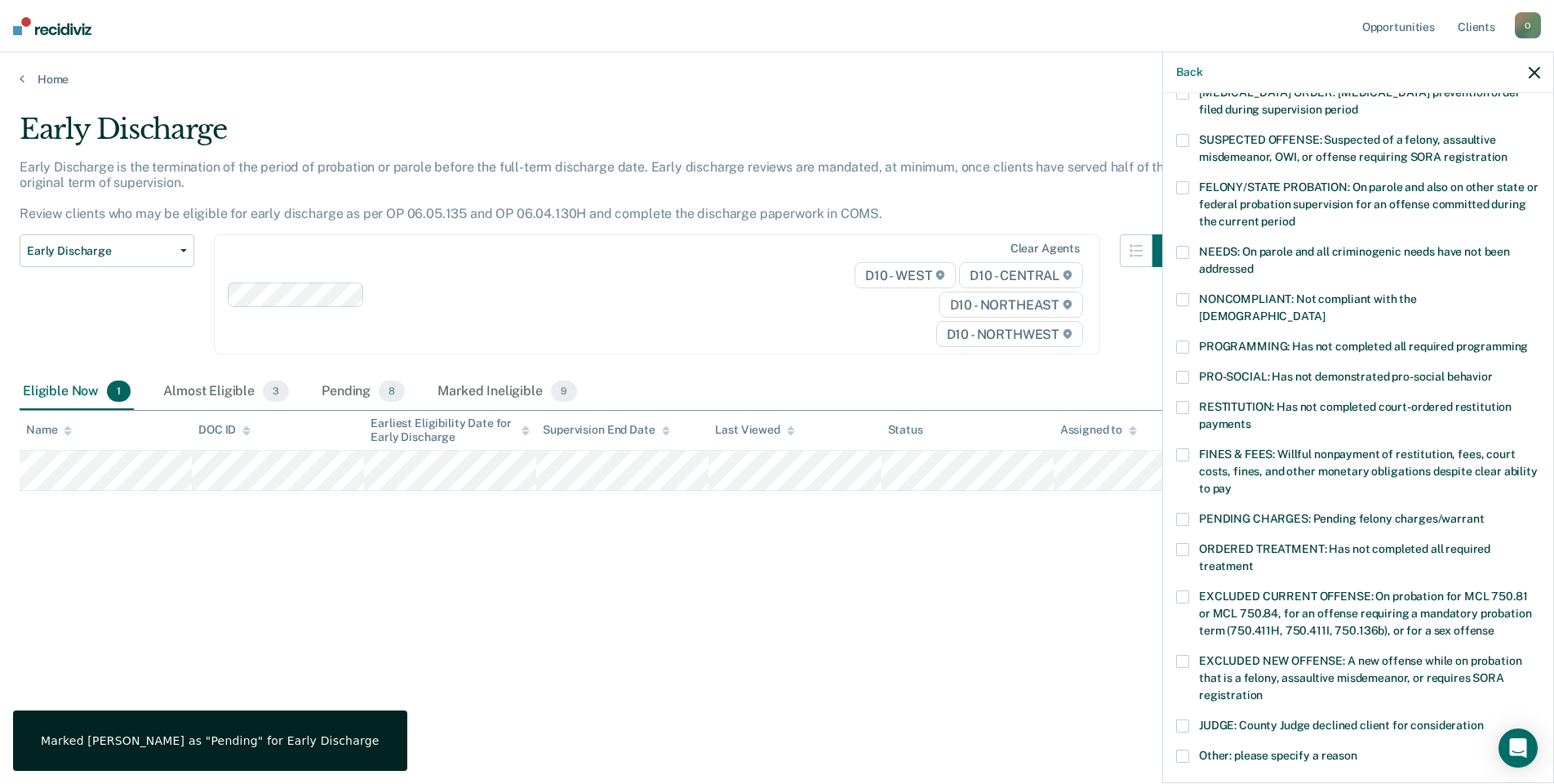
click at [1179, 448] on span at bounding box center [1183, 455] width 13 height 13
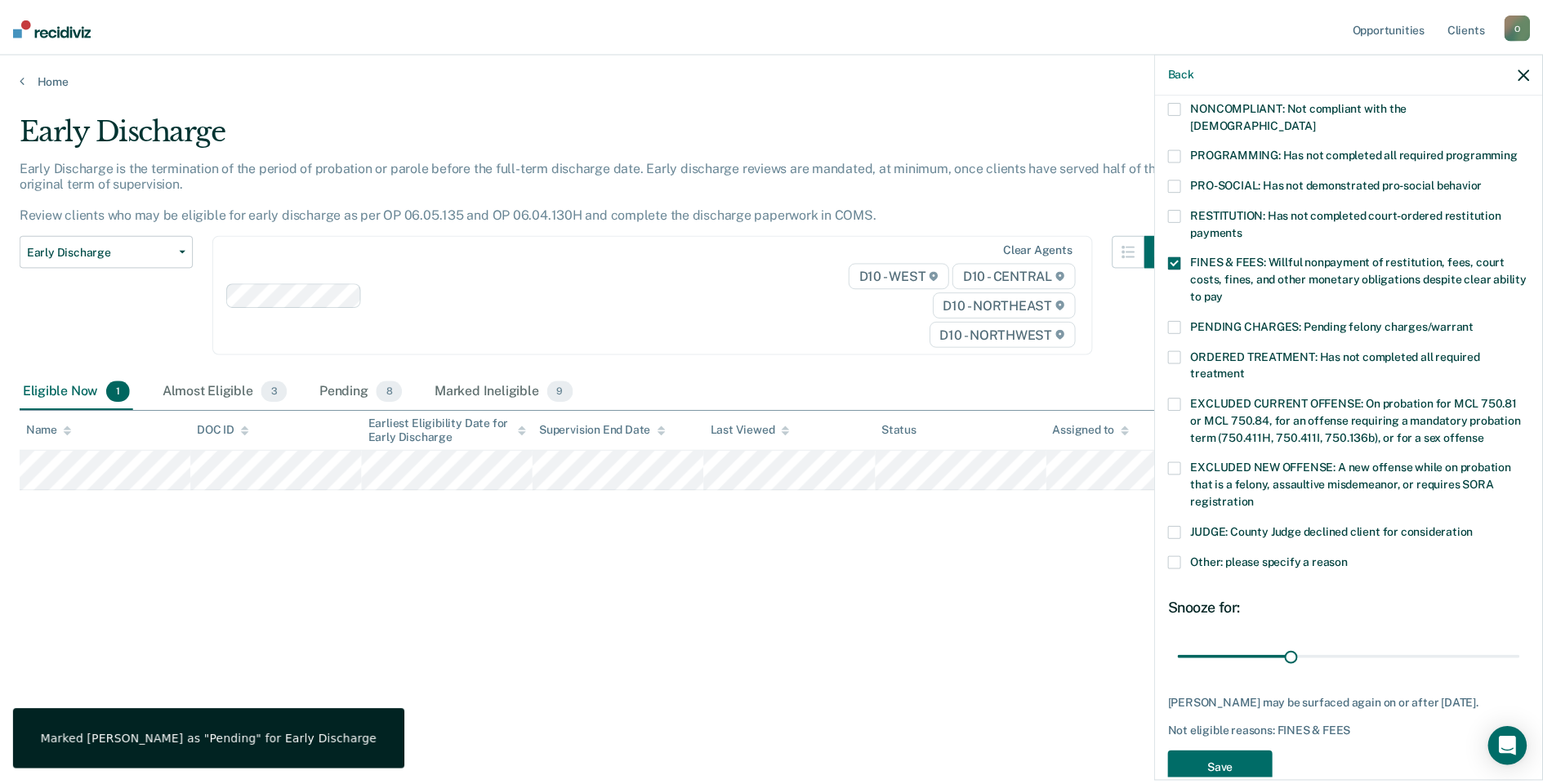
scroll to position [355, 0]
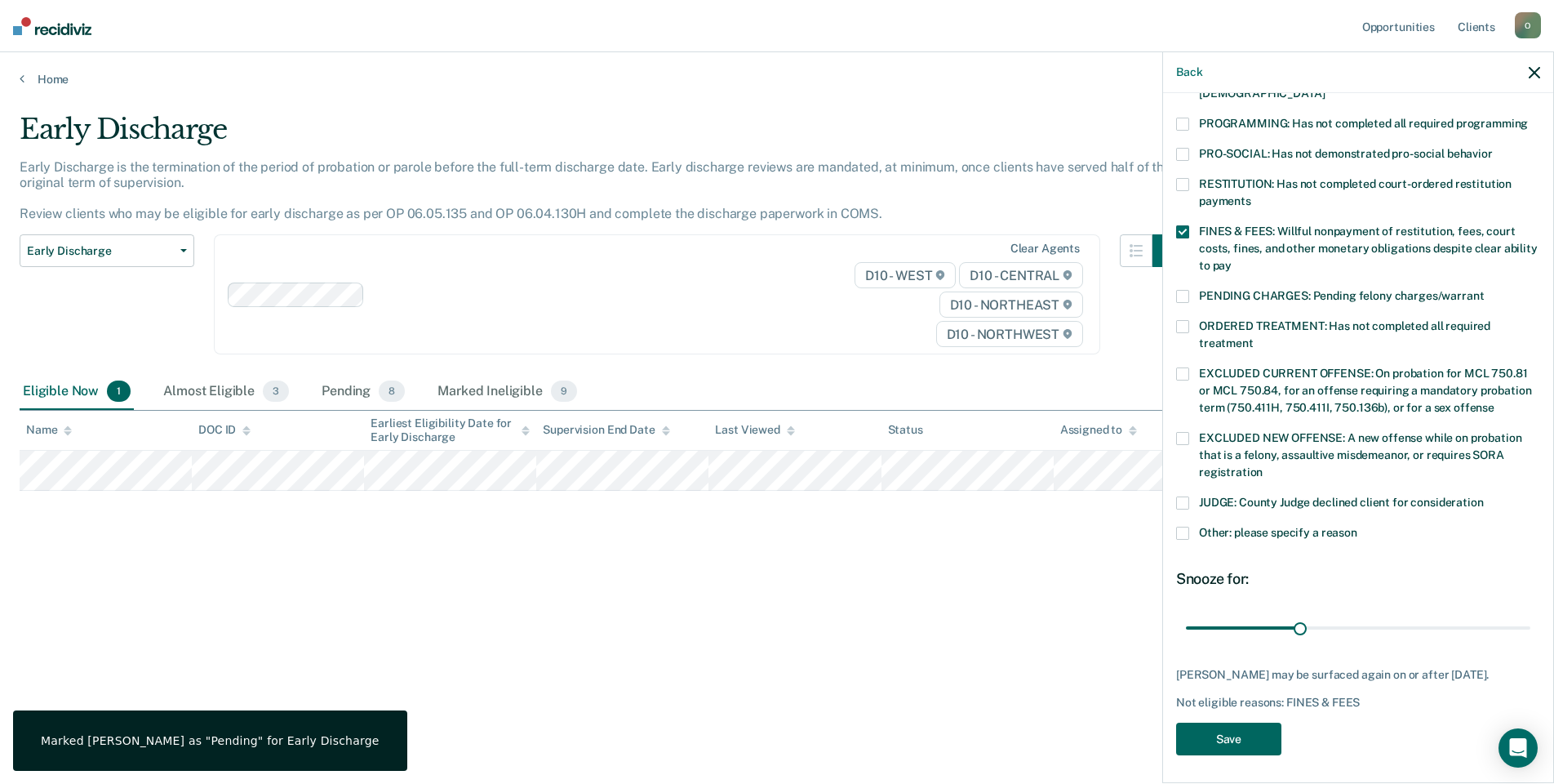
click at [1226, 723] on button "Save" at bounding box center [1229, 739] width 105 height 33
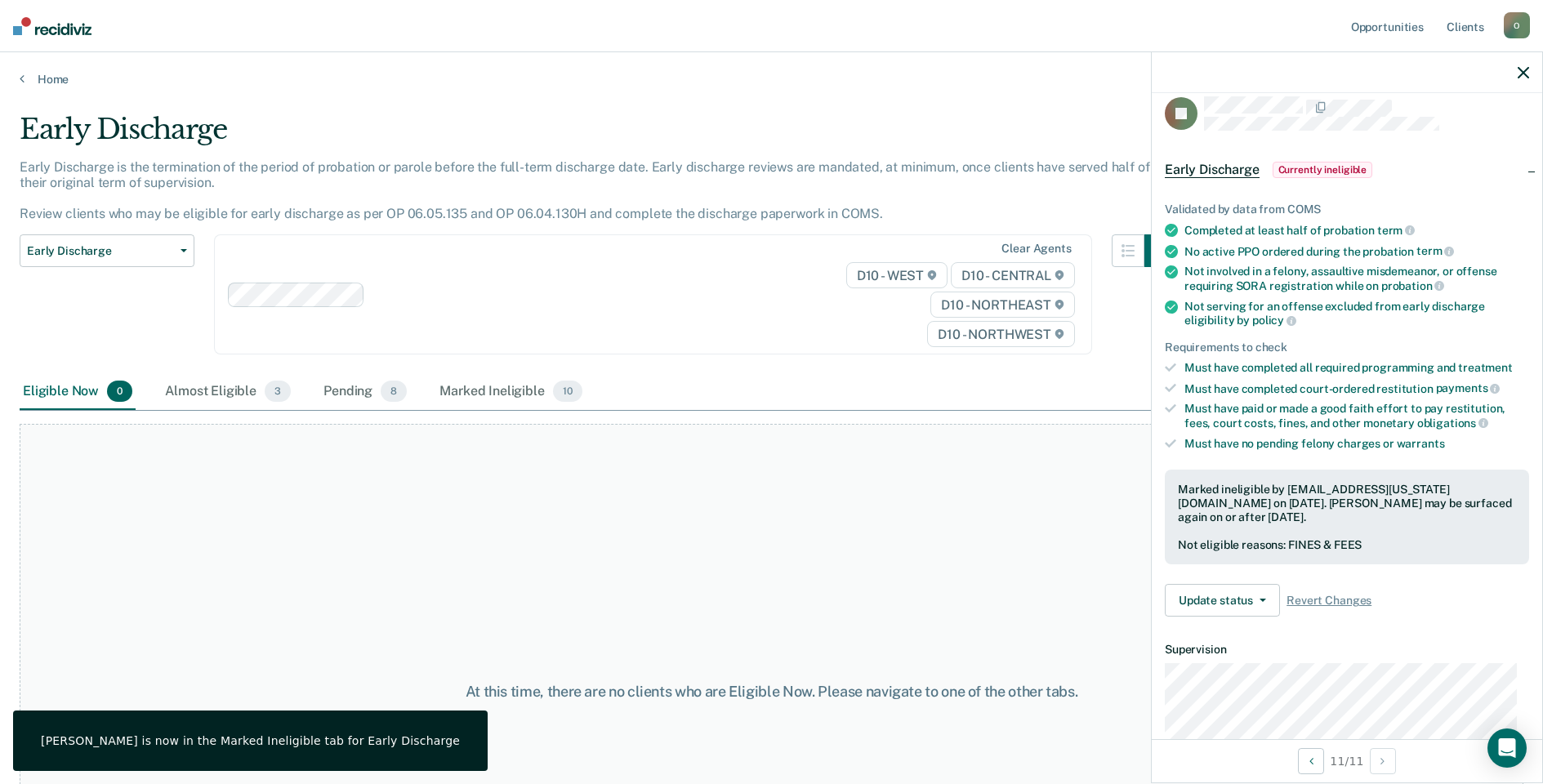
scroll to position [0, 0]
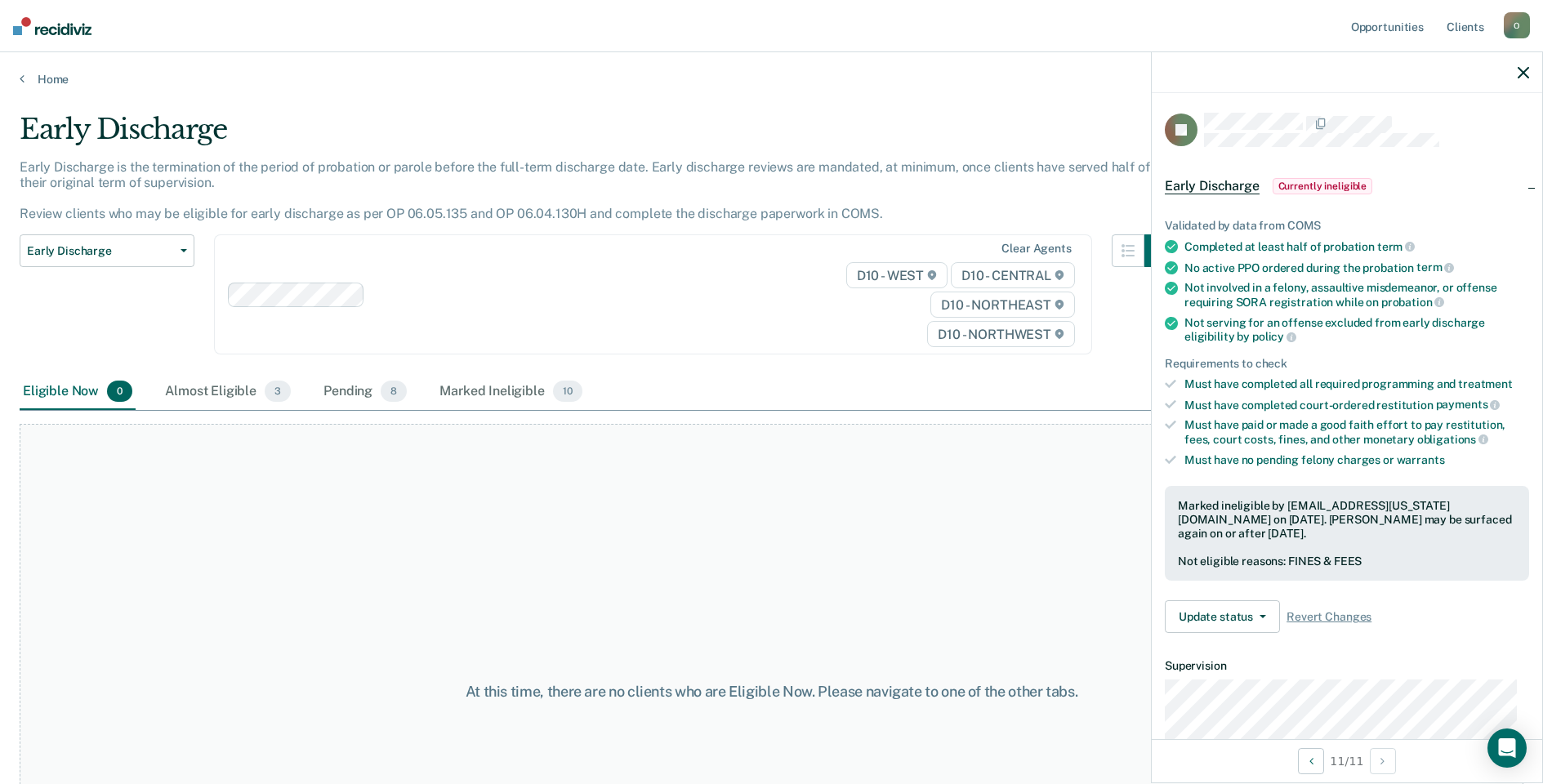
click at [1526, 65] on button "button" at bounding box center [1523, 72] width 11 height 14
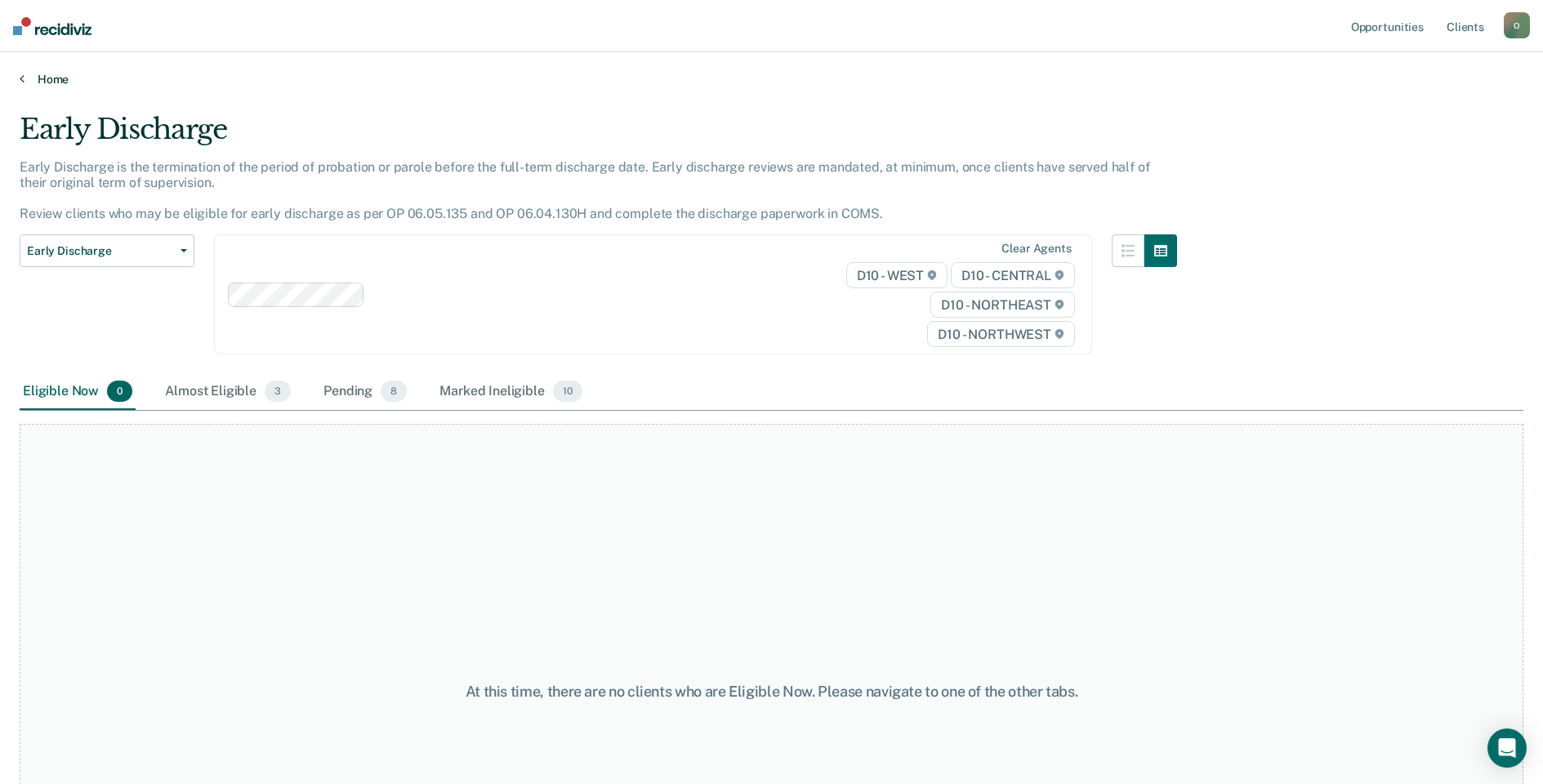
click at [51, 76] on link "Home" at bounding box center [771, 78] width 1504 height 14
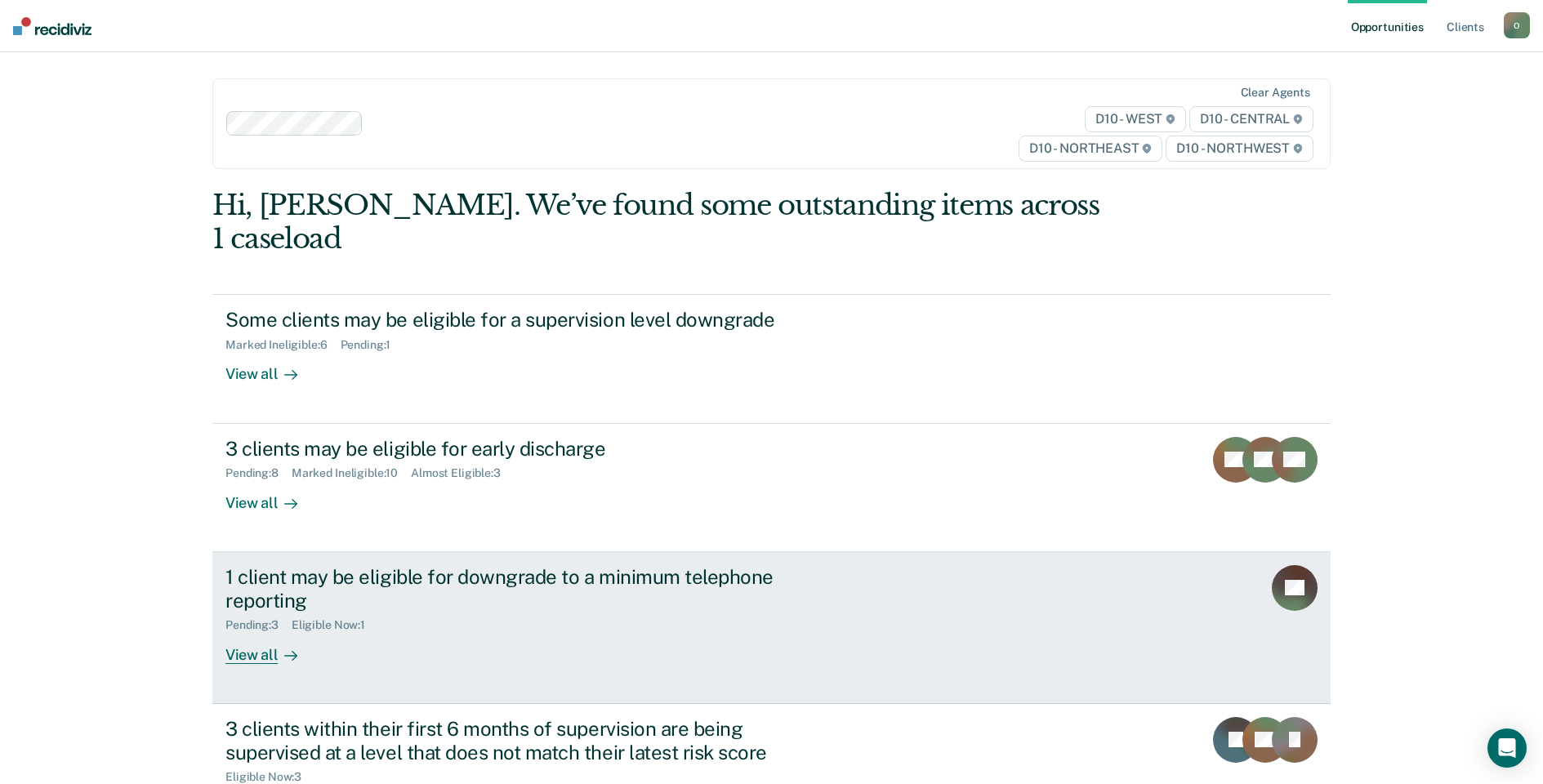
click at [695, 588] on div "1 client may be eligible for downgrade to a minimum telephone reporting" at bounding box center [512, 589] width 573 height 48
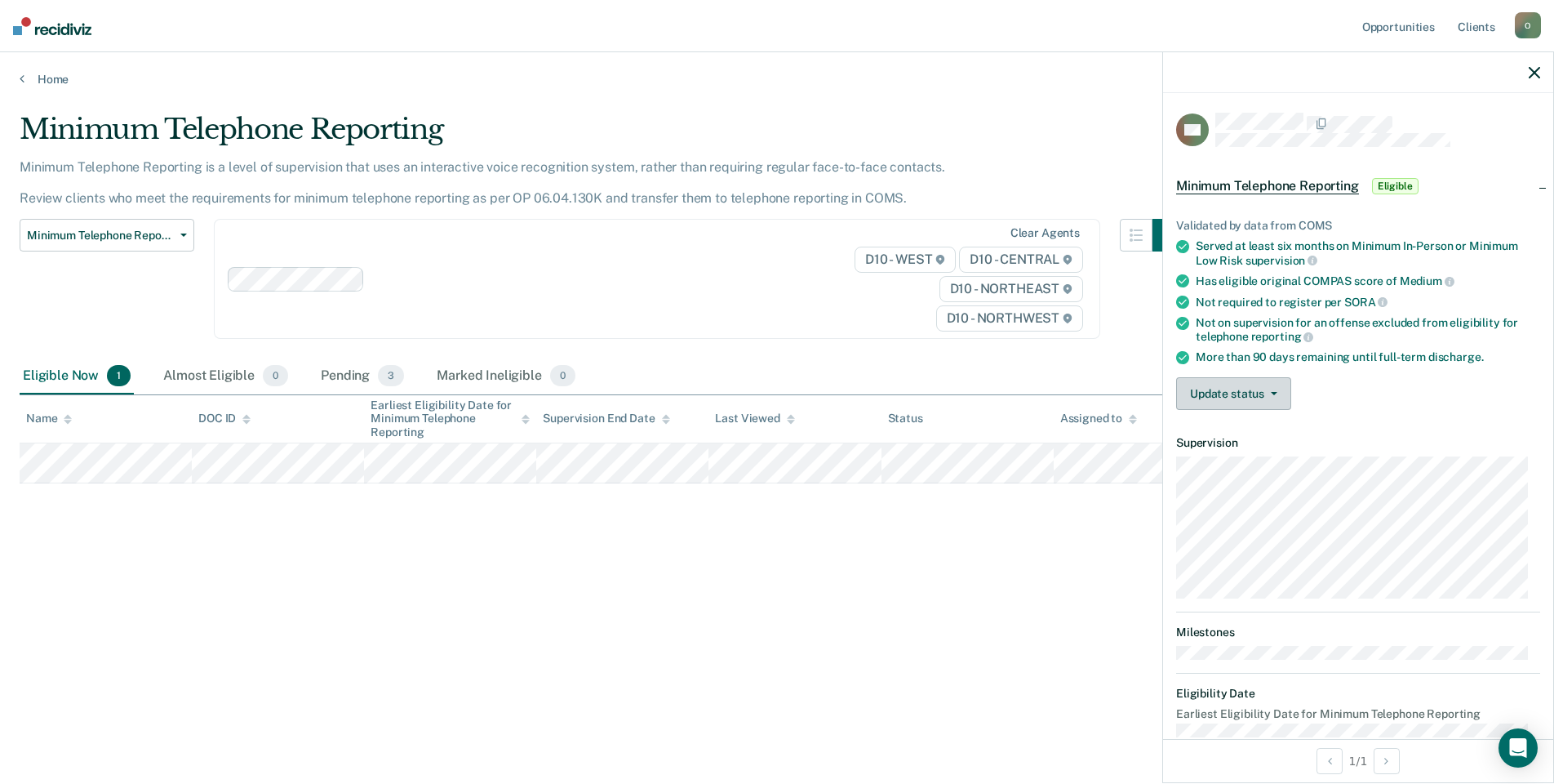
click at [1246, 394] on button "Update status" at bounding box center [1234, 393] width 115 height 33
click at [1241, 462] on button "Mark Ineligible" at bounding box center [1255, 458] width 158 height 26
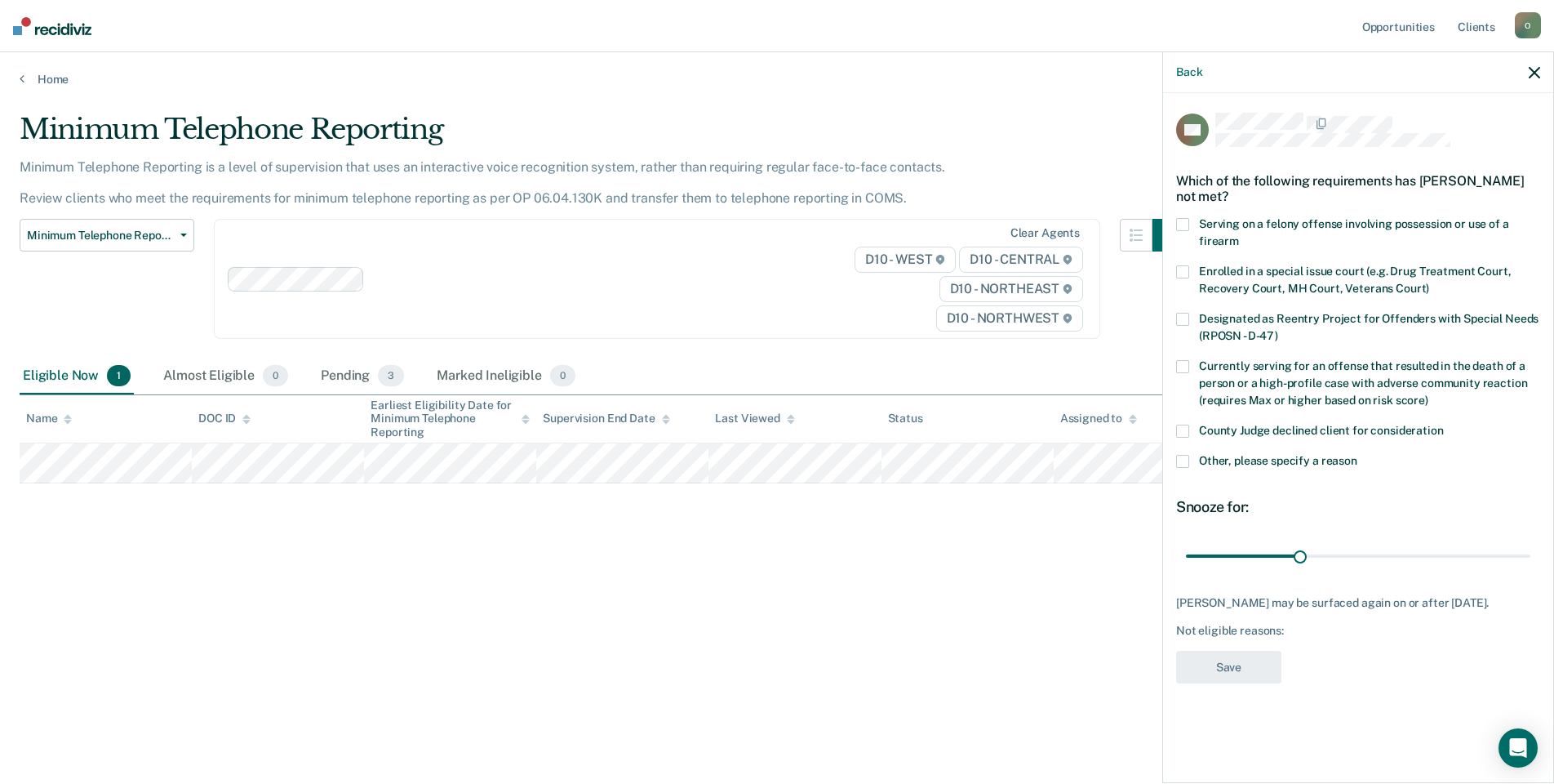
click at [1186, 425] on span at bounding box center [1183, 431] width 13 height 13
click at [1230, 663] on button "Save" at bounding box center [1229, 666] width 105 height 33
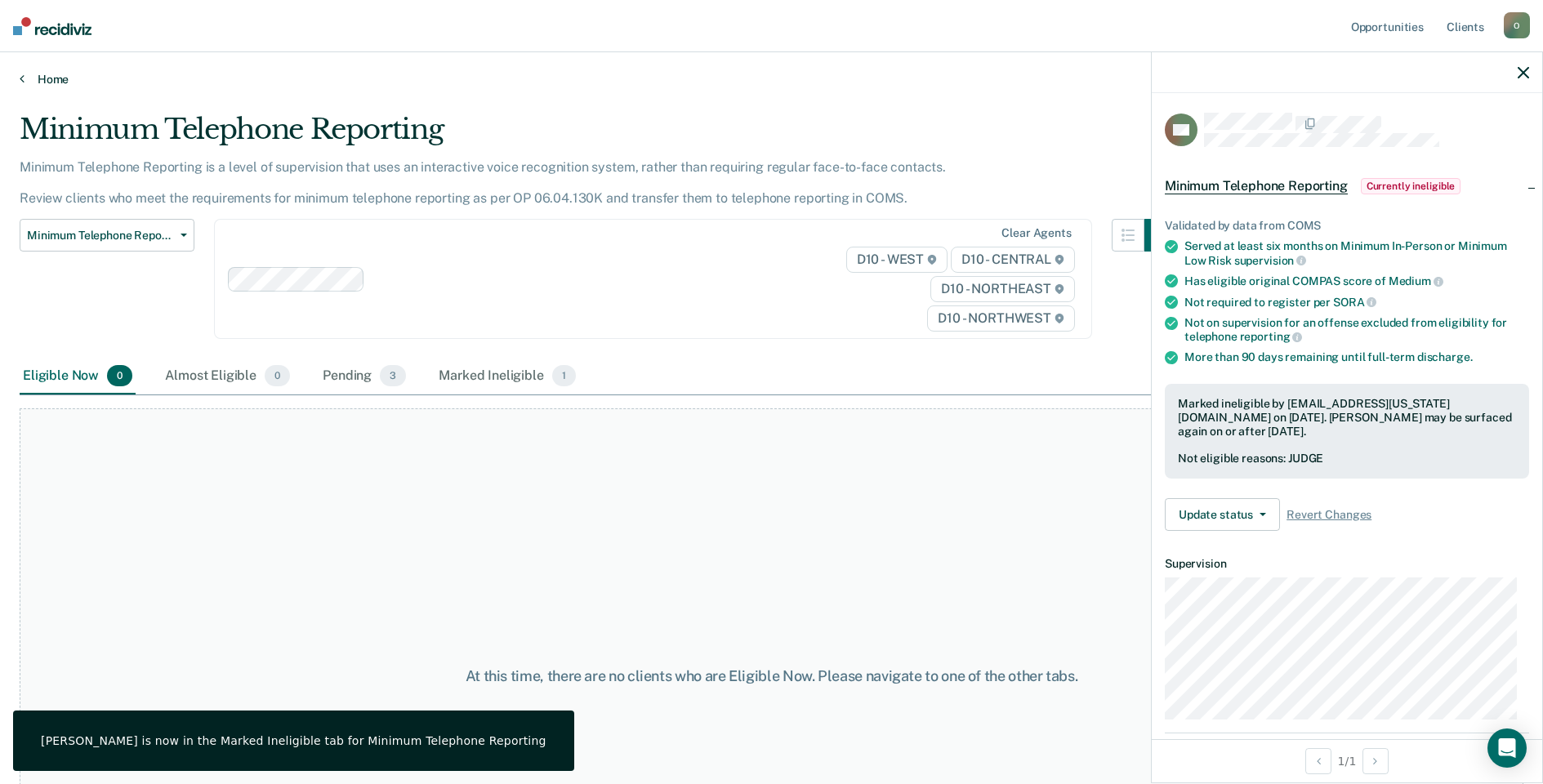
click at [29, 76] on link "Home" at bounding box center [771, 78] width 1504 height 14
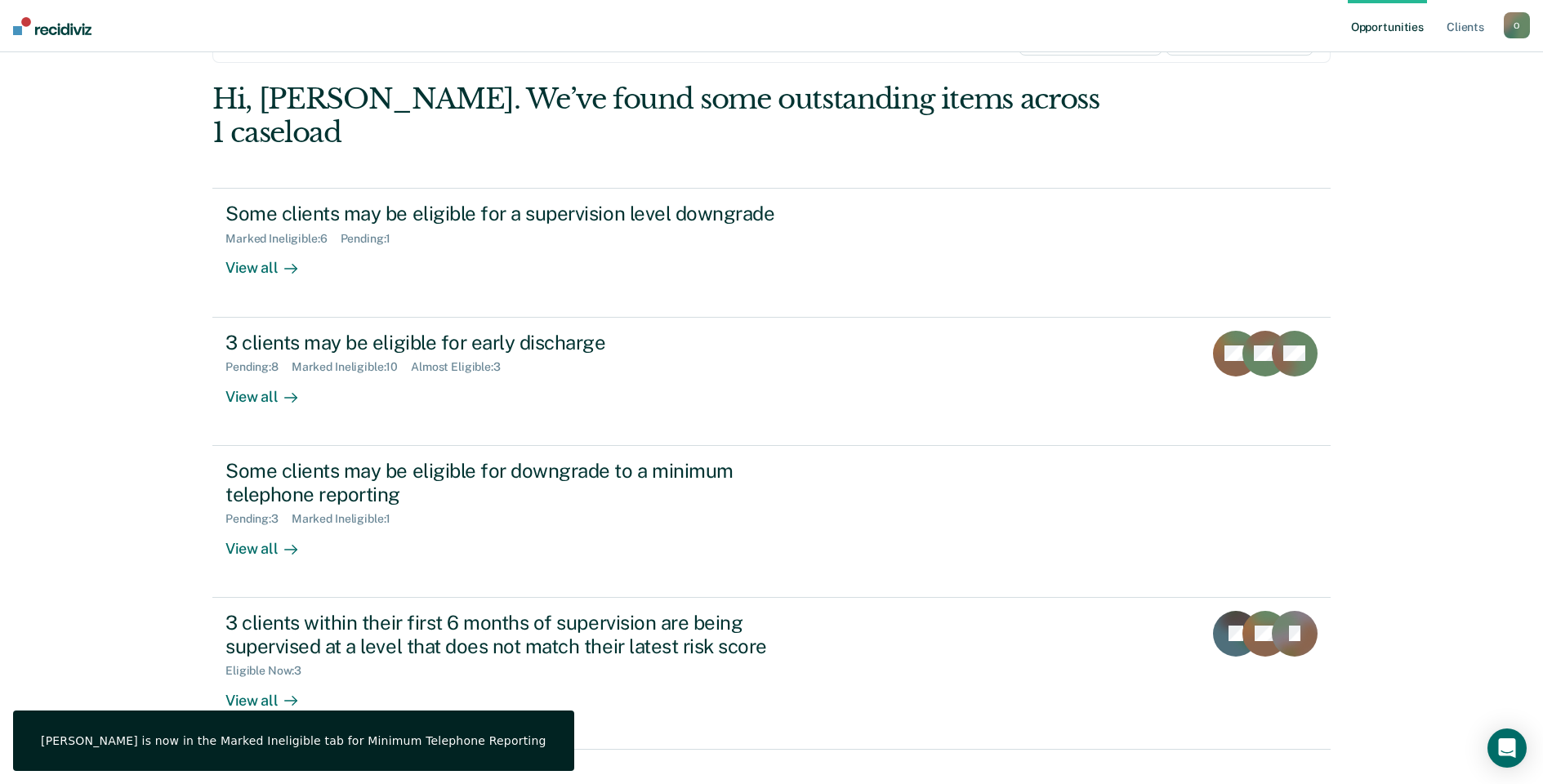
scroll to position [142, 0]
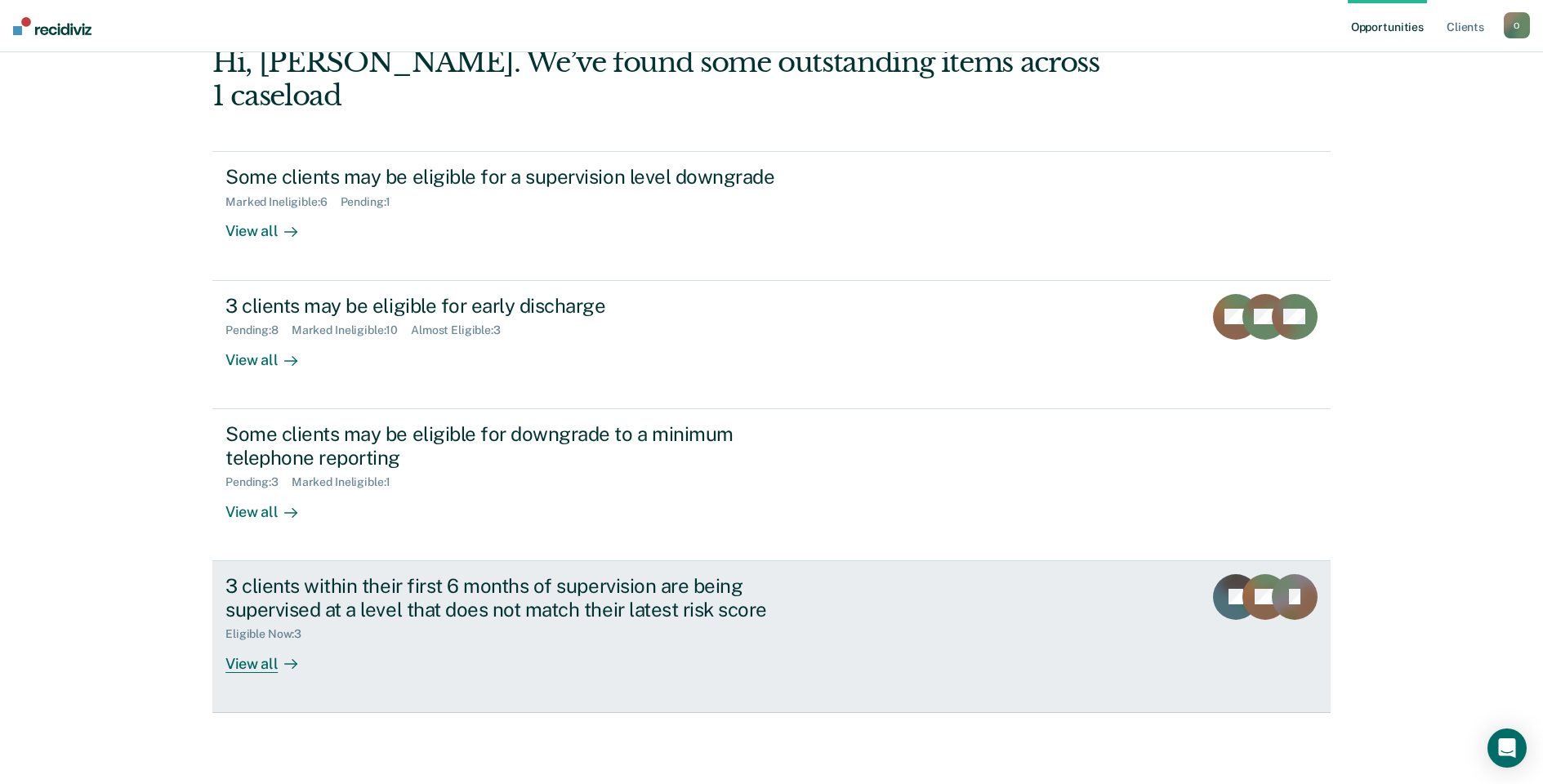
click at [277, 665] on div at bounding box center [287, 664] width 19 height 19
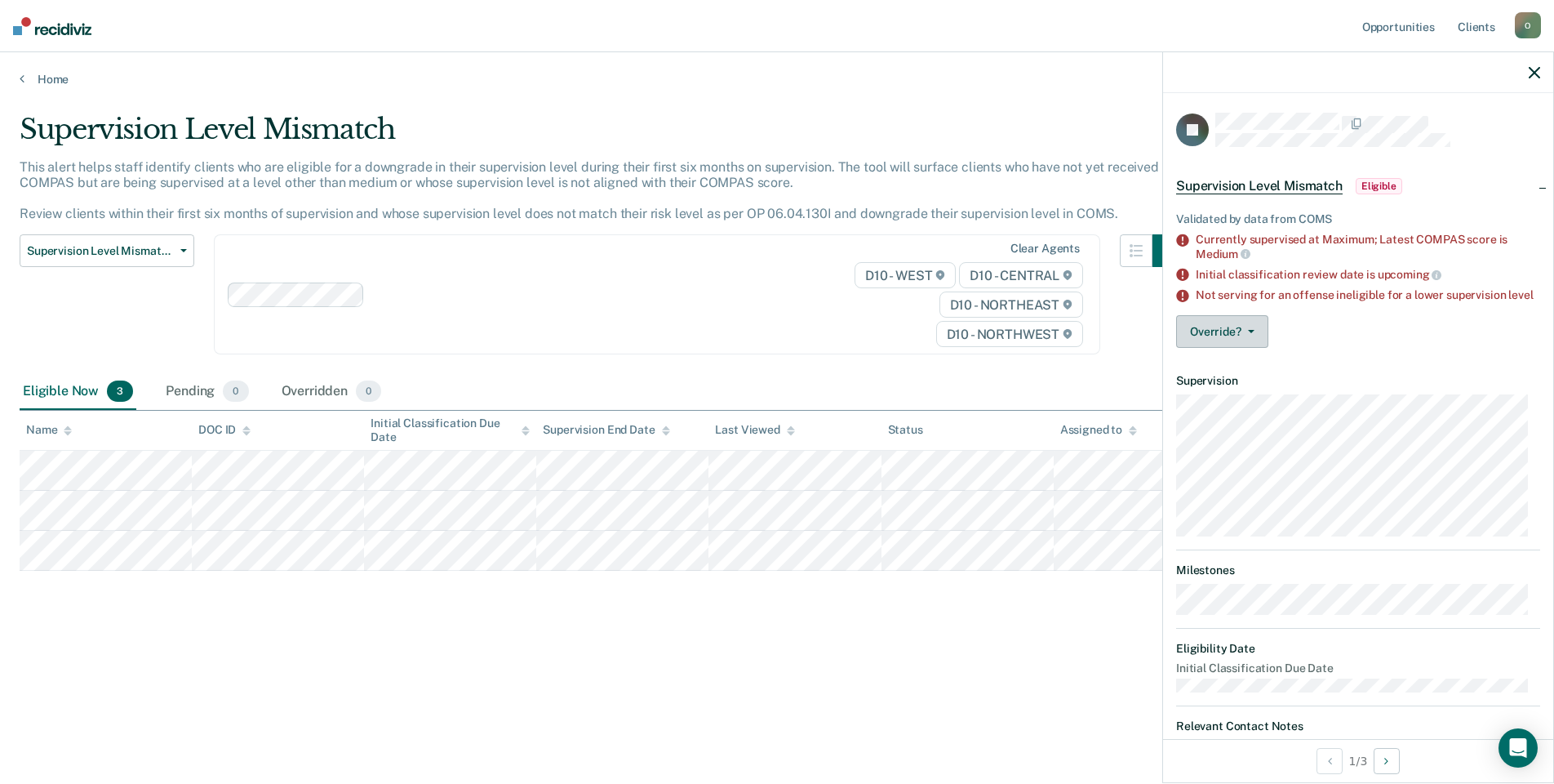
click at [1206, 344] on button "Override?" at bounding box center [1222, 332] width 92 height 33
click at [1236, 410] on button "[PERSON_NAME]" at bounding box center [1255, 396] width 158 height 26
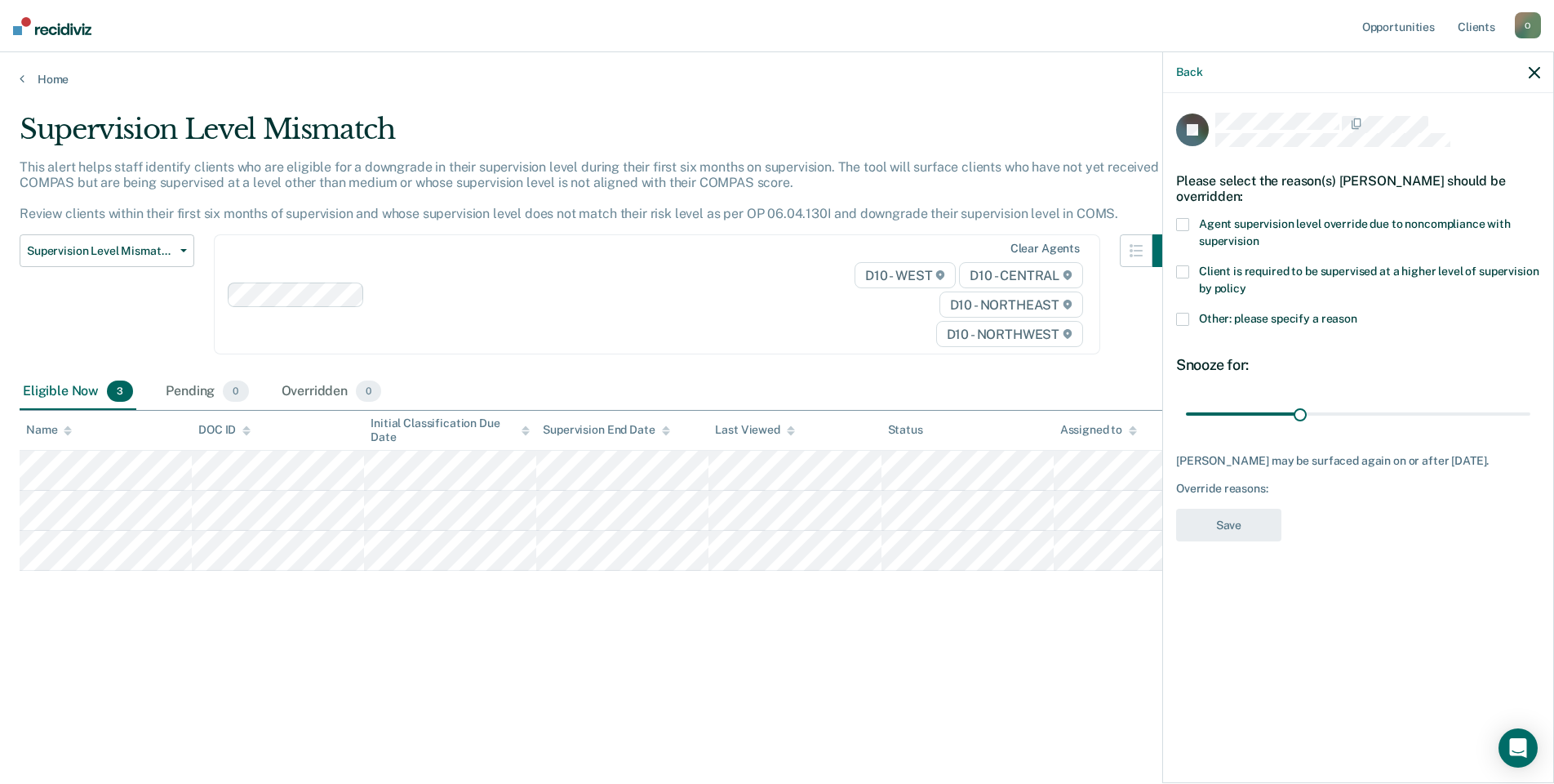
click at [1185, 318] on span at bounding box center [1183, 319] width 13 height 13
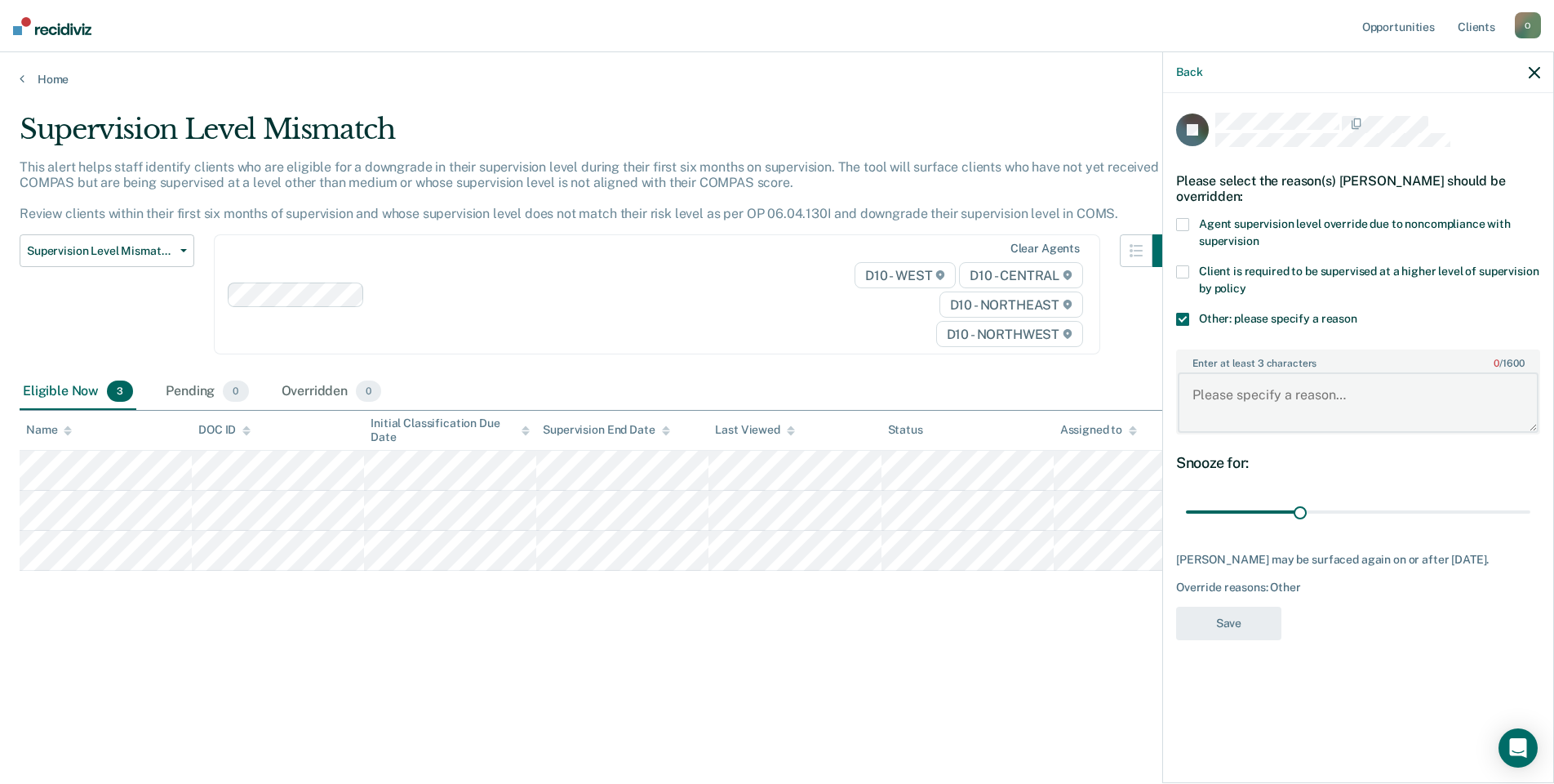
click at [1229, 405] on textarea "Enter at least 3 characters 0 / 1600" at bounding box center [1358, 402] width 361 height 60
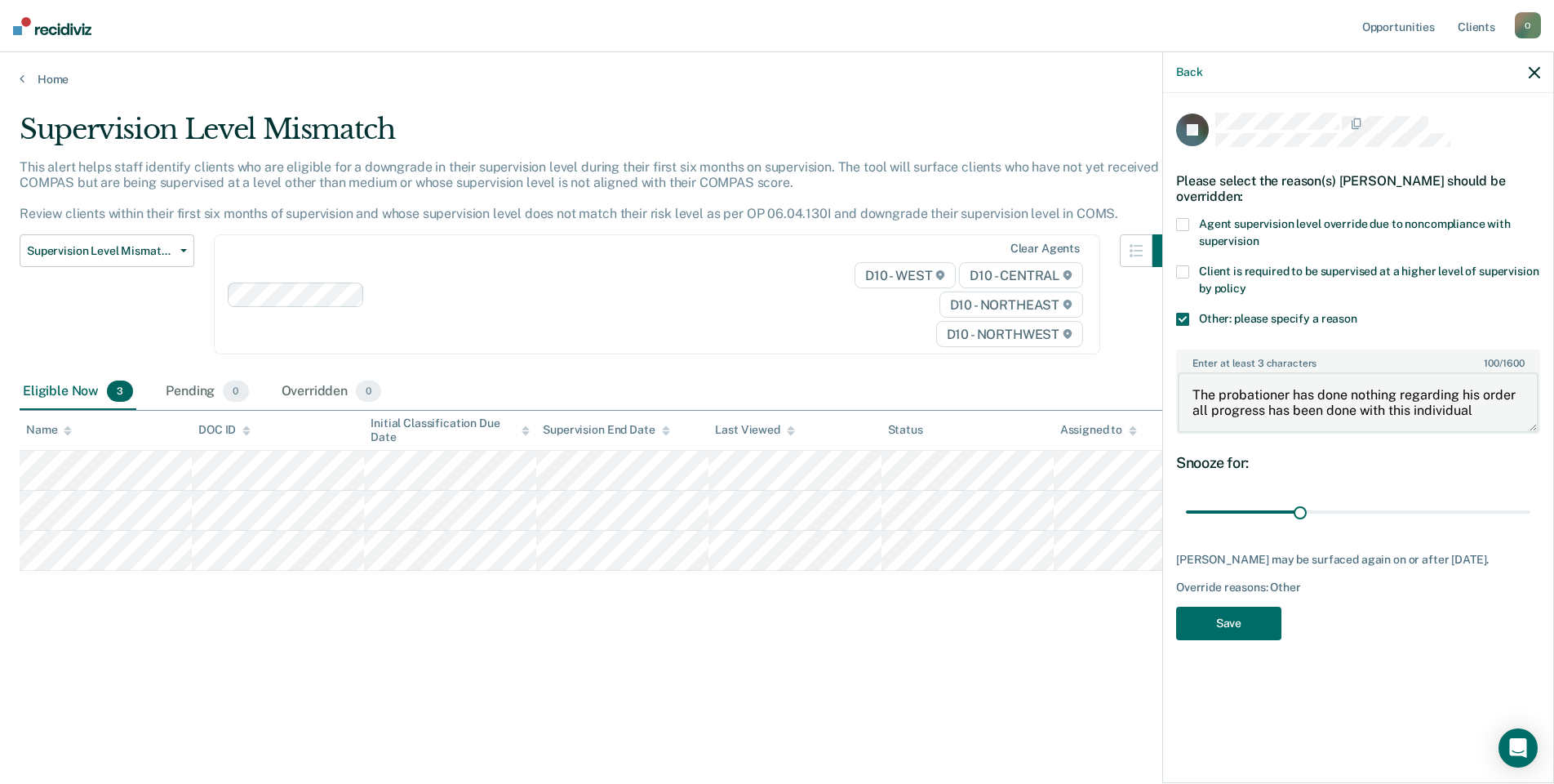
drag, startPoint x: 1192, startPoint y: 388, endPoint x: 1498, endPoint y: 408, distance: 306.7
click at [1498, 408] on textarea "The probationer has done nothing regarding his order all progress has been done…" at bounding box center [1358, 402] width 361 height 60
type textarea "The probationer has done nothing regarding his order all progress has been done…"
click at [1499, 399] on textarea "The probationer has done nothing regarding his order all progress has been done…" at bounding box center [1358, 402] width 361 height 60
drag, startPoint x: 1410, startPoint y: 410, endPoint x: 1171, endPoint y: 393, distance: 239.6
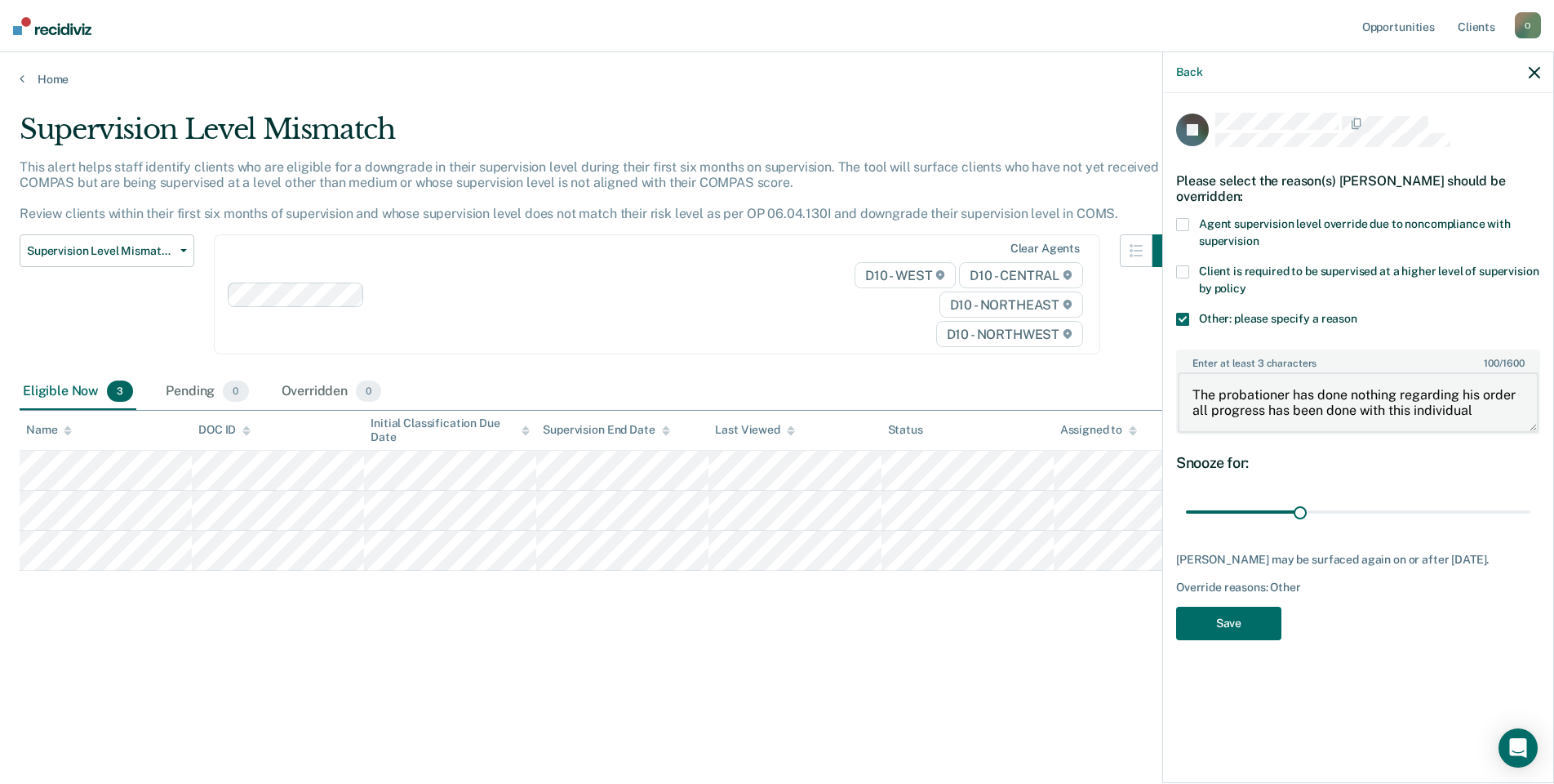
click at [1171, 393] on div "JF Please select the reason(s) [PERSON_NAME] should be overridden: Agent superv…" at bounding box center [1359, 436] width 390 height 686
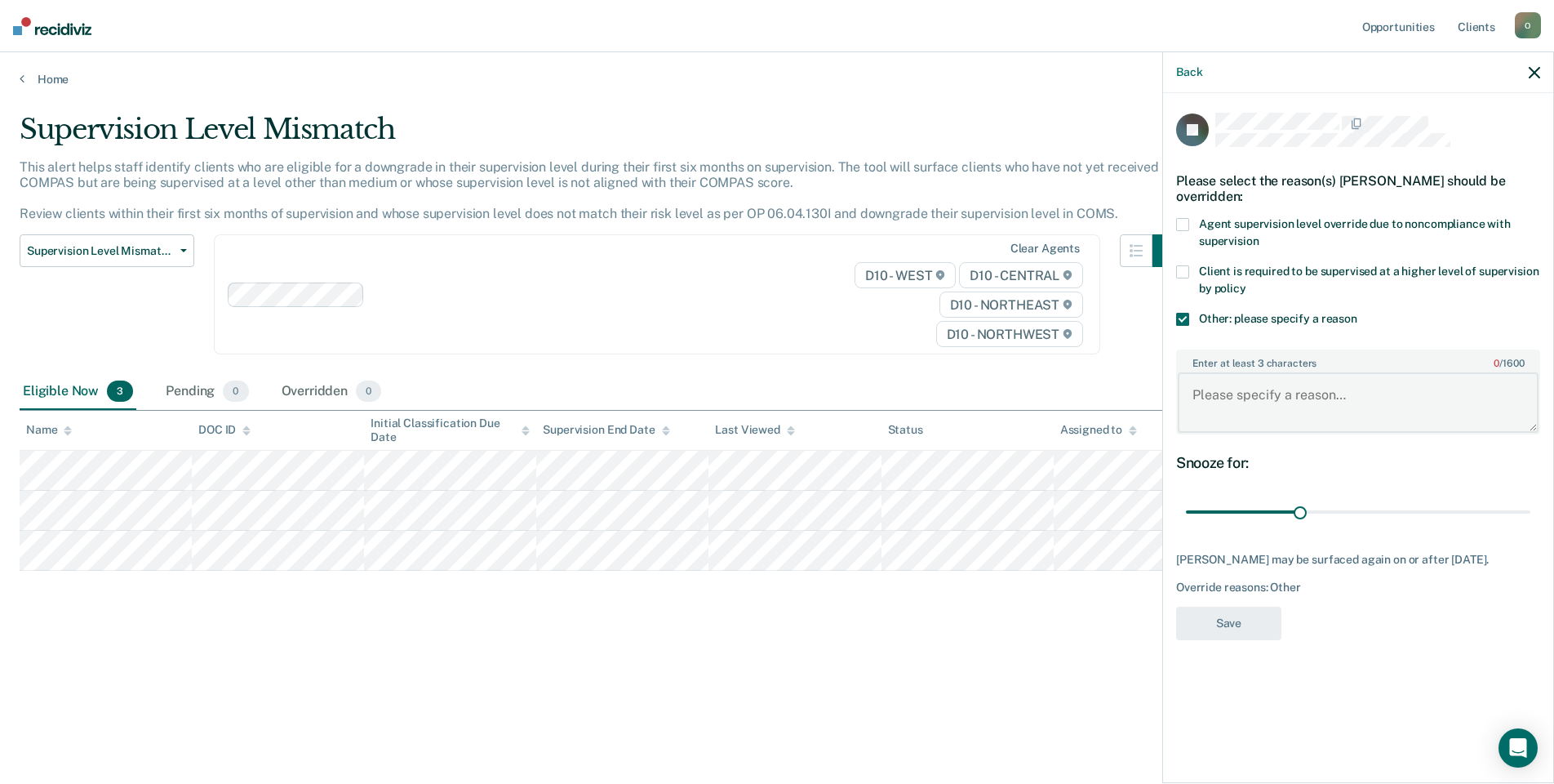
paste textarea "The probationer has made no effort to fulfill his order; all progress has been …"
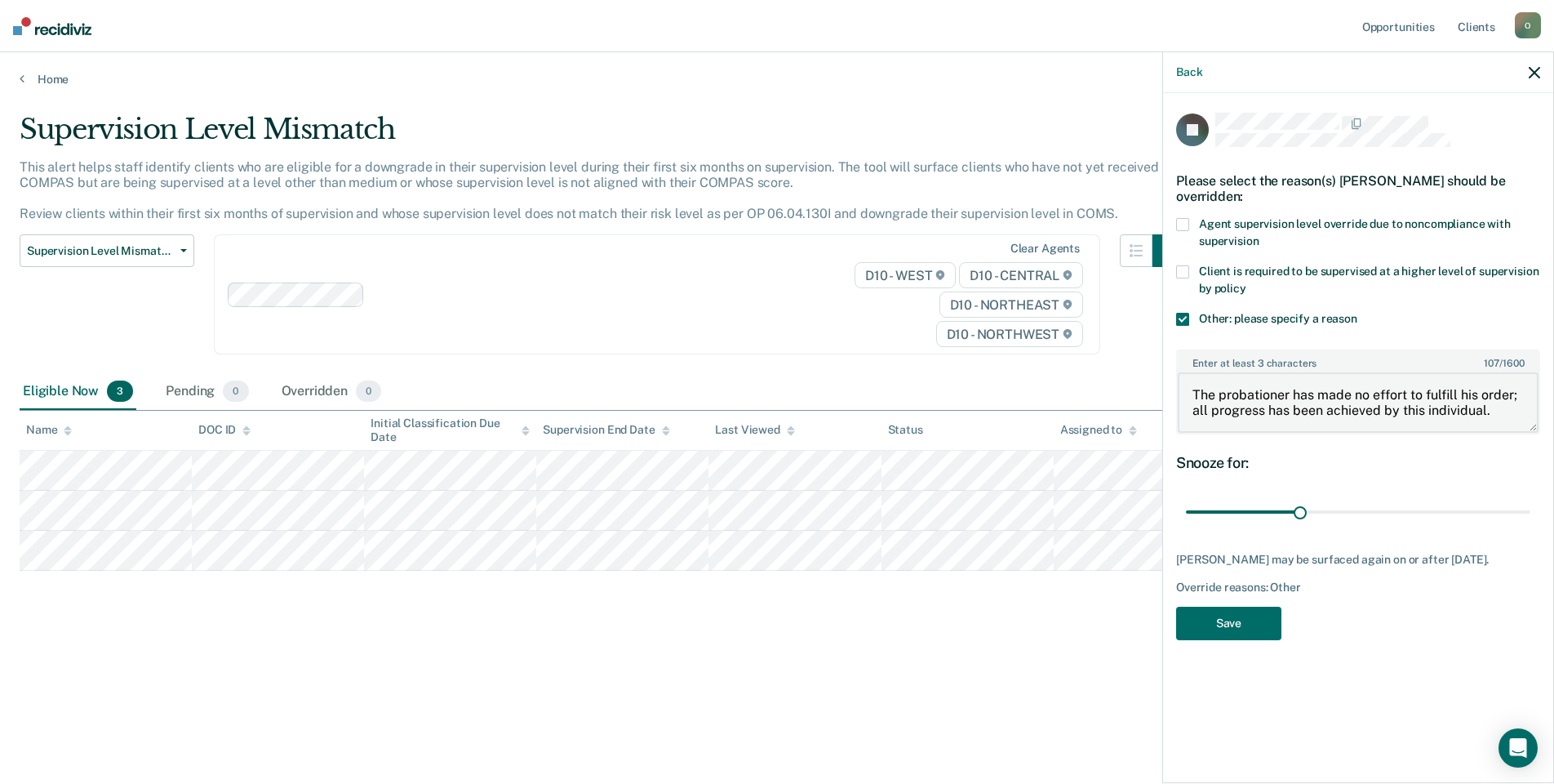
drag, startPoint x: 1487, startPoint y: 409, endPoint x: 1193, endPoint y: 411, distance: 294.0
click at [1193, 411] on textarea "The probationer has made no effort to fulfill his order; all progress has been …" at bounding box center [1358, 402] width 361 height 60
type textarea "The probationer has made no effort to fulfill his order."
click at [1226, 627] on button "Save" at bounding box center [1229, 622] width 105 height 33
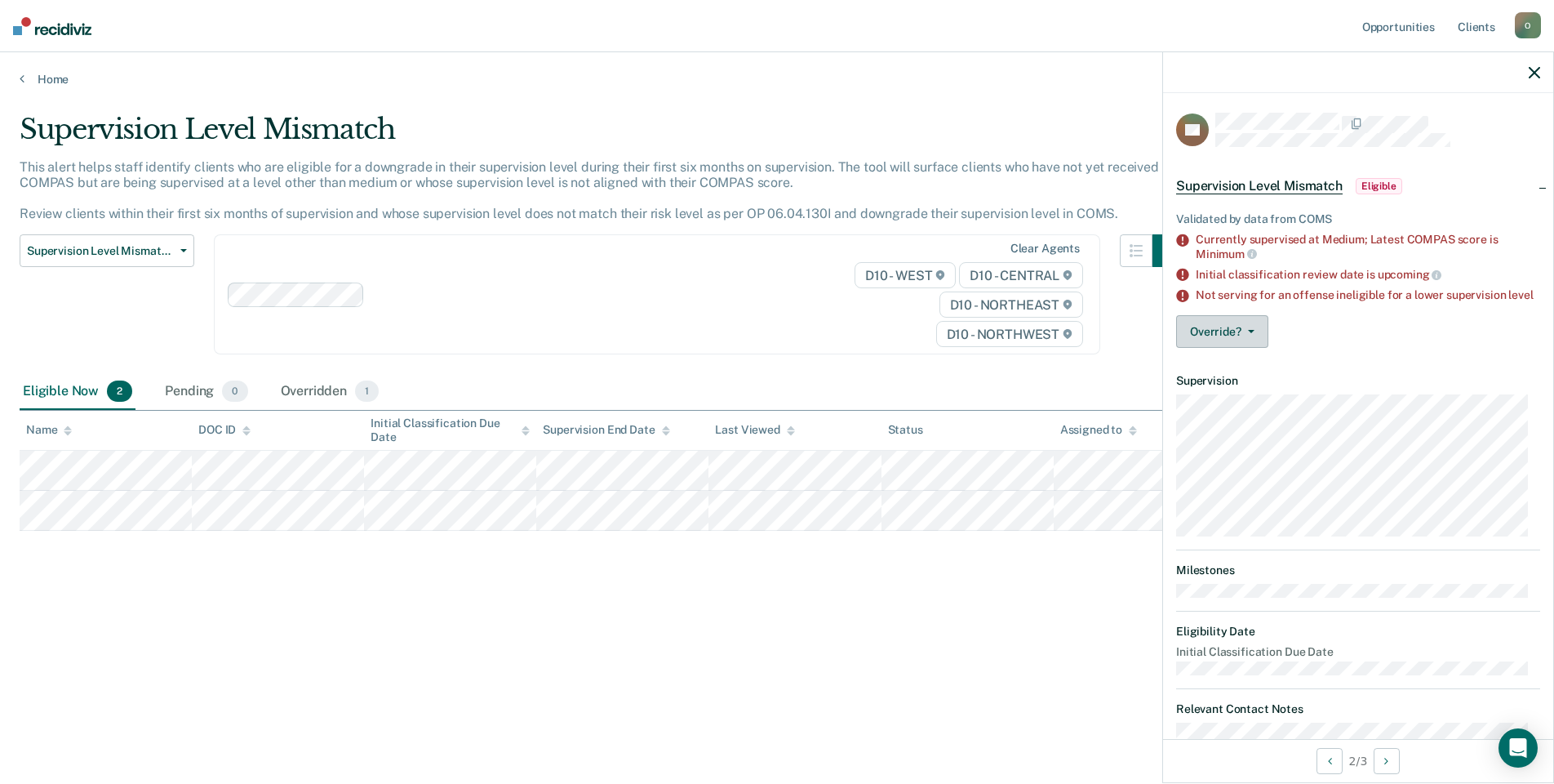
click at [1236, 343] on button "Override?" at bounding box center [1222, 332] width 92 height 33
click at [1247, 382] on button "[PERSON_NAME]" at bounding box center [1255, 370] width 158 height 26
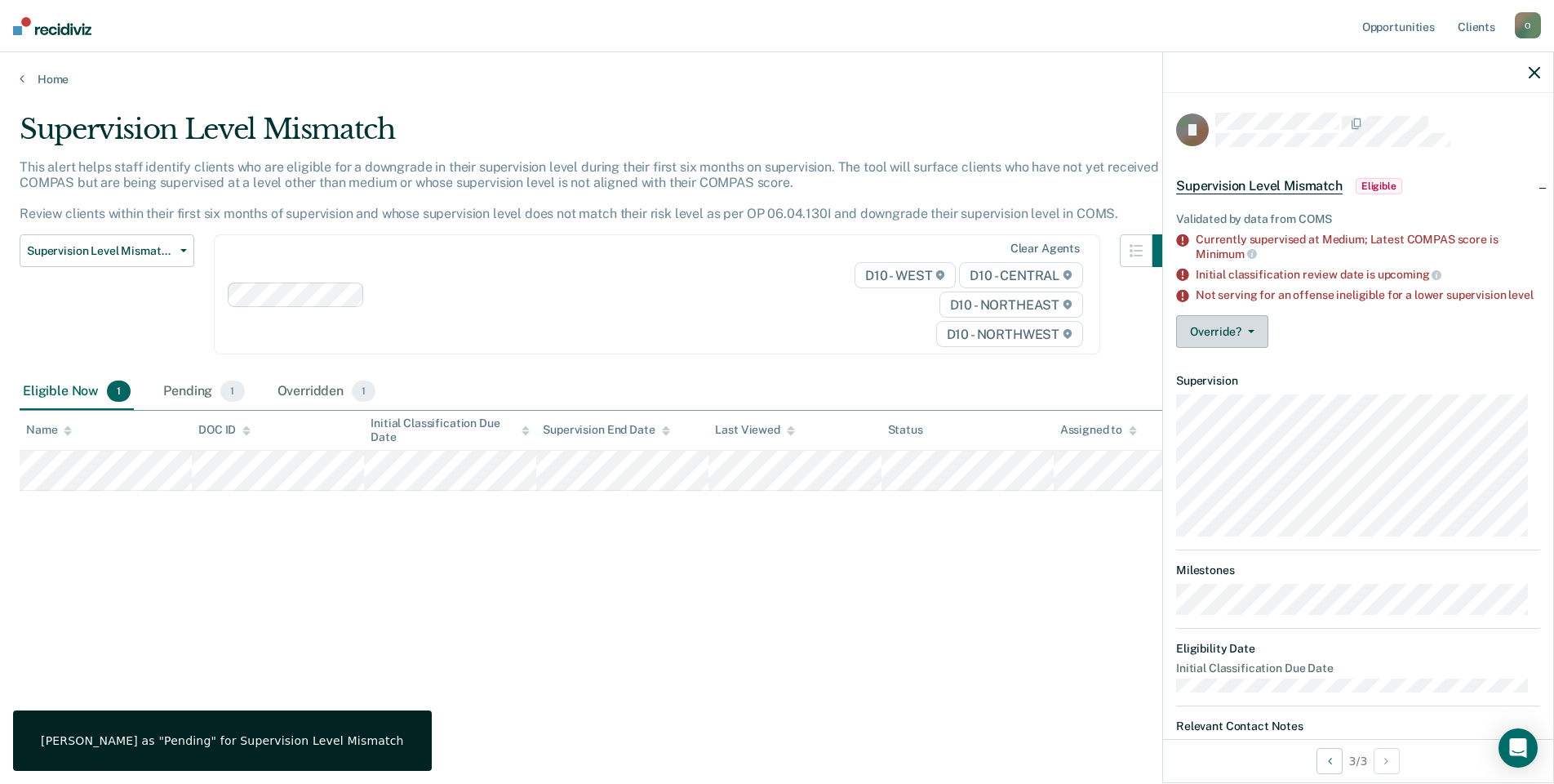
click at [1215, 340] on button "Override?" at bounding box center [1222, 332] width 92 height 33
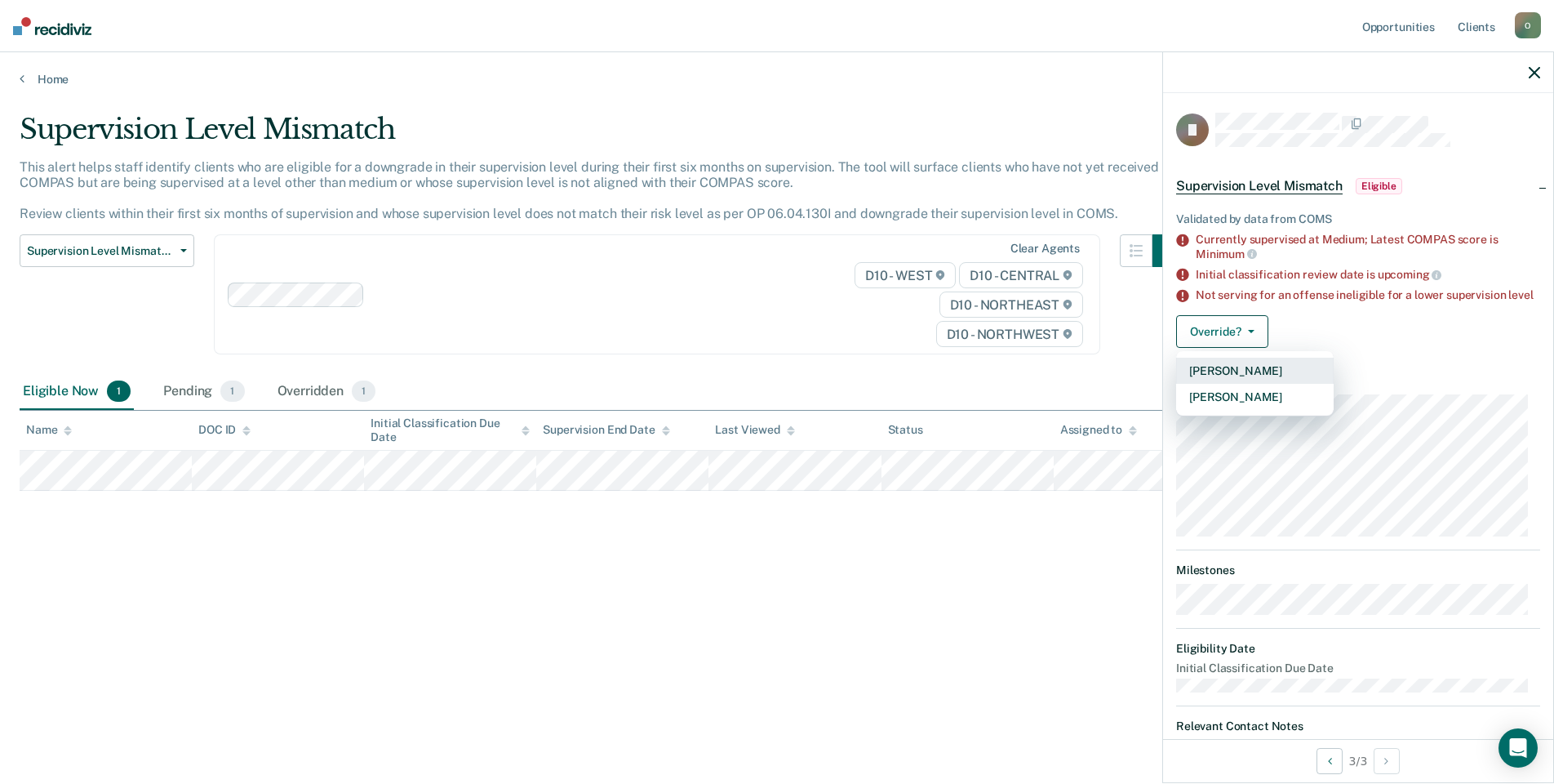
click at [1225, 377] on button "[PERSON_NAME]" at bounding box center [1255, 370] width 158 height 26
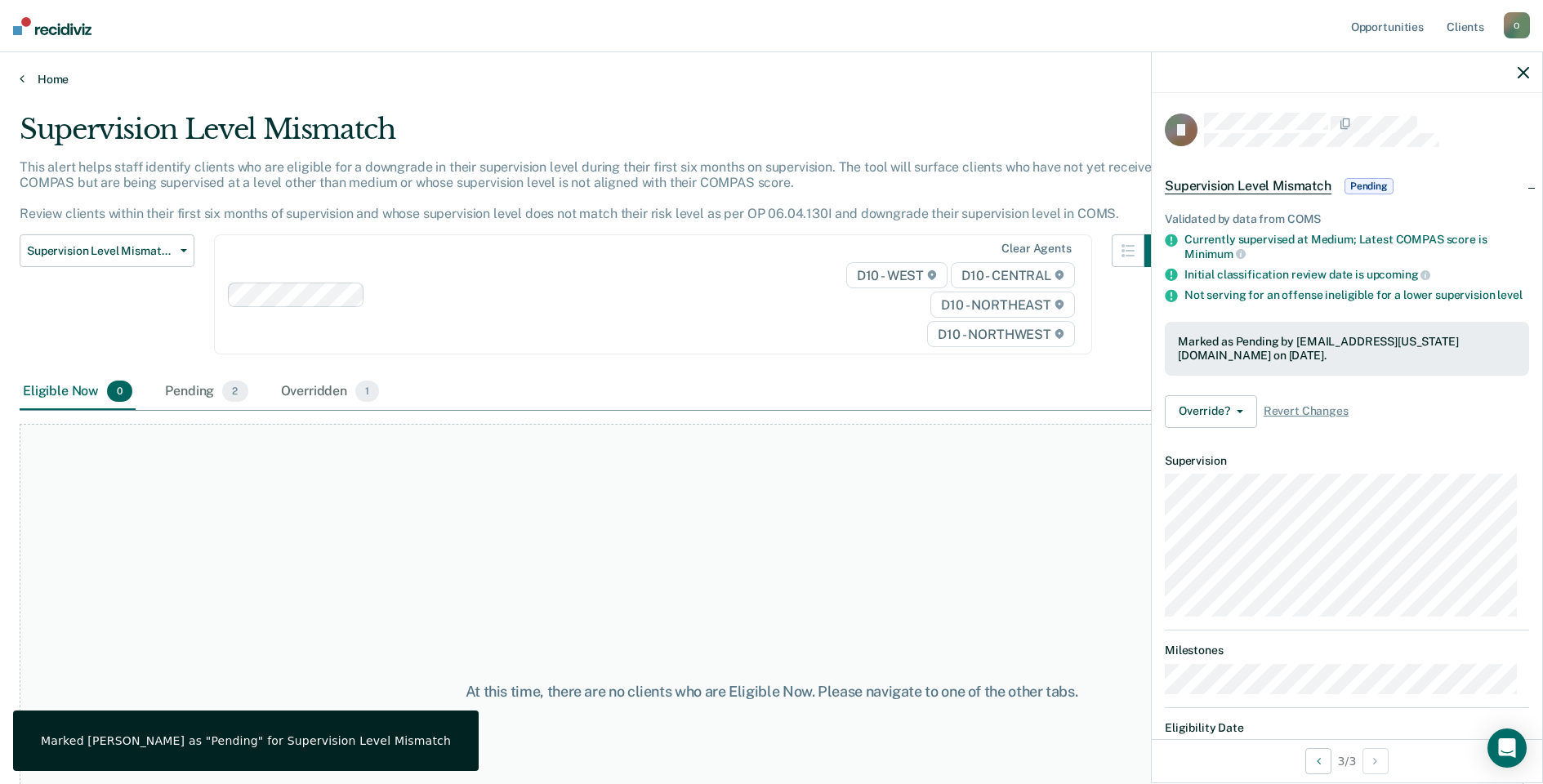
click at [31, 77] on link "Home" at bounding box center [771, 78] width 1504 height 14
